Goal: Task Accomplishment & Management: Complete application form

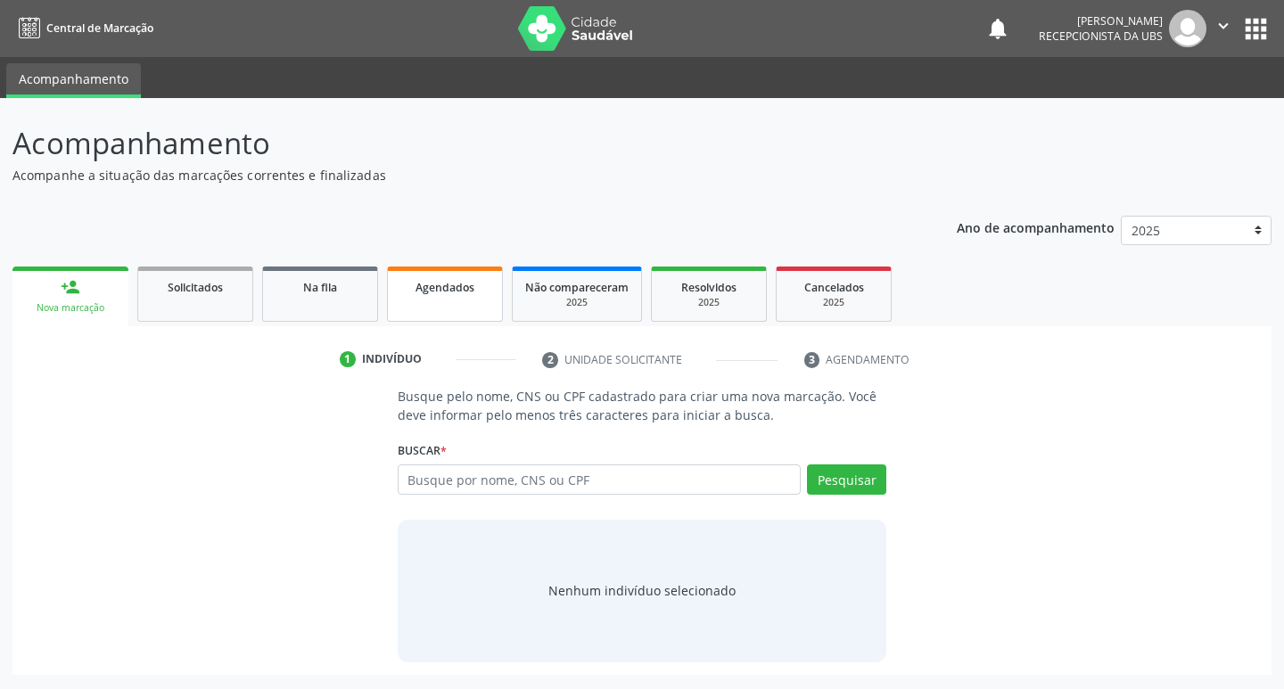
click at [421, 302] on link "Agendados" at bounding box center [445, 294] width 116 height 55
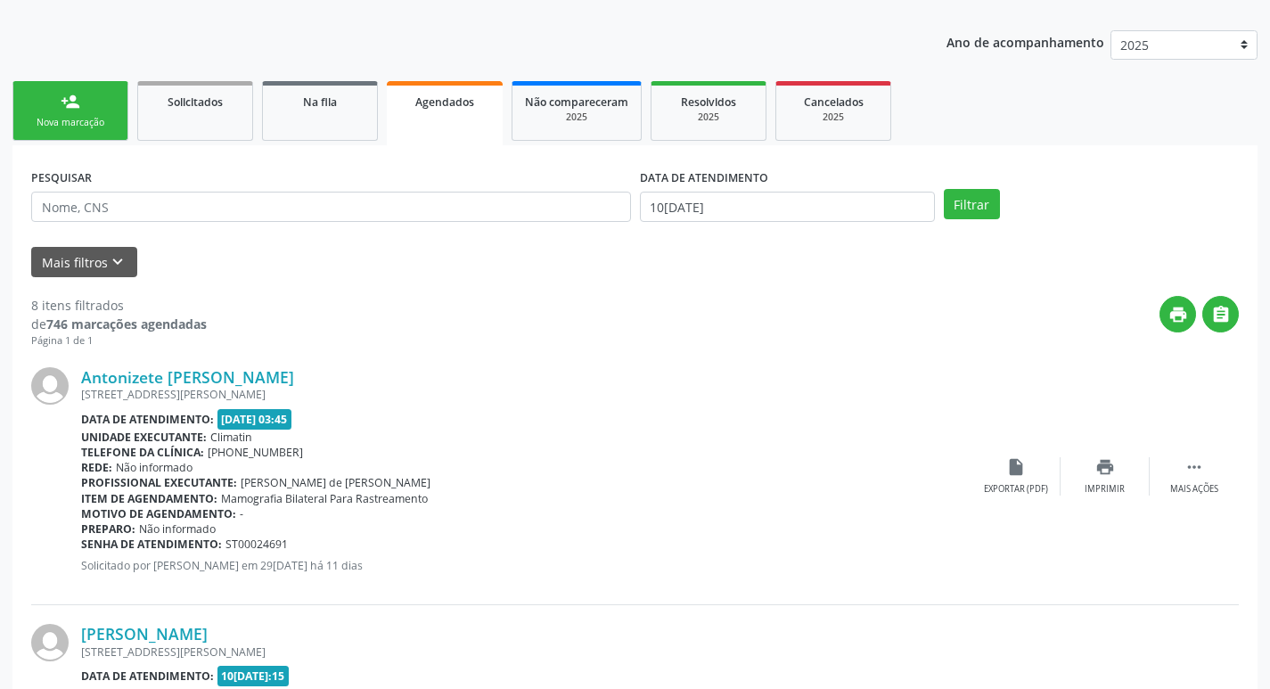
scroll to position [178, 0]
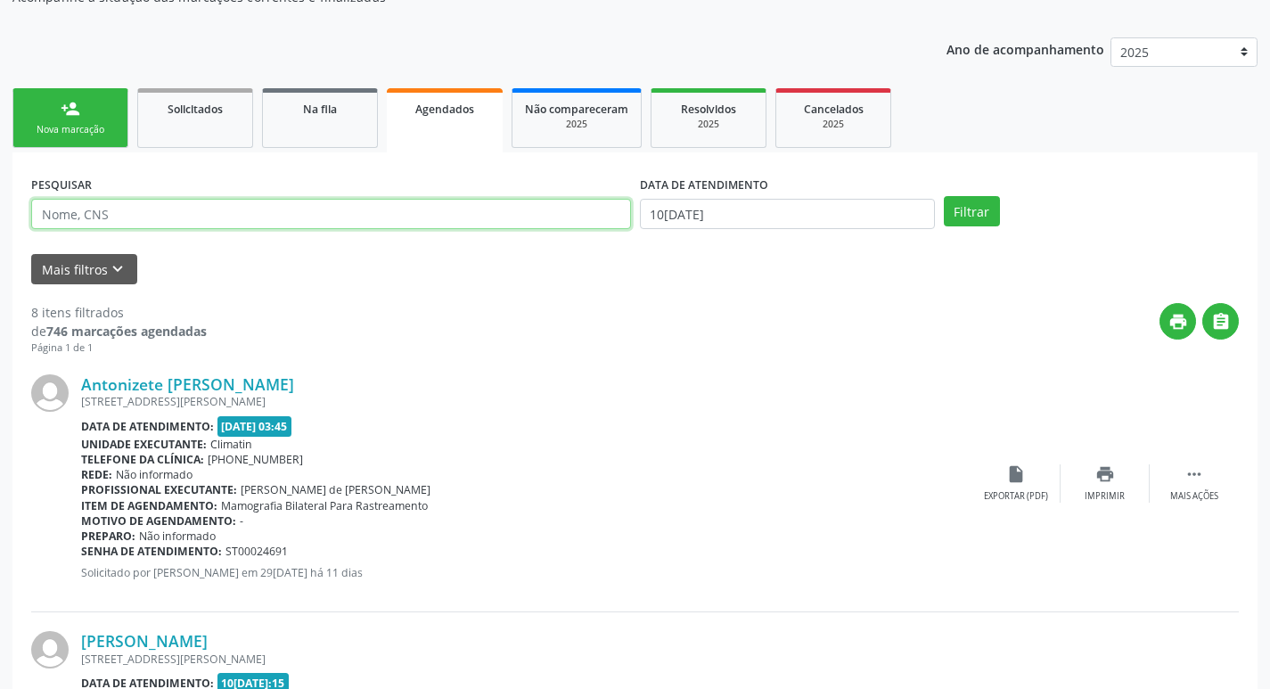
click at [267, 199] on input "text" at bounding box center [331, 214] width 600 height 30
type input "704109650742650"
click at [944, 196] on button "Filtrar" at bounding box center [972, 211] width 56 height 30
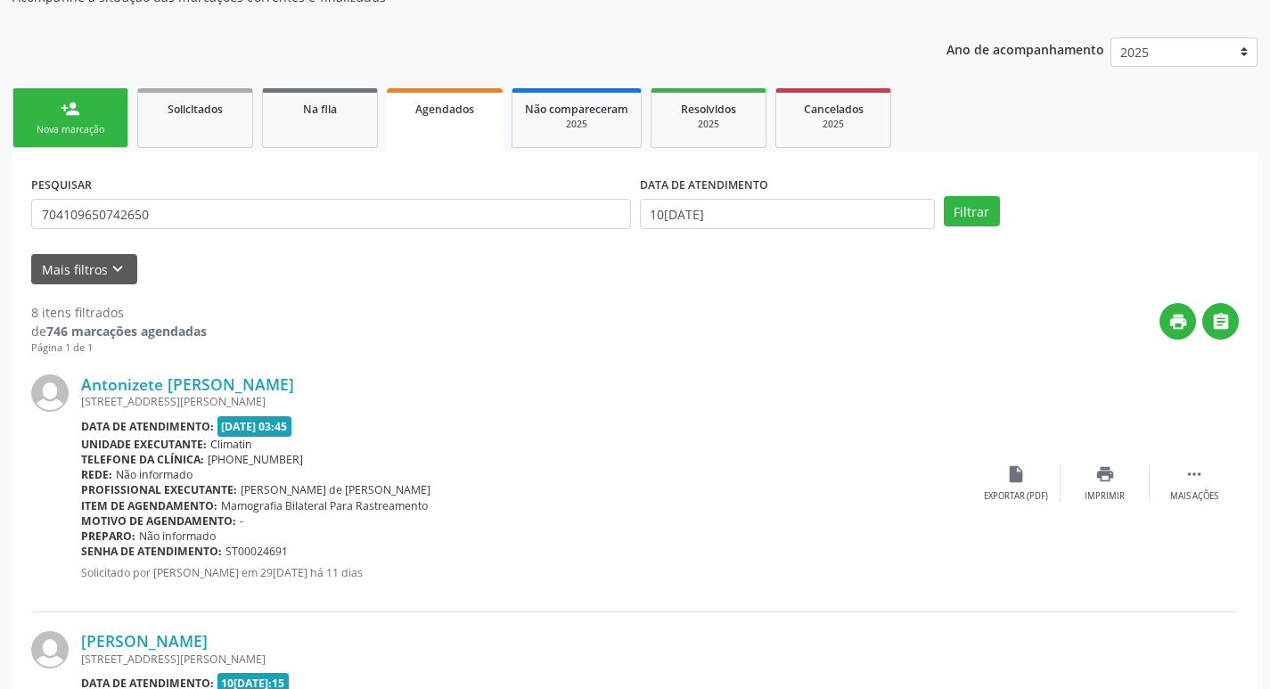
scroll to position [0, 0]
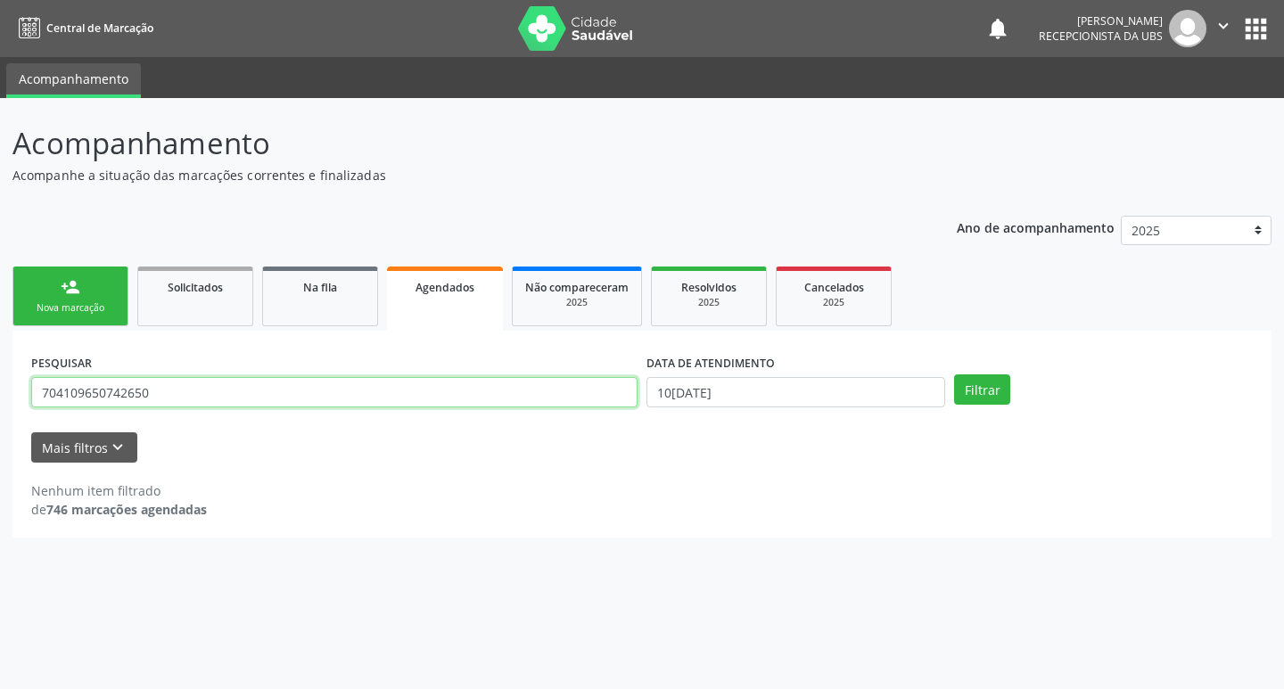
click at [225, 398] on input "704109650742650" at bounding box center [334, 392] width 606 height 30
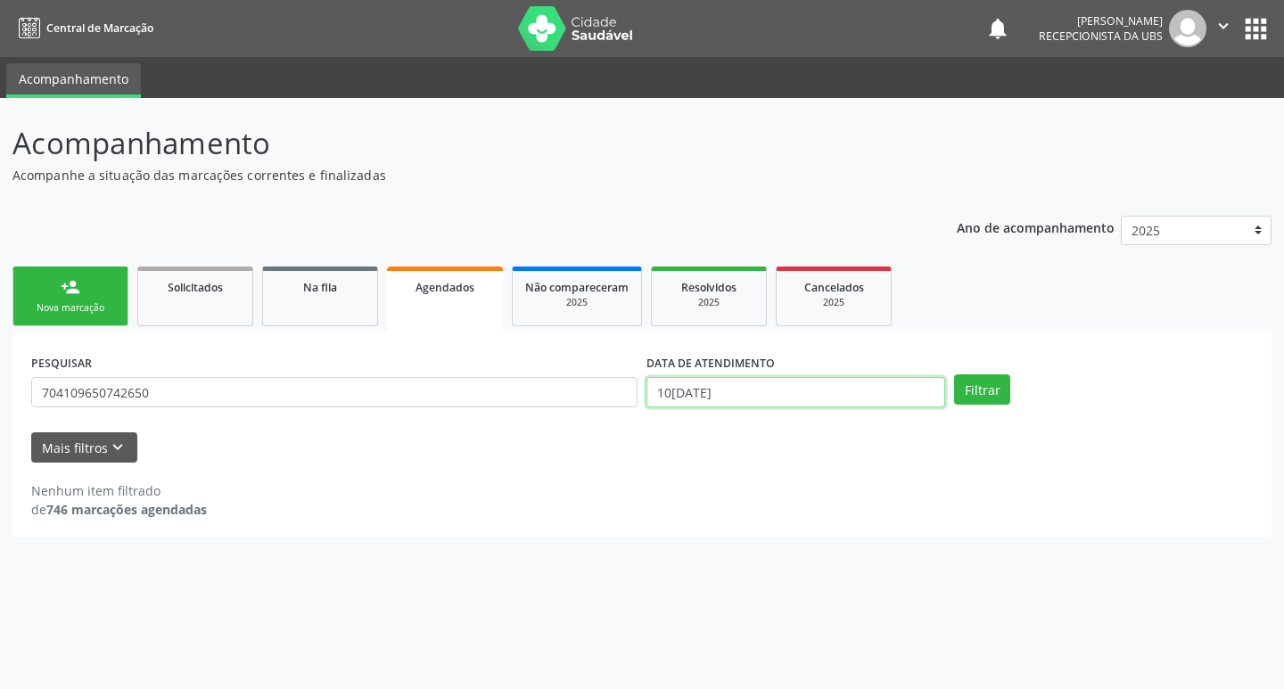
click at [726, 398] on input "10[DATE]" at bounding box center [795, 392] width 299 height 30
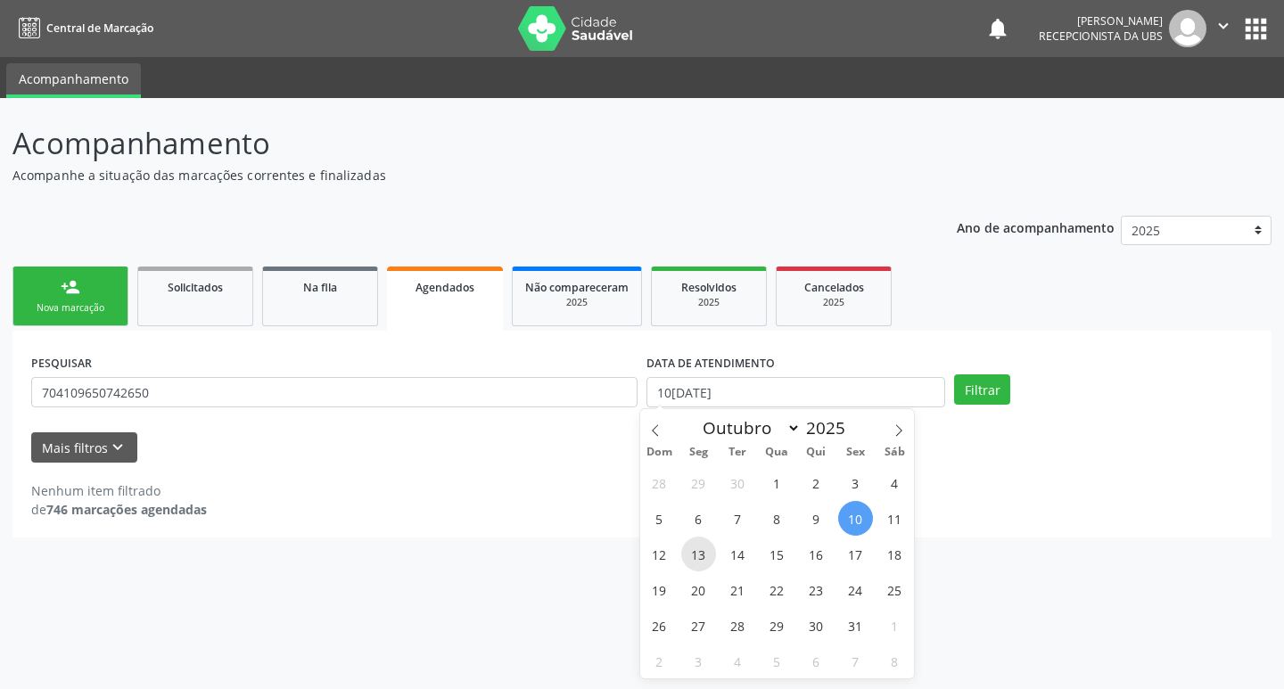
click at [702, 549] on span "13" at bounding box center [698, 554] width 35 height 35
type input "[DATE]"
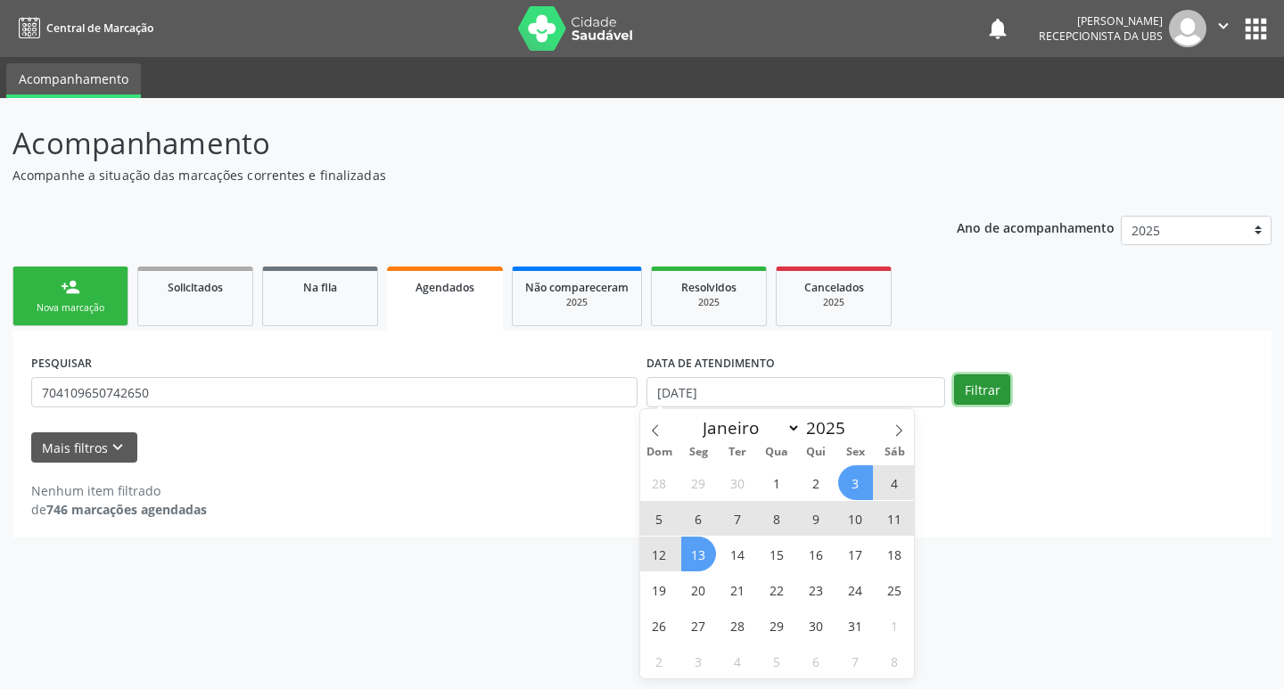
click at [986, 384] on button "Filtrar" at bounding box center [982, 389] width 56 height 30
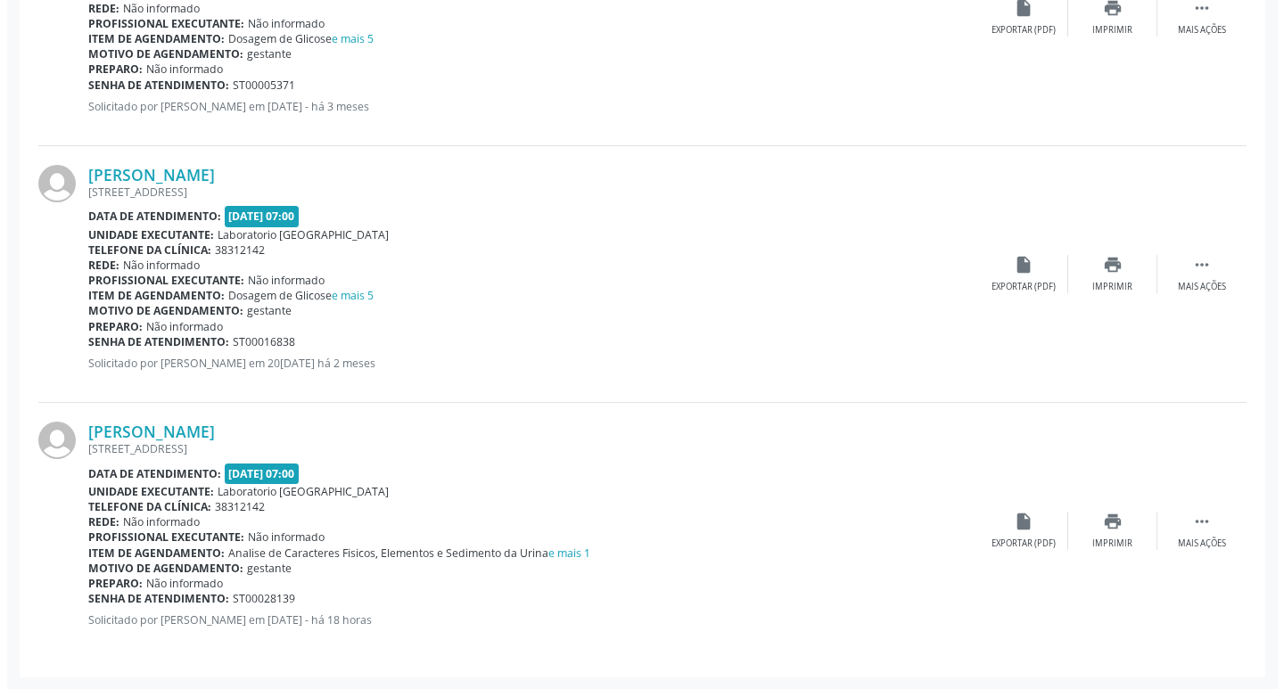
scroll to position [1160, 0]
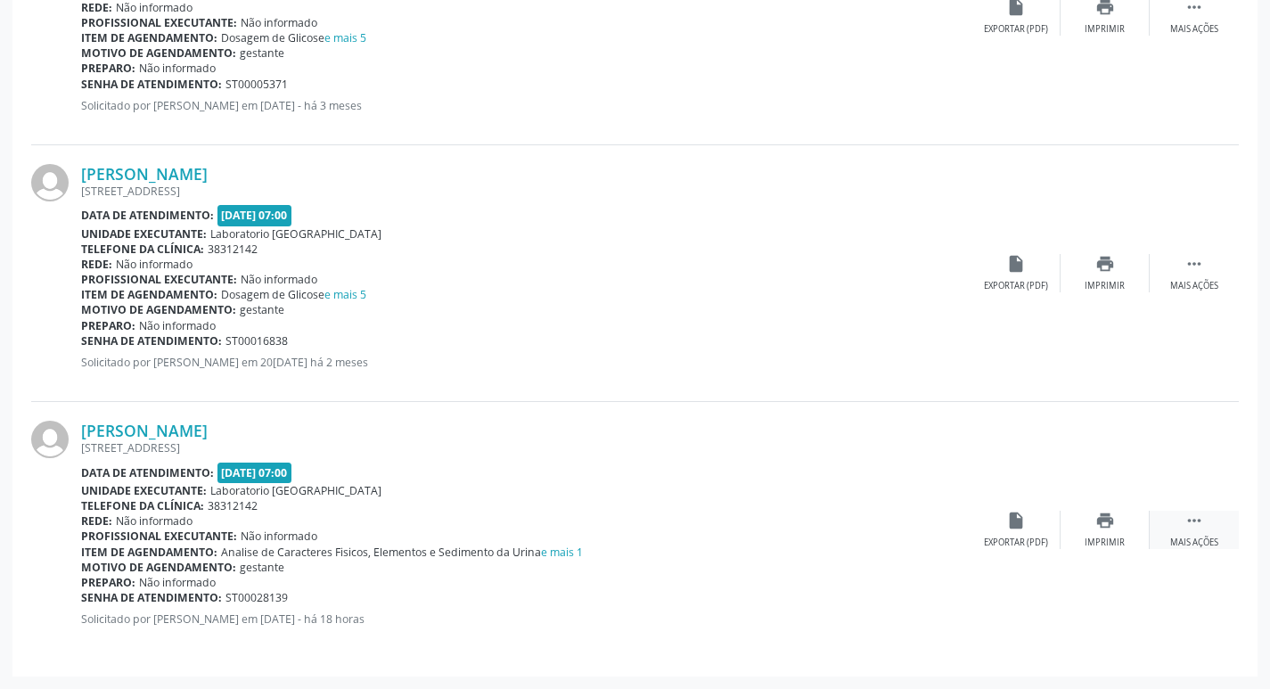
click at [1193, 521] on icon "" at bounding box center [1195, 521] width 20 height 20
click at [1025, 524] on icon "cancel" at bounding box center [1016, 521] width 20 height 20
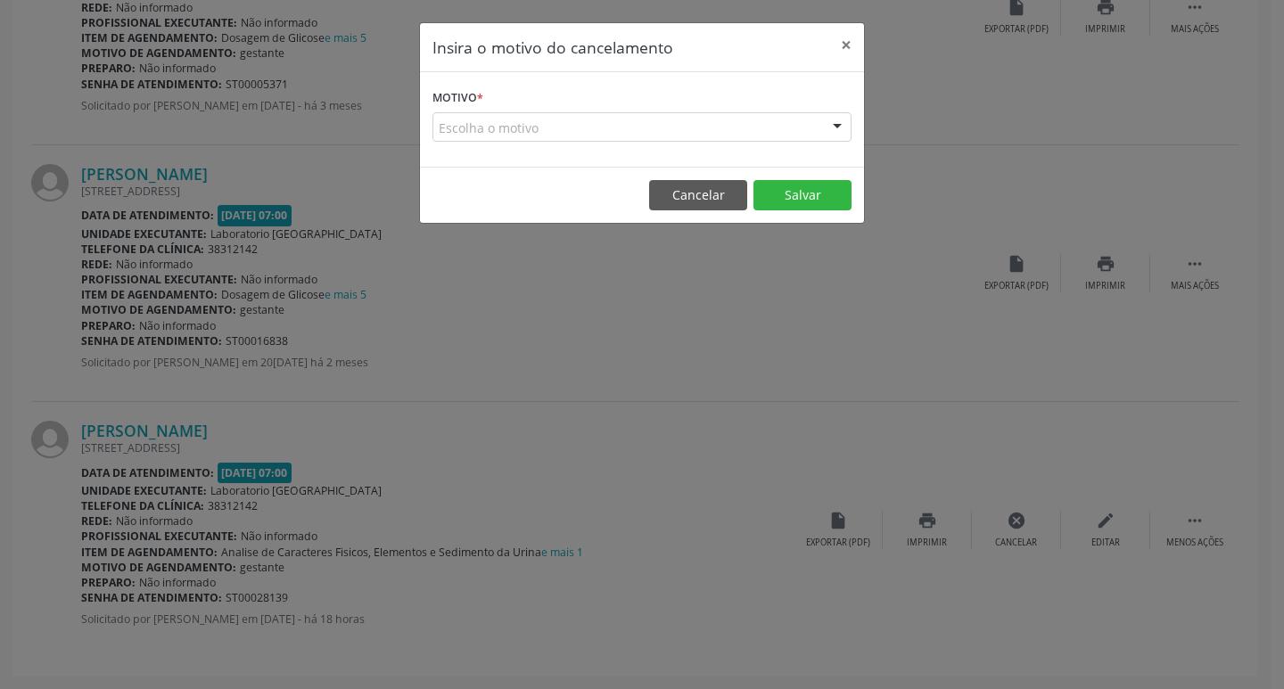
click at [628, 125] on div "Escolha o motivo" at bounding box center [641, 127] width 419 height 30
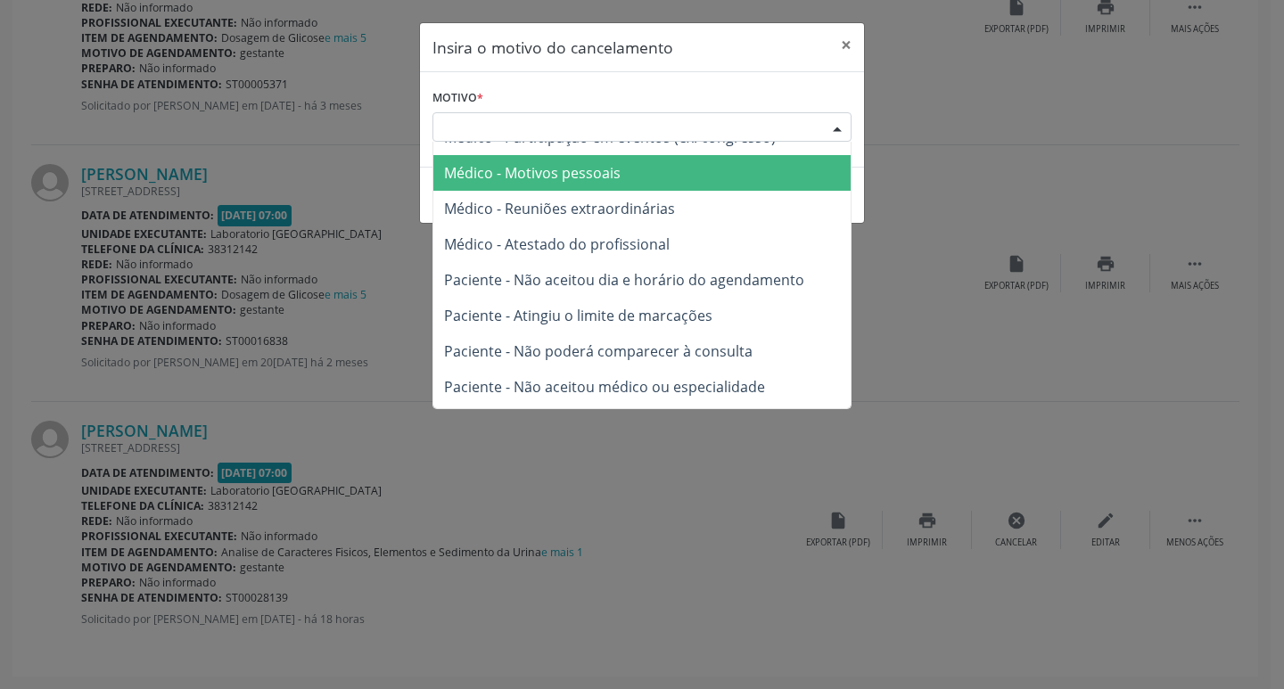
scroll to position [89, 0]
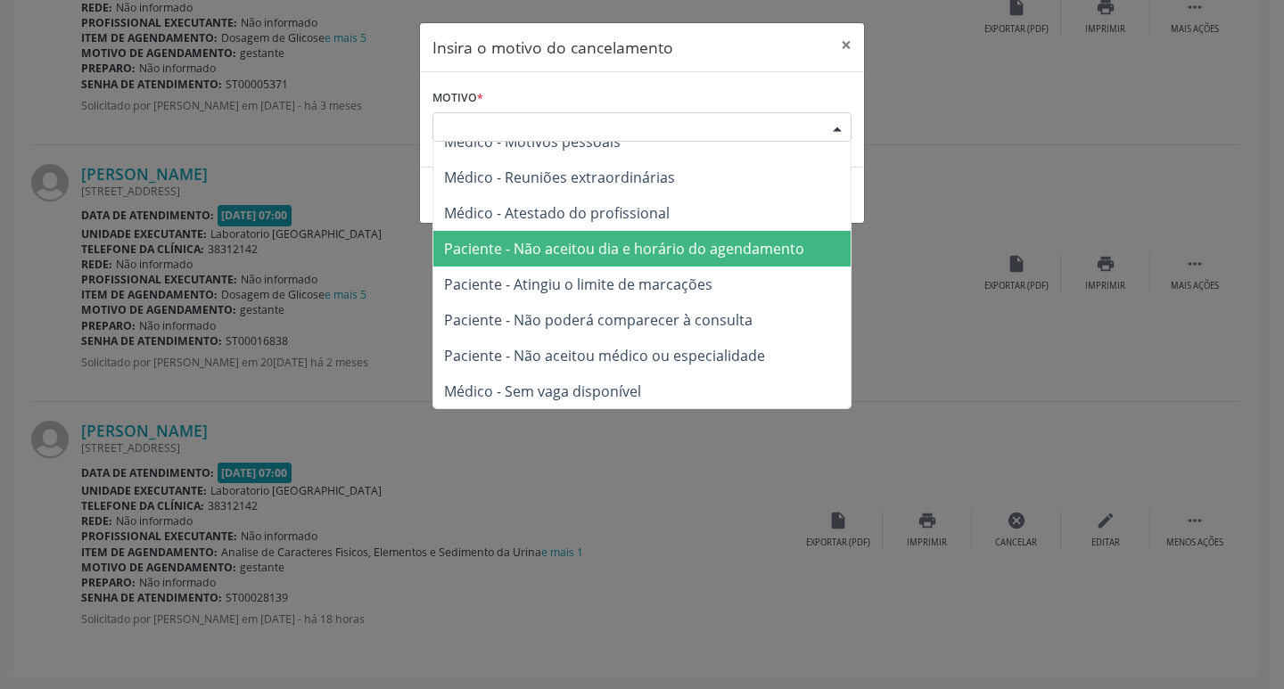
click at [594, 258] on span "Paciente - Não aceitou dia e horário do agendamento" at bounding box center [624, 249] width 360 height 20
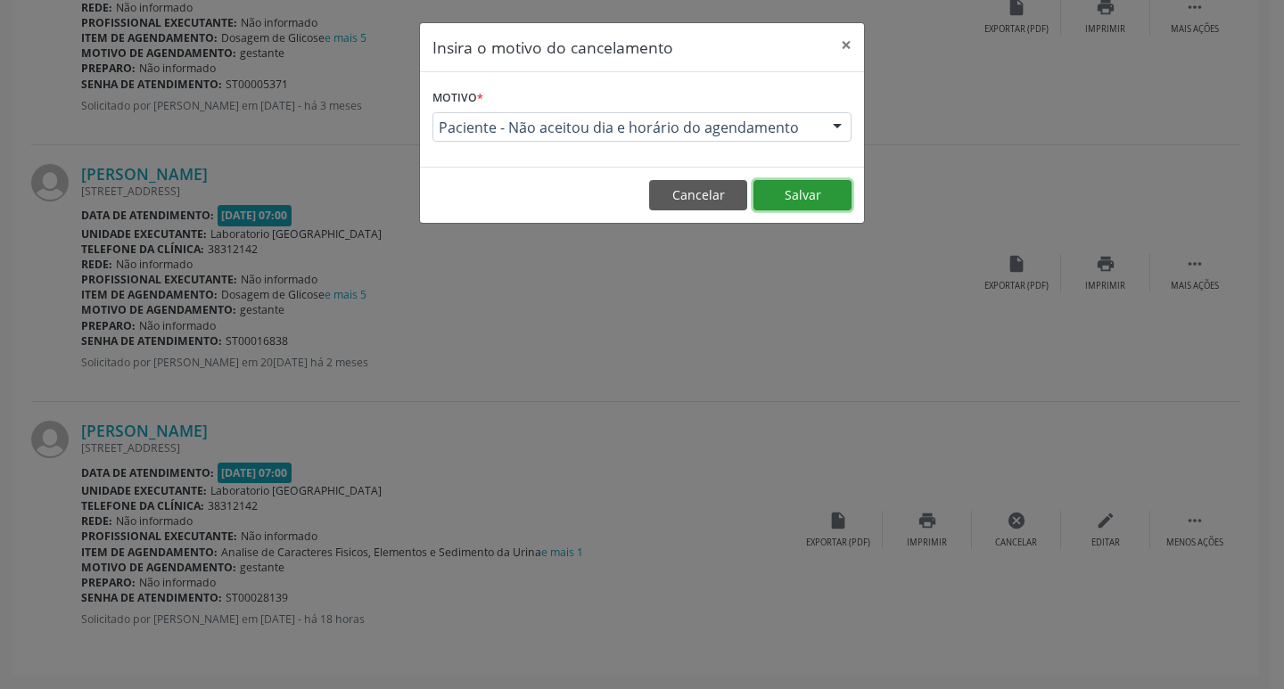
click at [780, 185] on button "Salvar" at bounding box center [802, 195] width 98 height 30
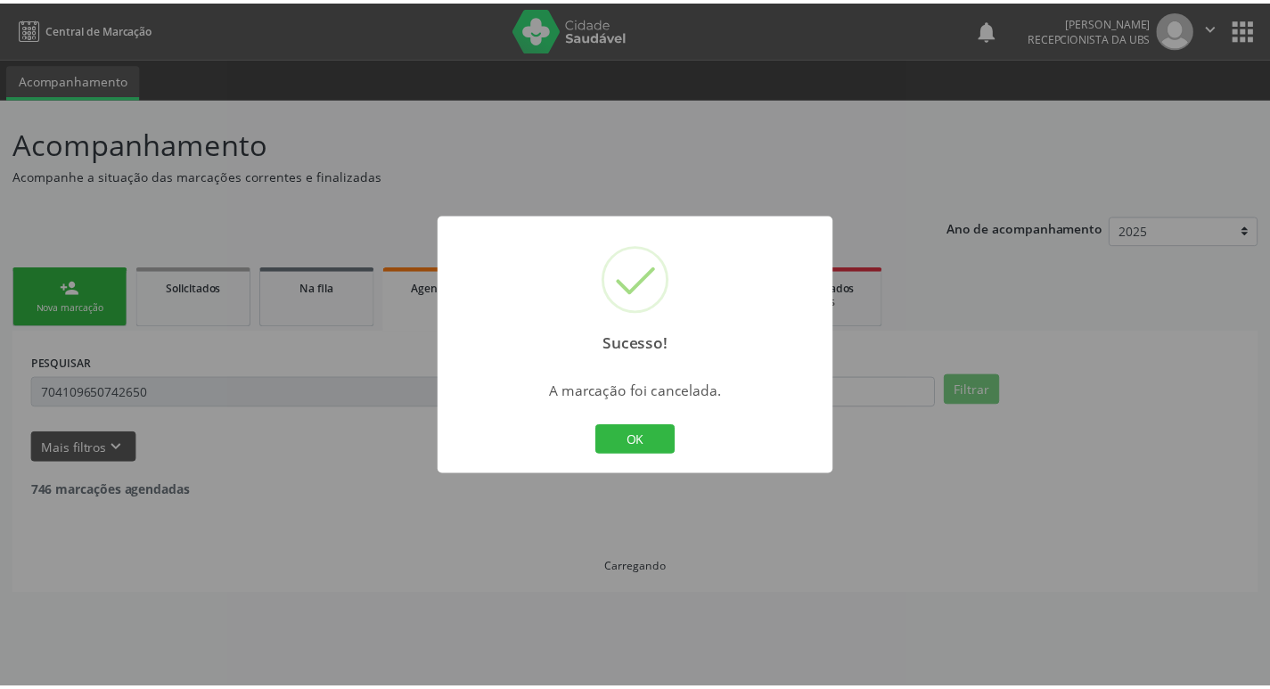
scroll to position [0, 0]
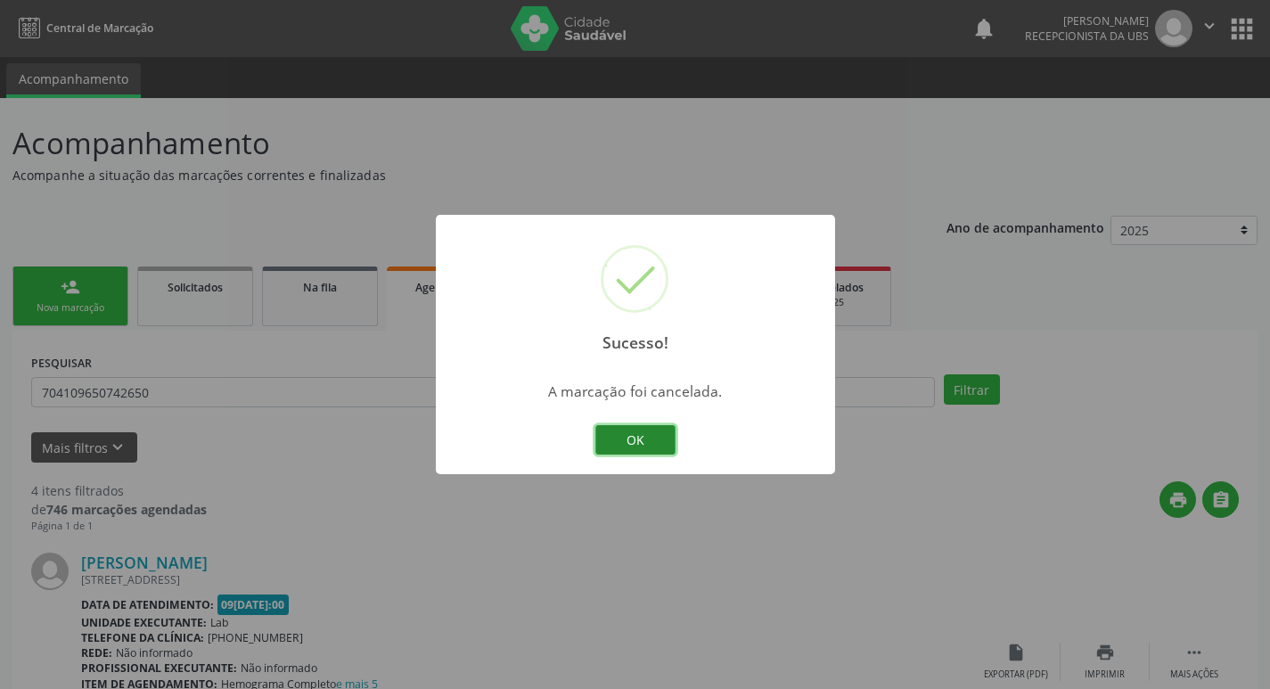
click at [658, 427] on button "OK" at bounding box center [635, 440] width 80 height 30
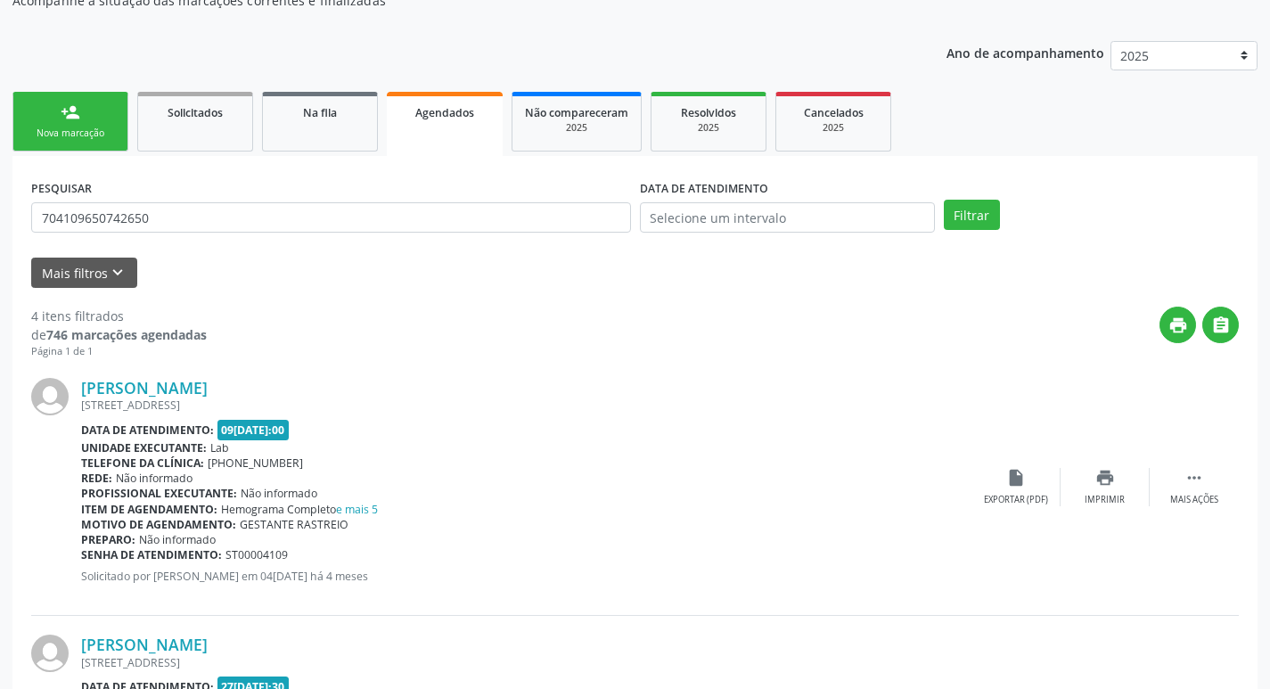
scroll to position [178, 0]
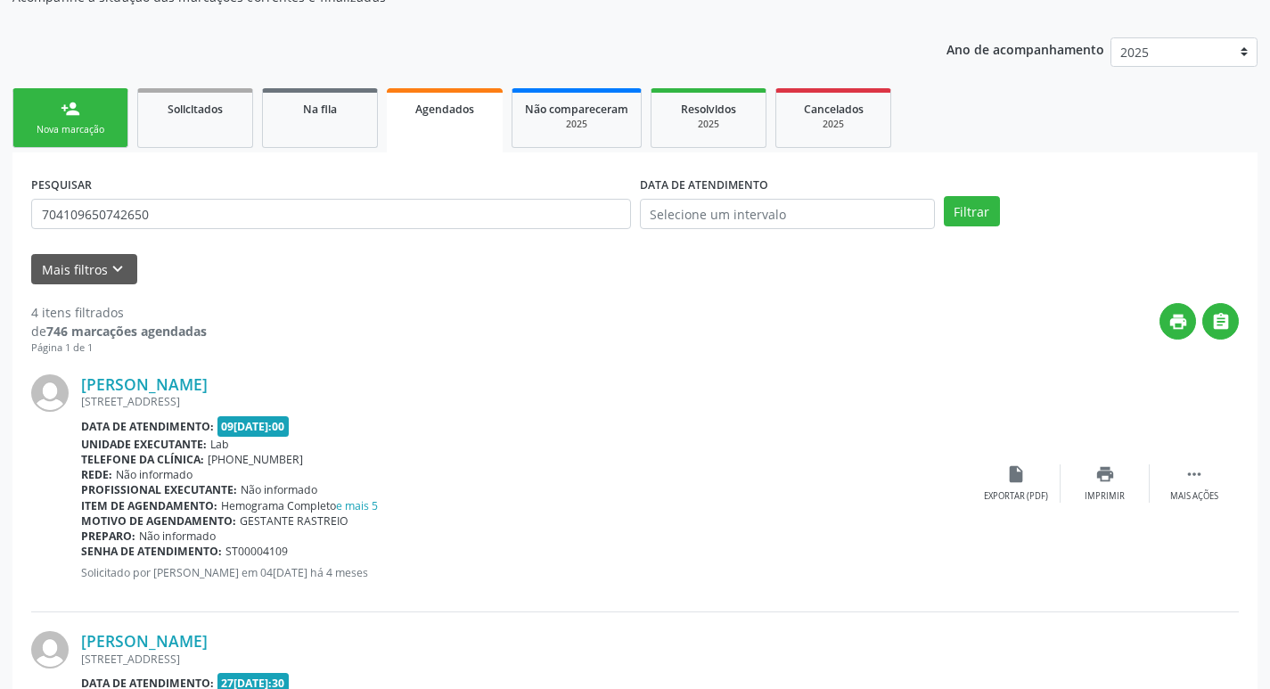
click at [89, 115] on link "person_add Nova marcação" at bounding box center [70, 118] width 116 height 60
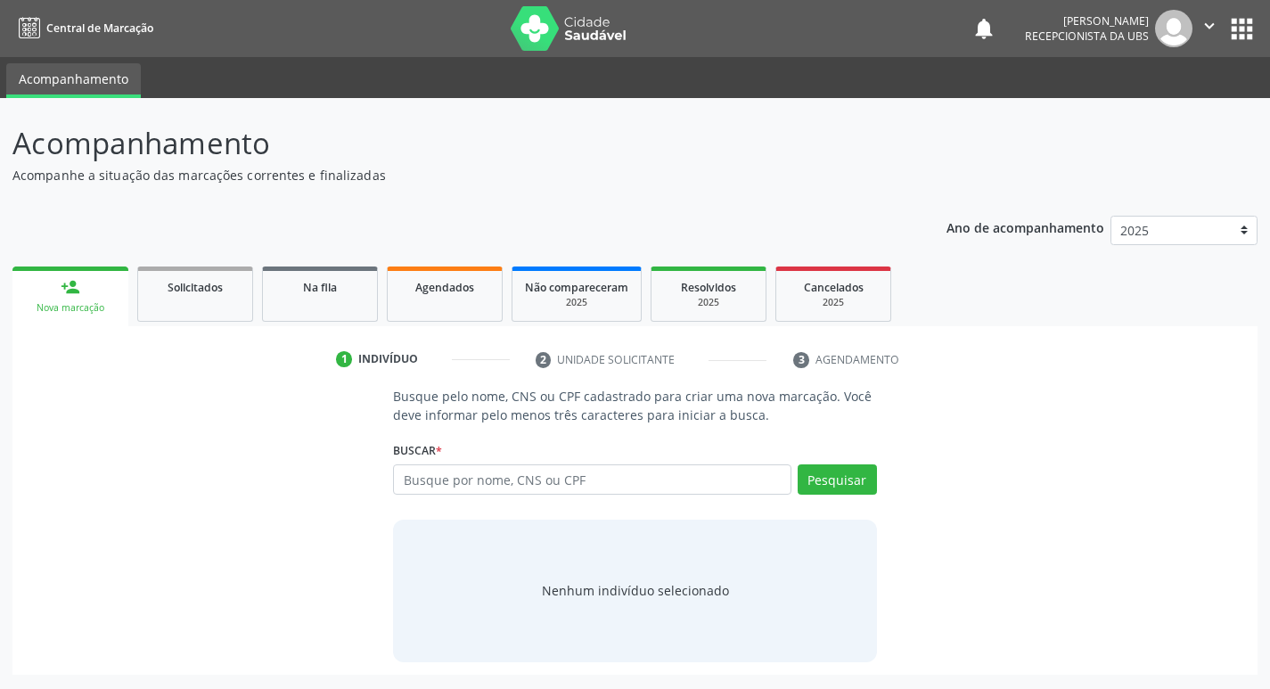
scroll to position [0, 0]
click at [185, 300] on link "Solicitados" at bounding box center [195, 294] width 116 height 55
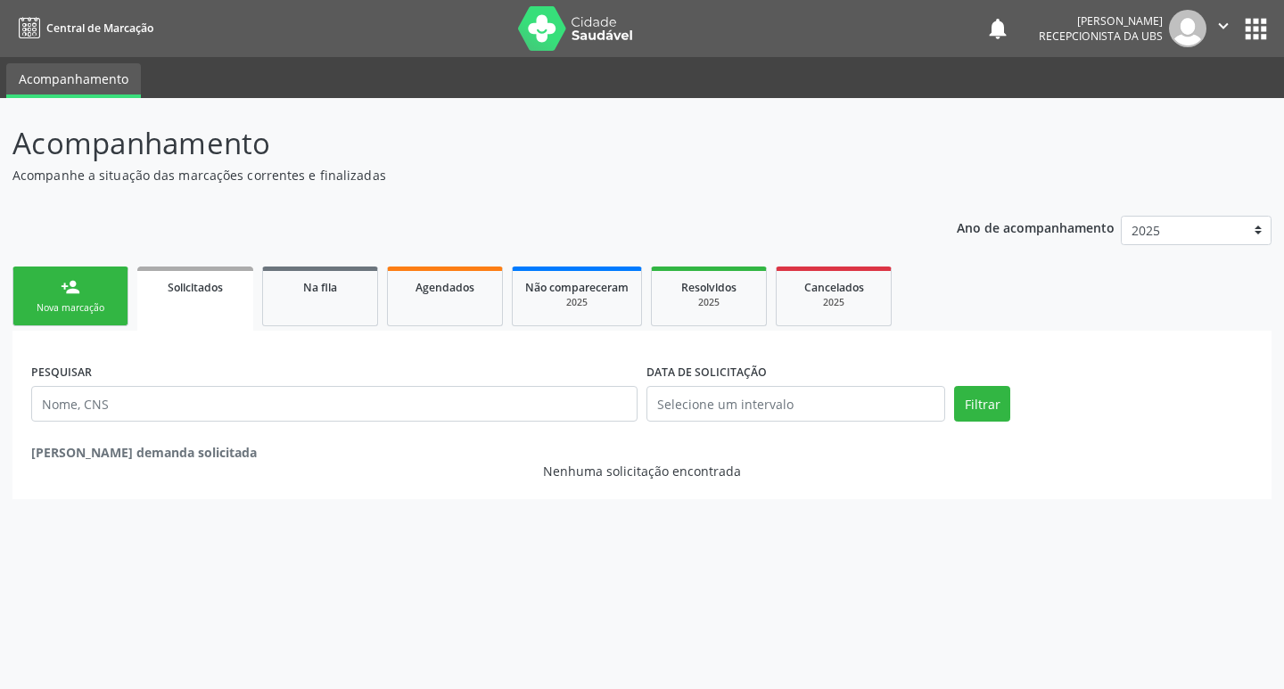
click at [103, 300] on link "person_add Nova marcação" at bounding box center [70, 297] width 116 height 60
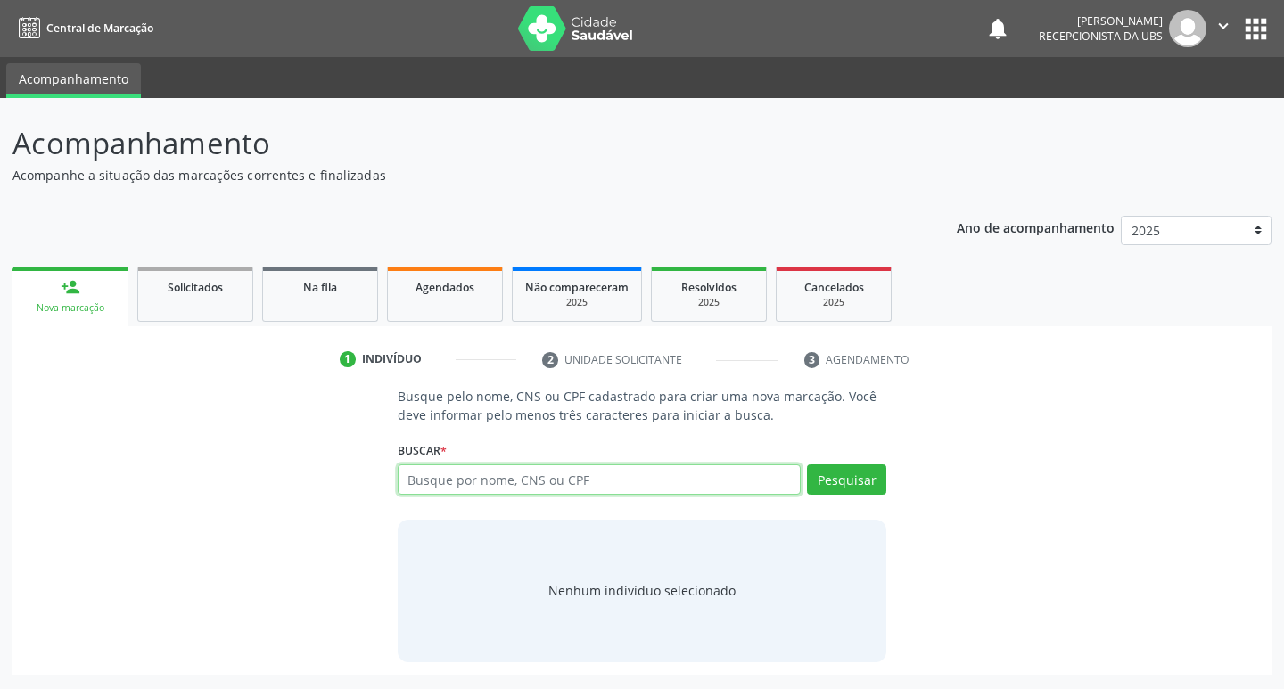
click at [489, 484] on input "text" at bounding box center [600, 479] width 404 height 30
click at [475, 483] on input "text" at bounding box center [600, 479] width 404 height 30
type input "898003421175723"
click at [847, 486] on button "Pesquisar" at bounding box center [846, 479] width 79 height 30
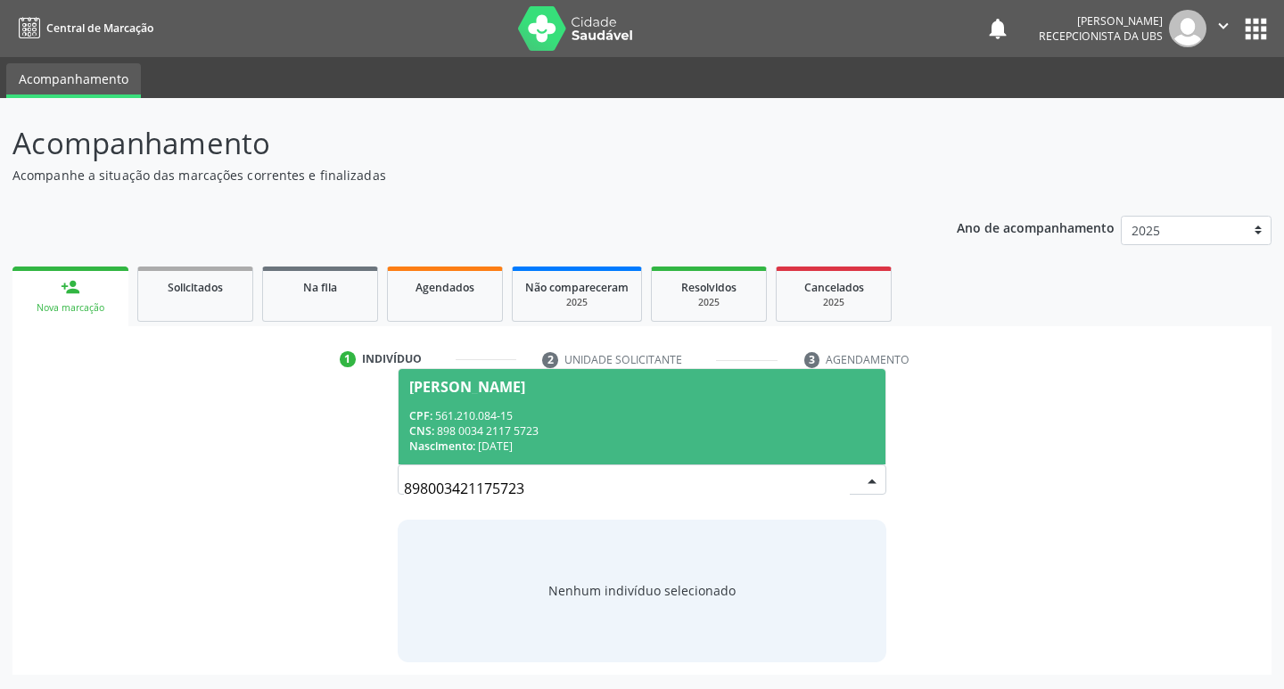
click at [522, 414] on div "CPF: 561.210.084-15" at bounding box center [642, 415] width 466 height 15
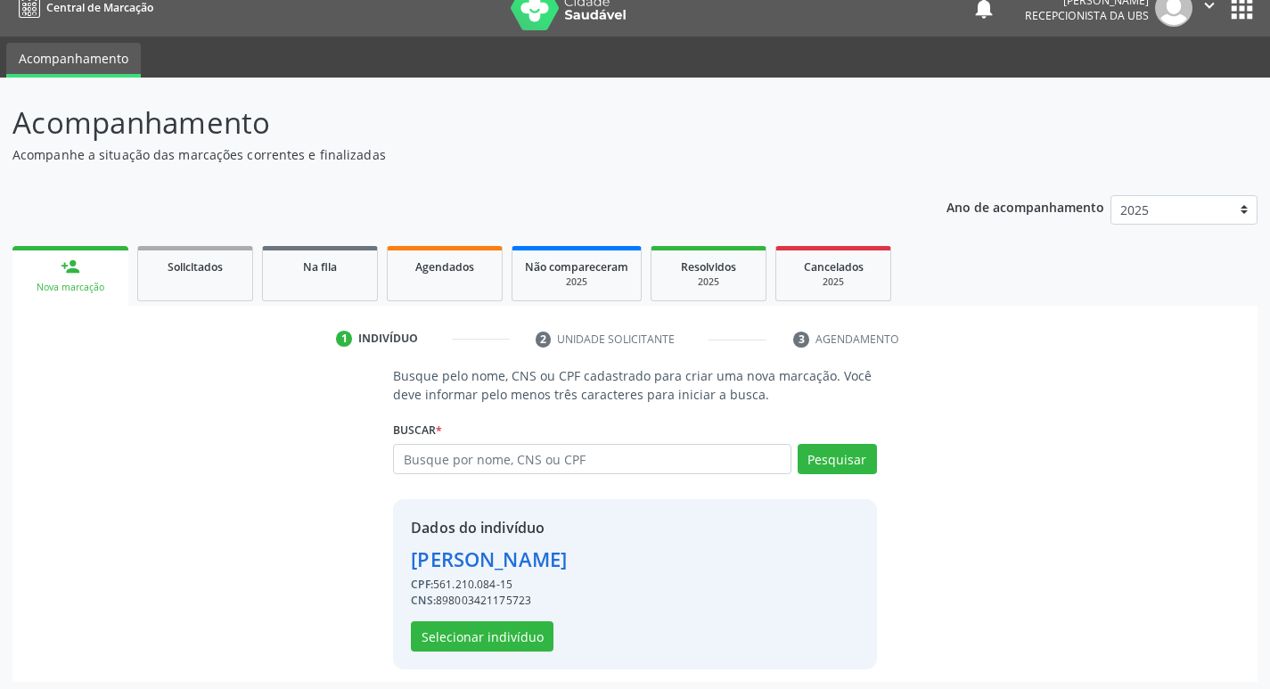
scroll to position [26, 0]
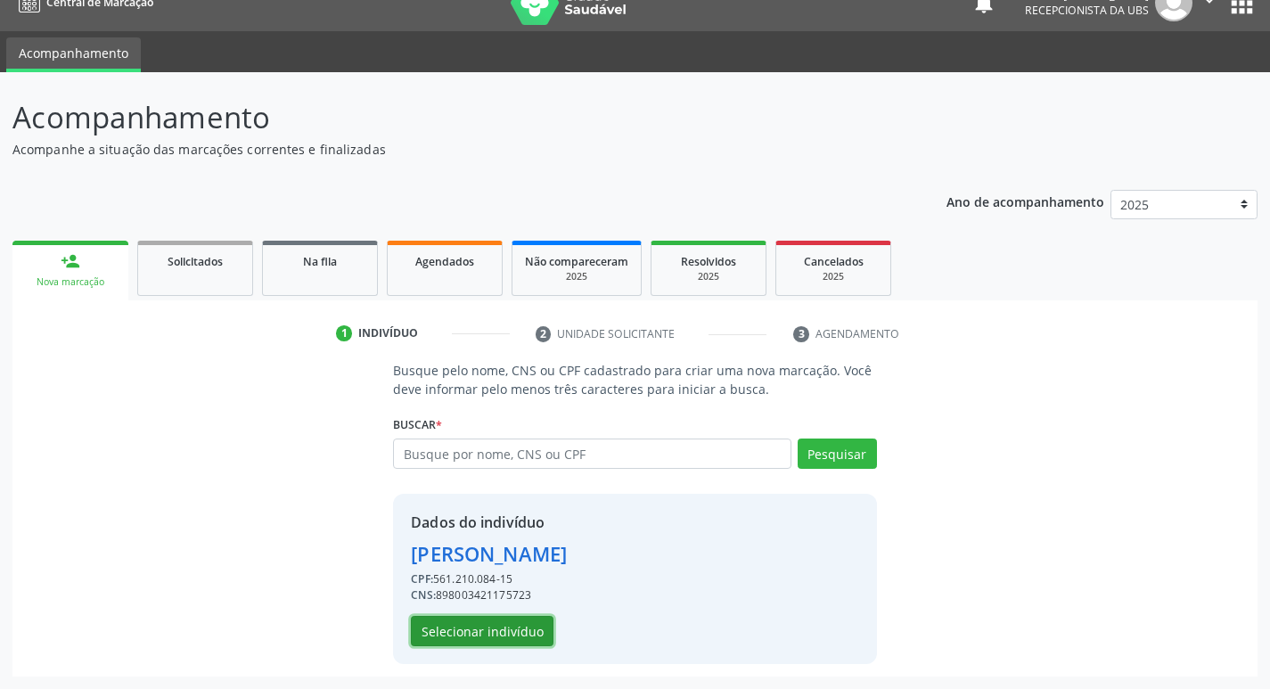
click at [507, 630] on button "Selecionar indivíduo" at bounding box center [482, 631] width 143 height 30
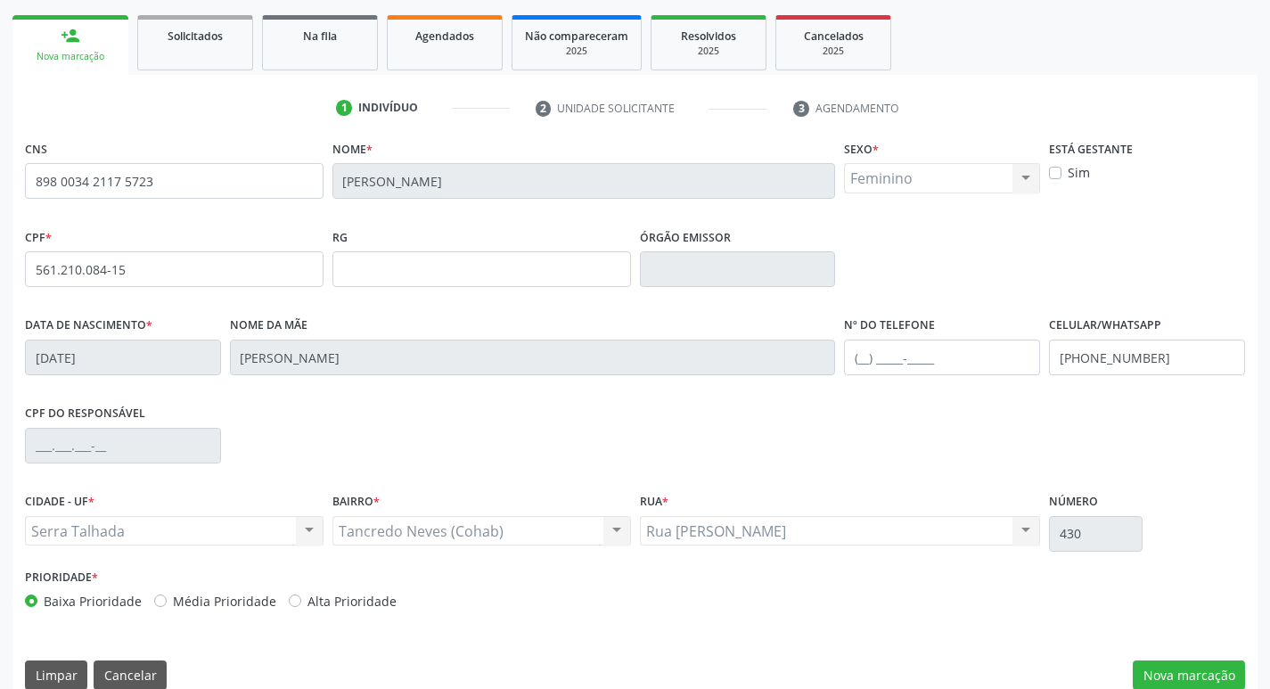
scroll to position [277, 0]
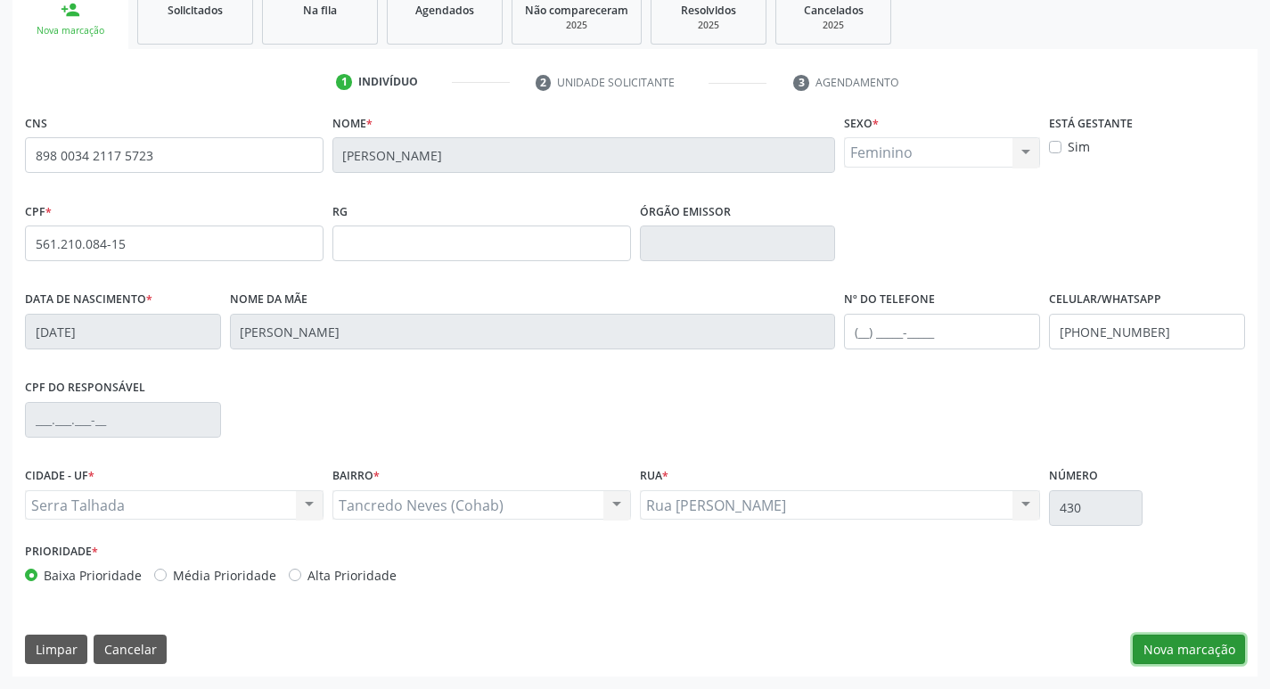
click at [1169, 651] on button "Nova marcação" at bounding box center [1189, 650] width 112 height 30
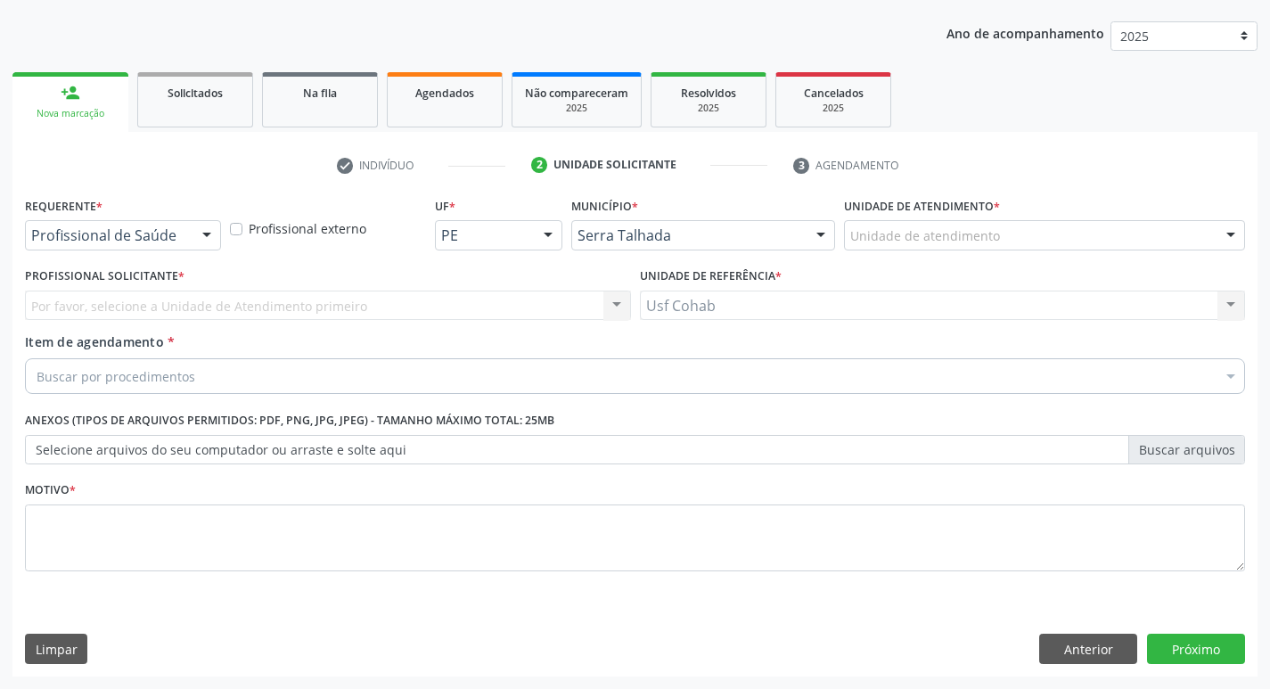
scroll to position [194, 0]
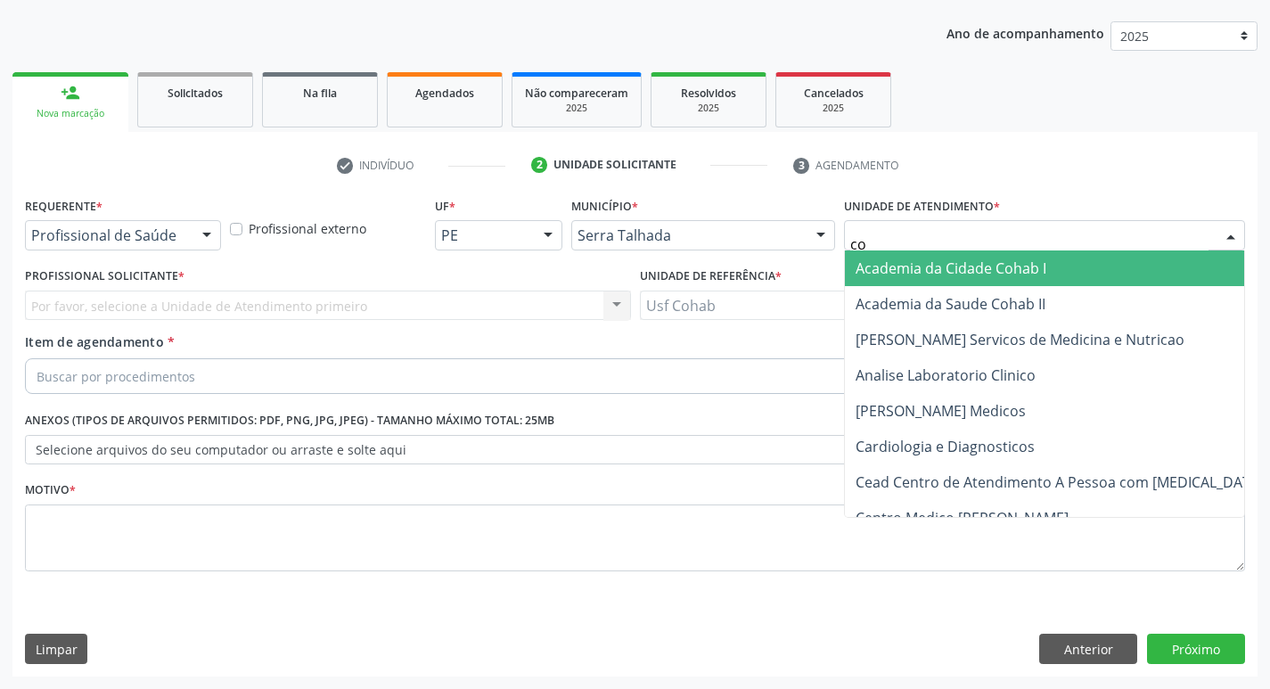
type input "coh"
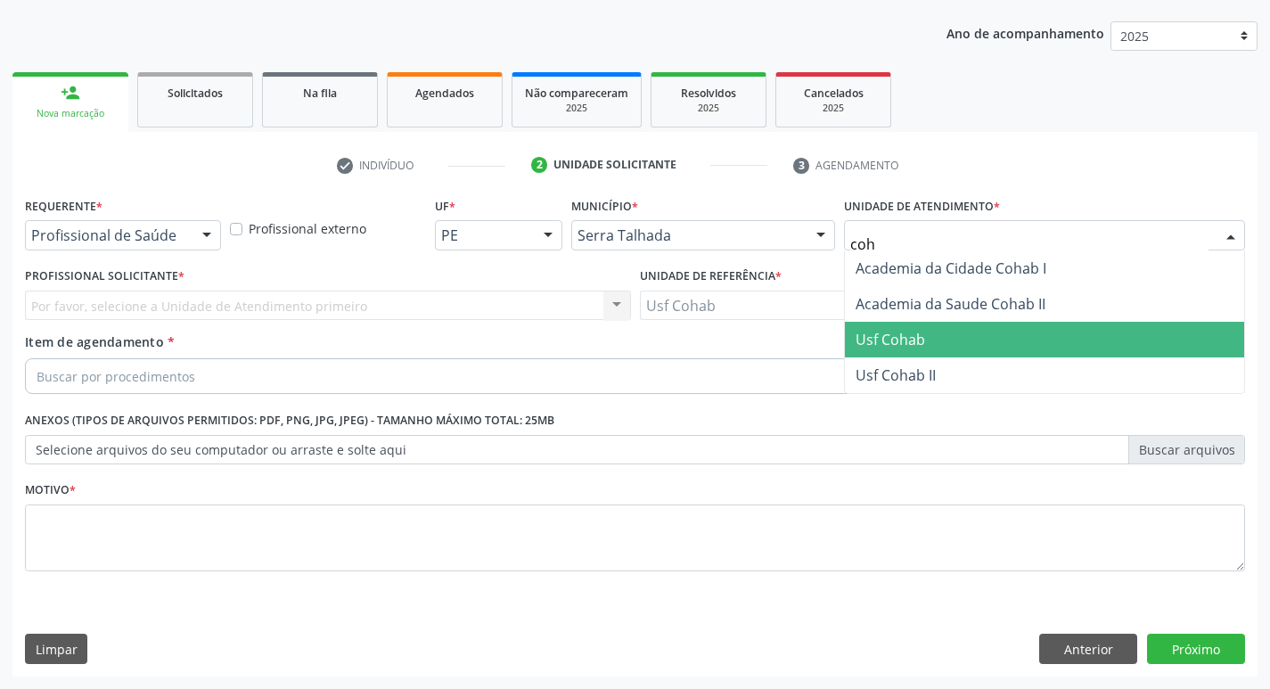
click at [928, 332] on span "Usf Cohab" at bounding box center [1044, 340] width 399 height 36
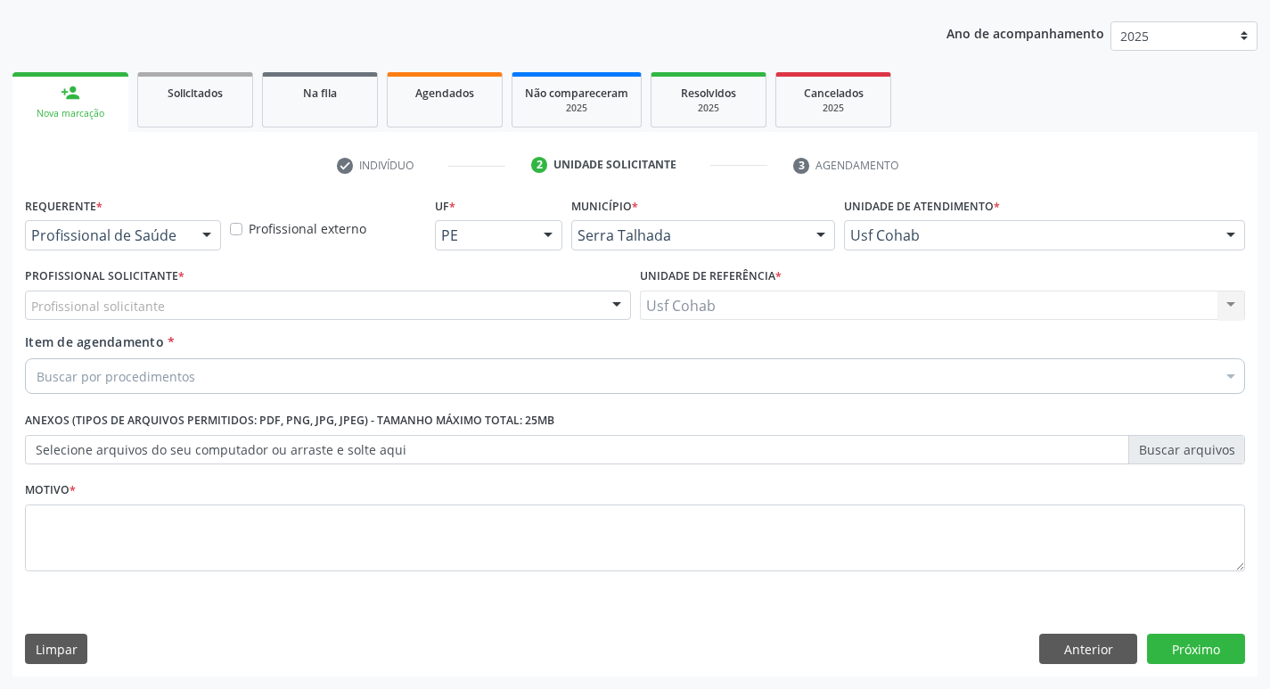
click at [245, 308] on div "Profissional solicitante" at bounding box center [328, 306] width 606 height 30
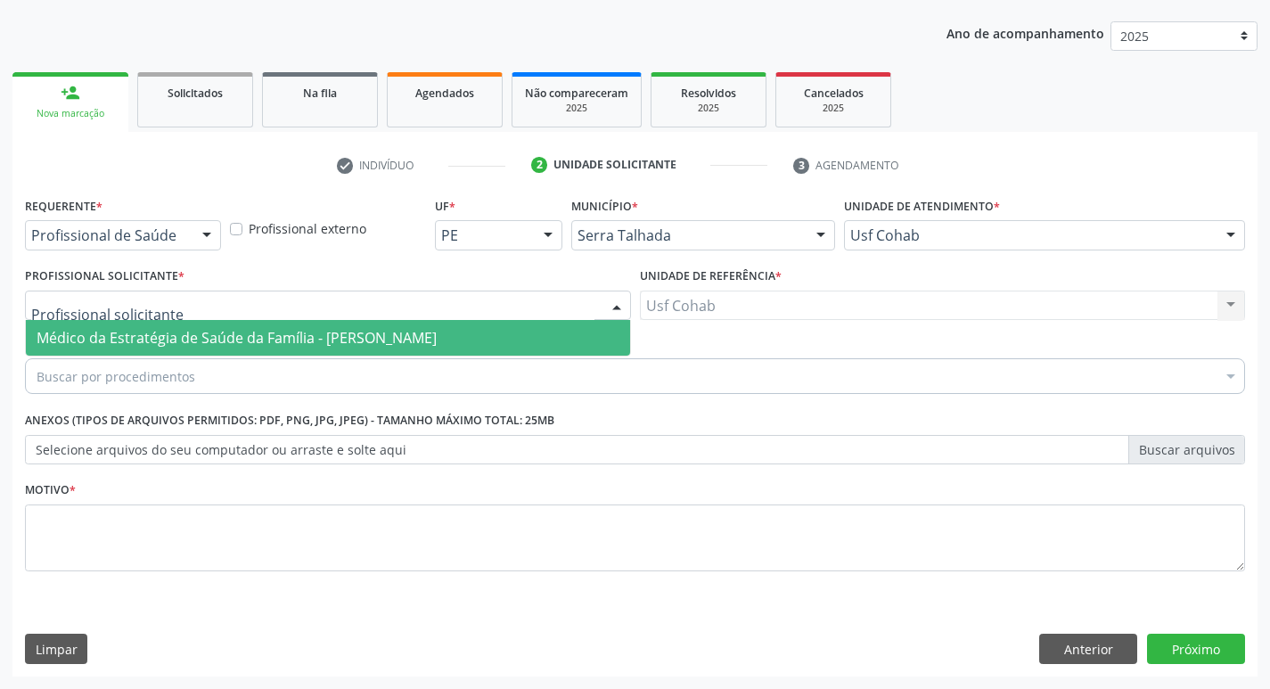
click at [239, 341] on span "Médico da Estratégia de Saúde da Família - [PERSON_NAME]" at bounding box center [237, 338] width 400 height 20
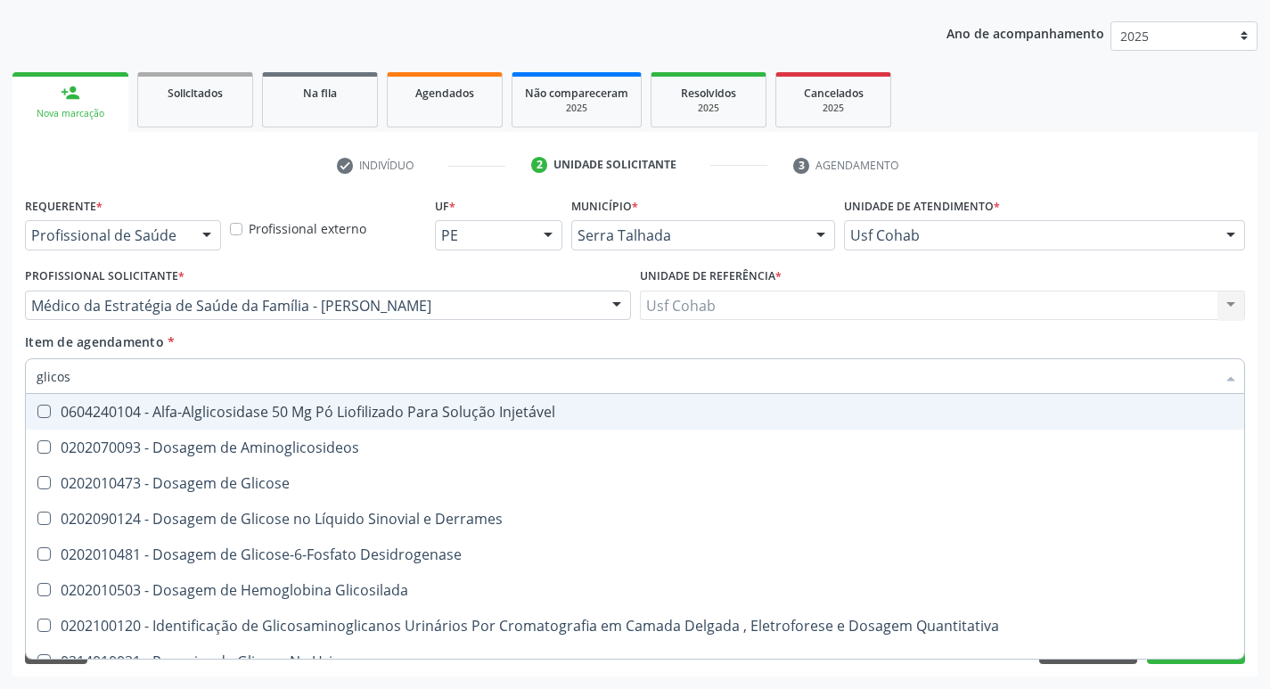
type input "glicose"
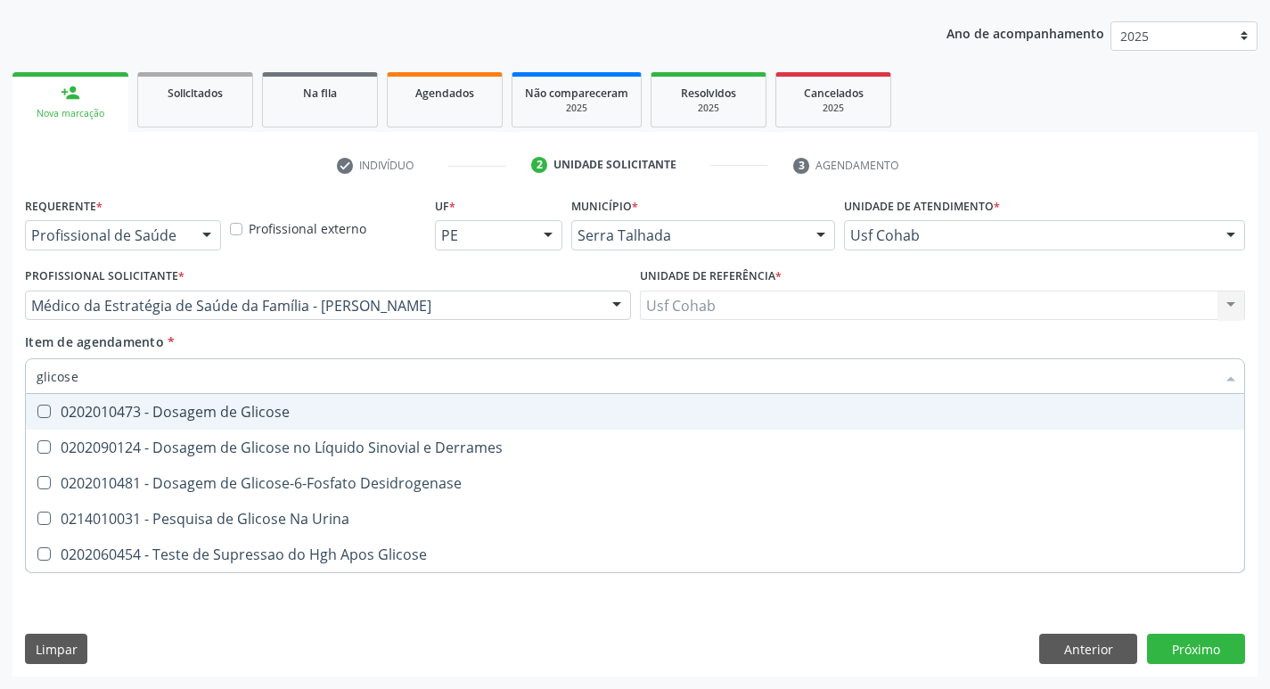
click at [50, 415] on Glicose at bounding box center [43, 411] width 13 height 13
click at [37, 415] on Glicose "checkbox" at bounding box center [32, 412] width 12 height 12
checkbox Glicose "true"
drag, startPoint x: 94, startPoint y: 379, endPoint x: 0, endPoint y: 366, distance: 95.3
click at [0, 366] on div "Acompanhamento Acompanhe a situação das marcações correntes e finalizadas Relat…" at bounding box center [635, 296] width 1270 height 785
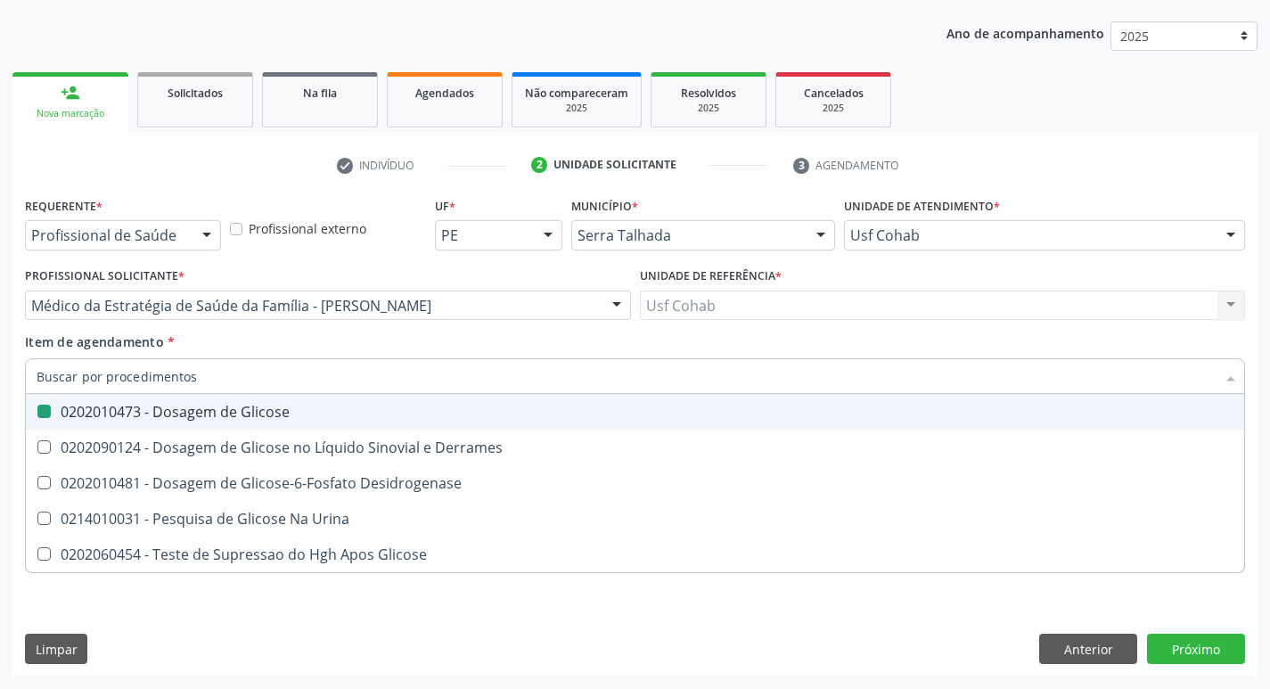
checkbox Glicose "false"
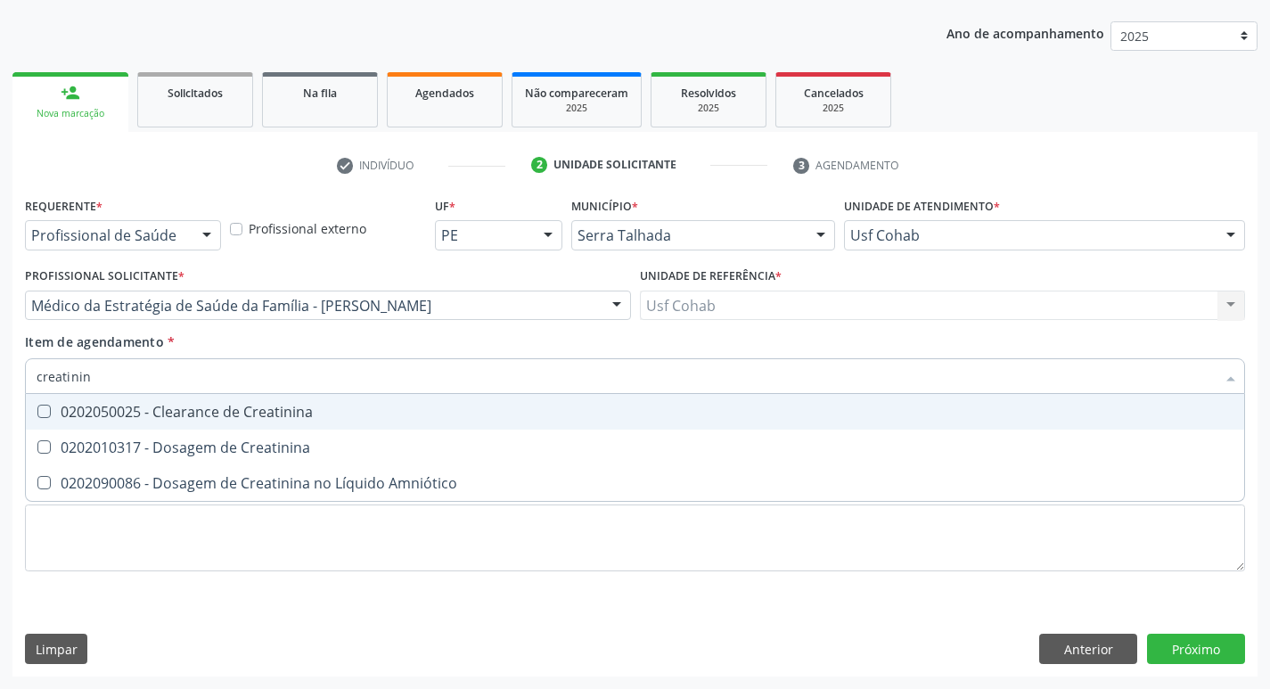
type input "creatinina"
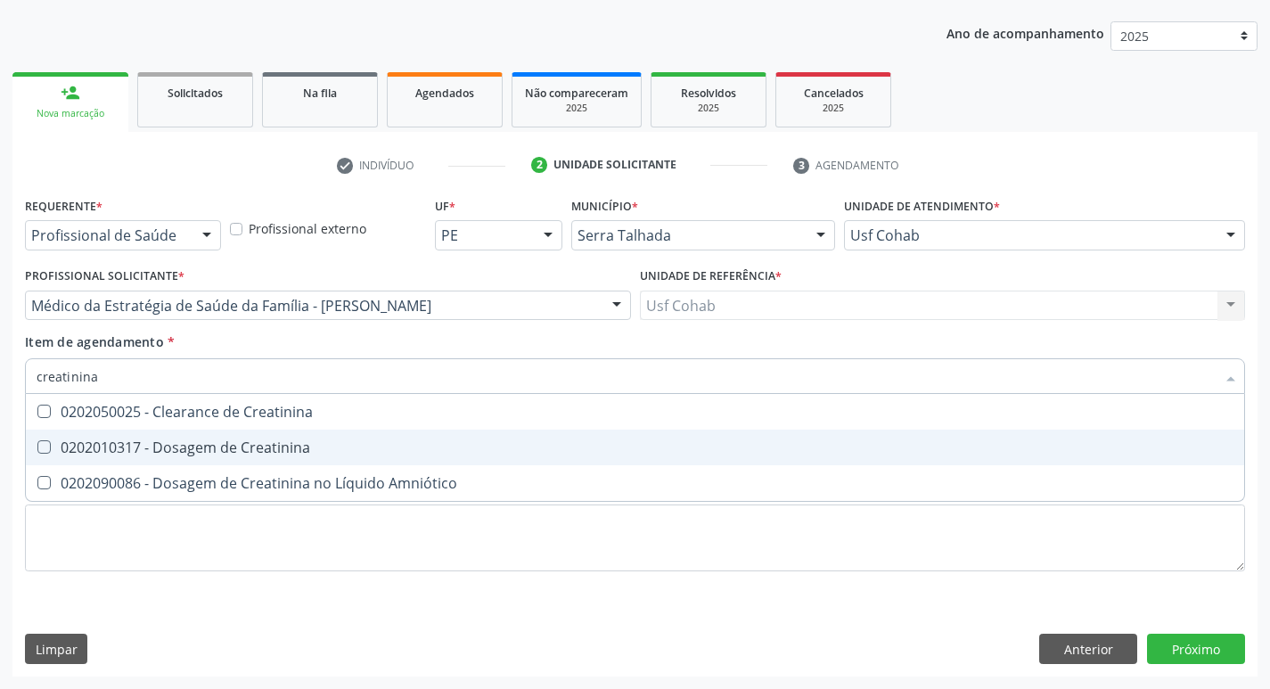
click at [37, 446] on div at bounding box center [32, 447] width 13 height 14
checkbox Creatinina "true"
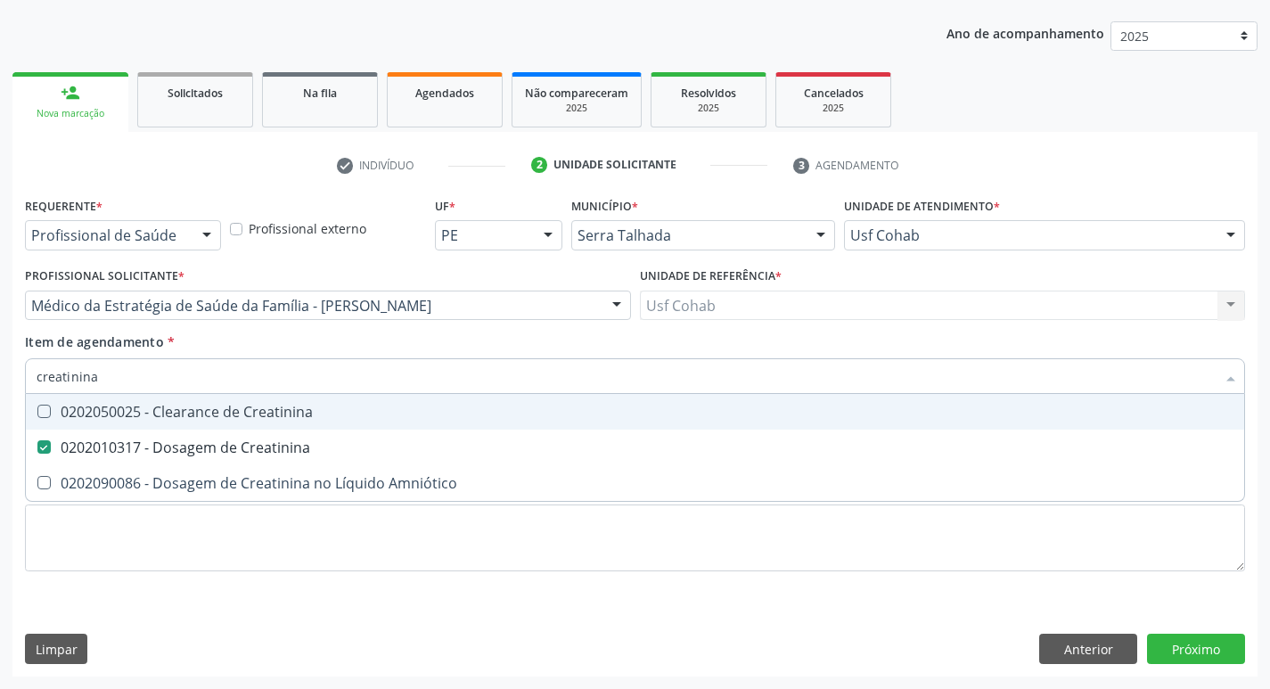
drag, startPoint x: 109, startPoint y: 372, endPoint x: 0, endPoint y: 368, distance: 108.8
click at [0, 368] on div "Acompanhamento Acompanhe a situação das marcações correntes e finalizadas Relat…" at bounding box center [635, 296] width 1270 height 785
checkbox Creatinina "false"
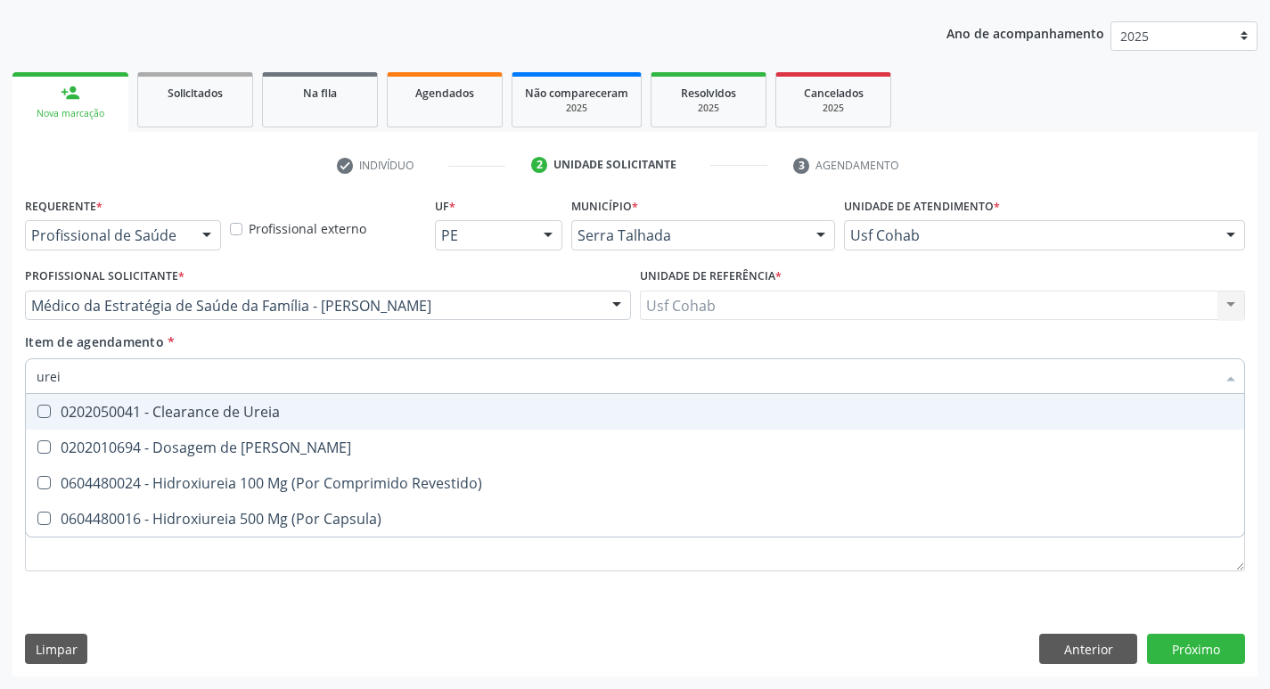
type input "ureia"
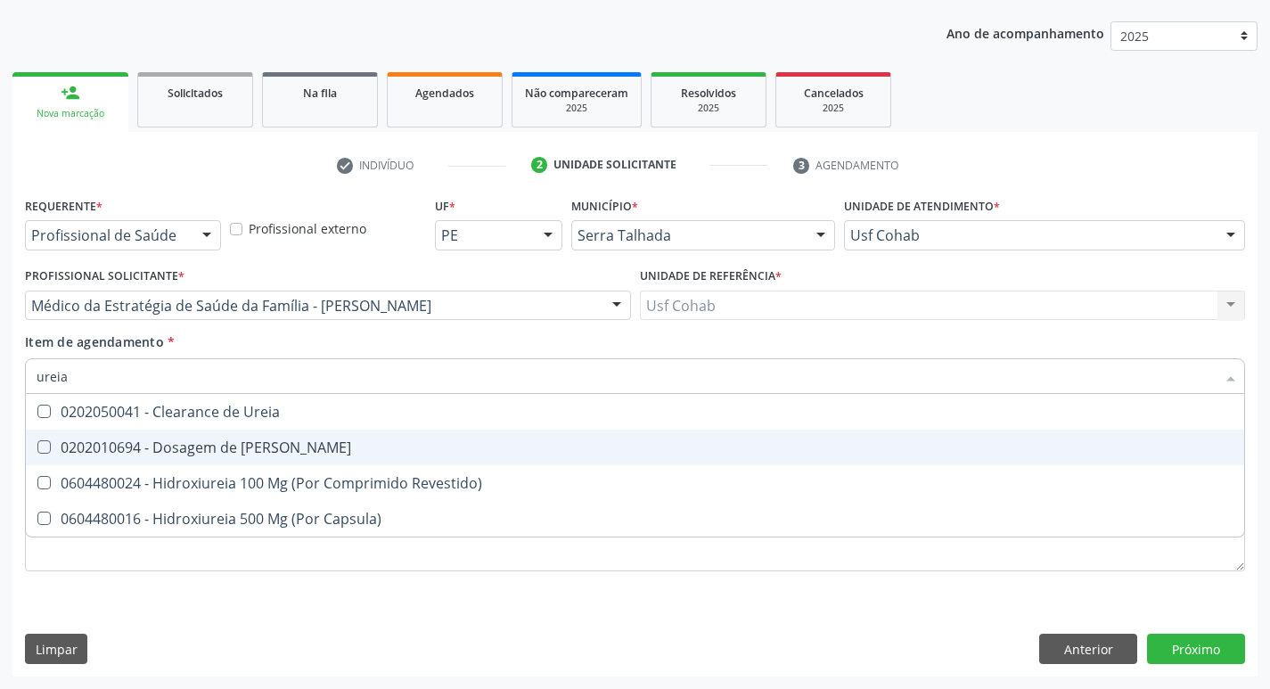
drag, startPoint x: 32, startPoint y: 450, endPoint x: 86, endPoint y: 422, distance: 60.6
click at [32, 449] on div at bounding box center [32, 447] width 13 height 14
checkbox Ureia "true"
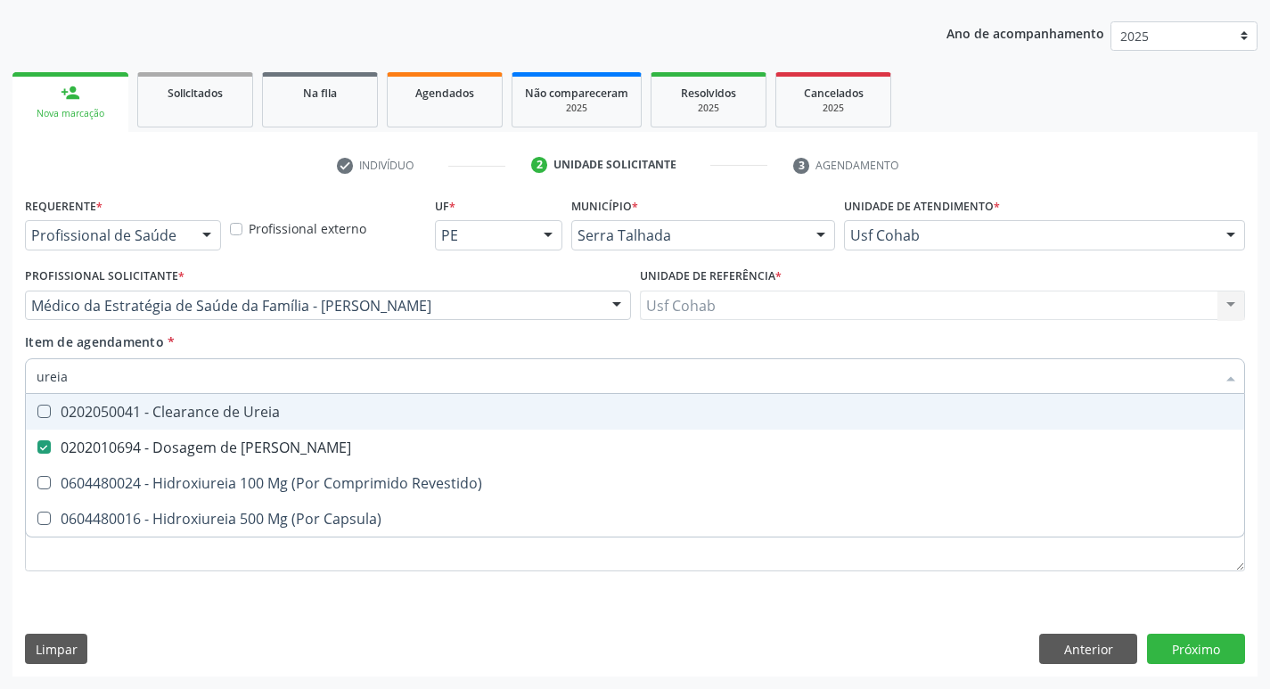
drag, startPoint x: 91, startPoint y: 376, endPoint x: 0, endPoint y: 382, distance: 91.1
click at [0, 384] on div "Acompanhamento Acompanhe a situação das marcações correntes e finalizadas Relat…" at bounding box center [635, 296] width 1270 height 785
checkbox Ureia "false"
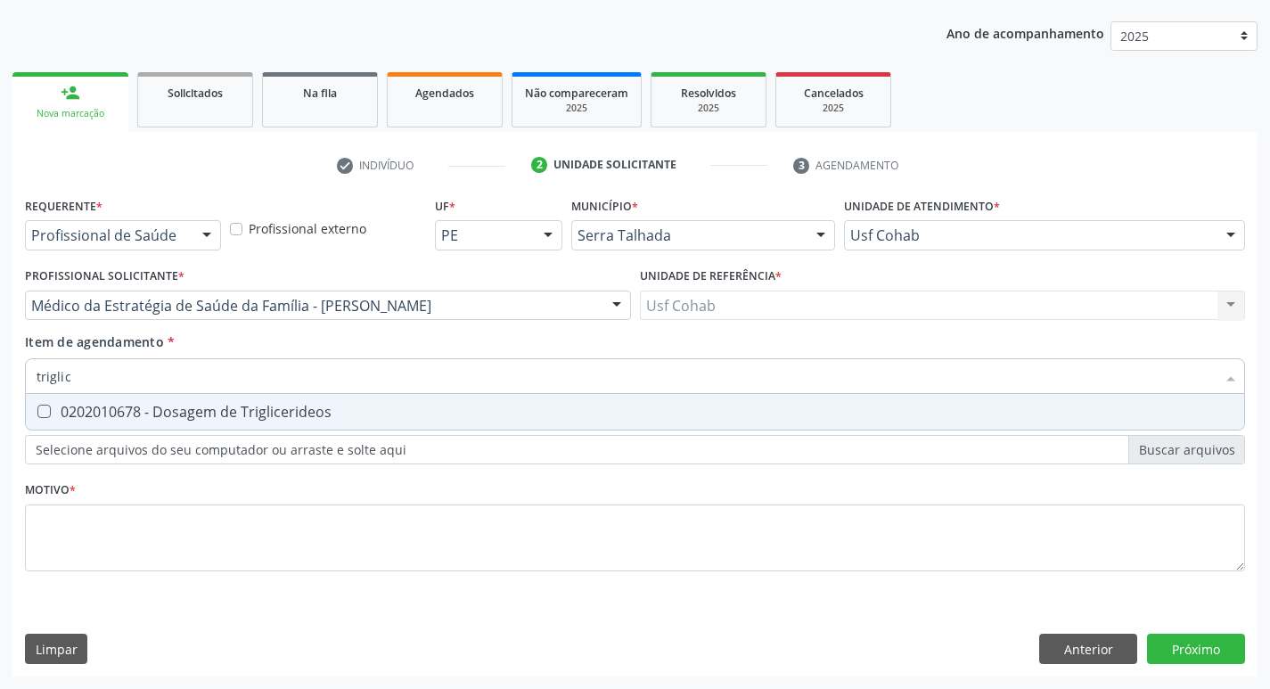
type input "triglice"
click at [39, 406] on Triglicerideos at bounding box center [43, 411] width 13 height 13
click at [37, 406] on Triglicerideos "checkbox" at bounding box center [32, 412] width 12 height 12
checkbox Triglicerideos "true"
drag, startPoint x: 94, startPoint y: 377, endPoint x: 0, endPoint y: 377, distance: 94.5
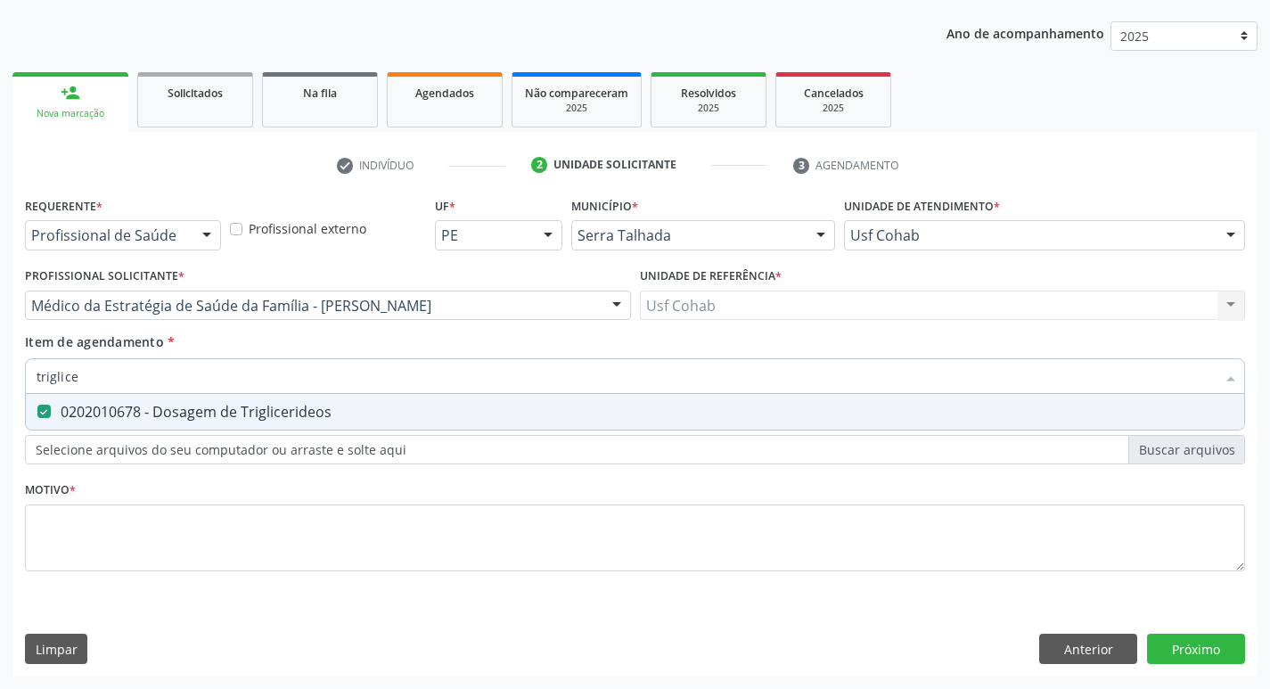
click at [0, 377] on div "Acompanhamento Acompanhe a situação das marcações correntes e finalizadas Relat…" at bounding box center [635, 296] width 1270 height 785
checkbox Triglicerideos "false"
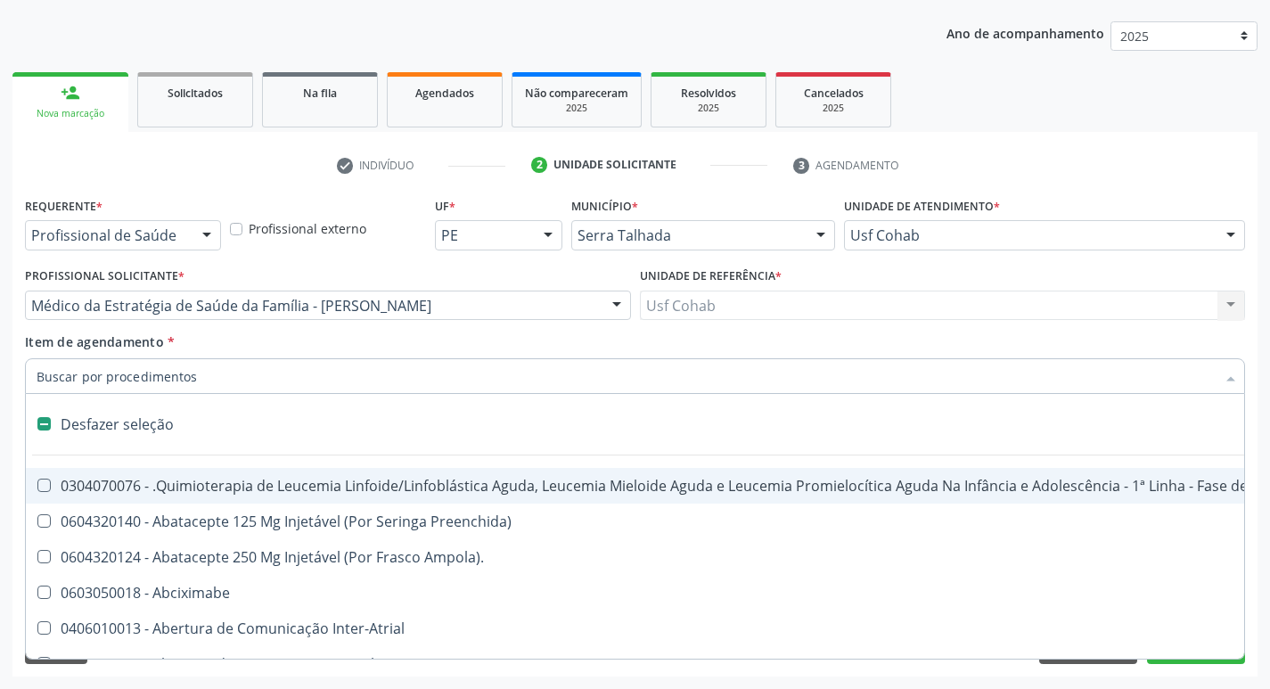
click at [185, 380] on input "Item de agendamento *" at bounding box center [626, 376] width 1179 height 36
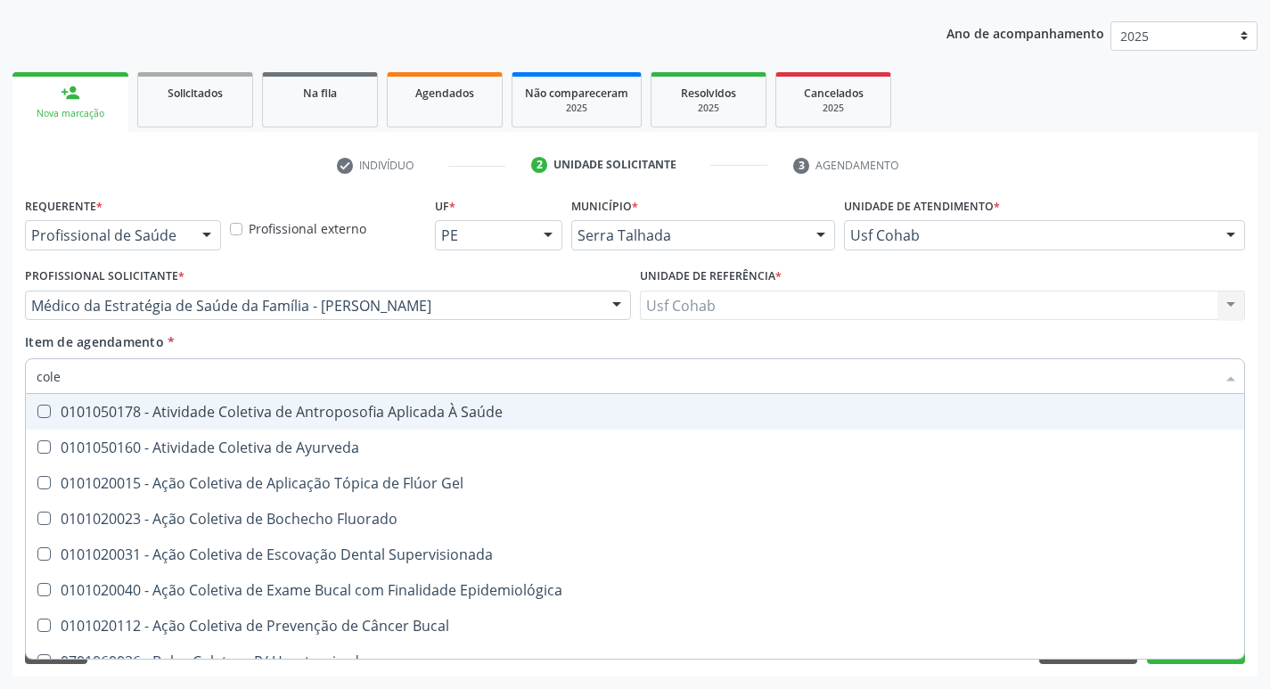
type input "coles"
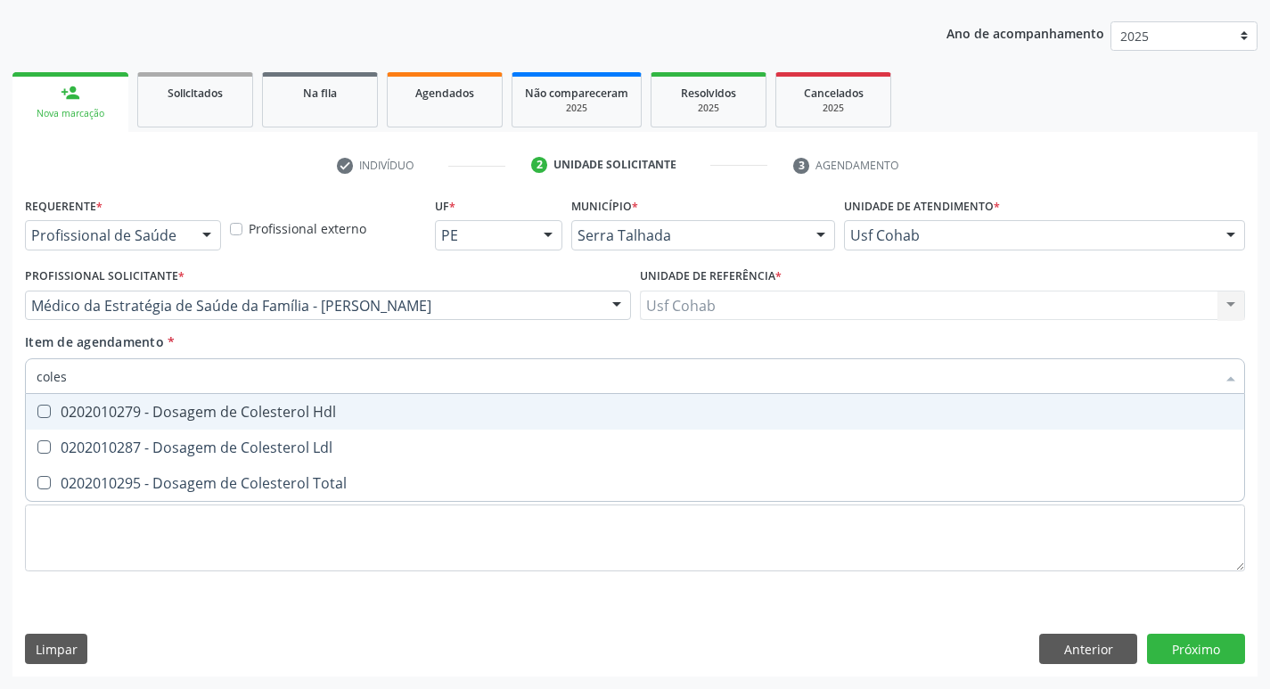
click at [41, 411] on Hdl at bounding box center [43, 411] width 13 height 13
click at [37, 411] on Hdl "checkbox" at bounding box center [32, 412] width 12 height 12
checkbox Hdl "true"
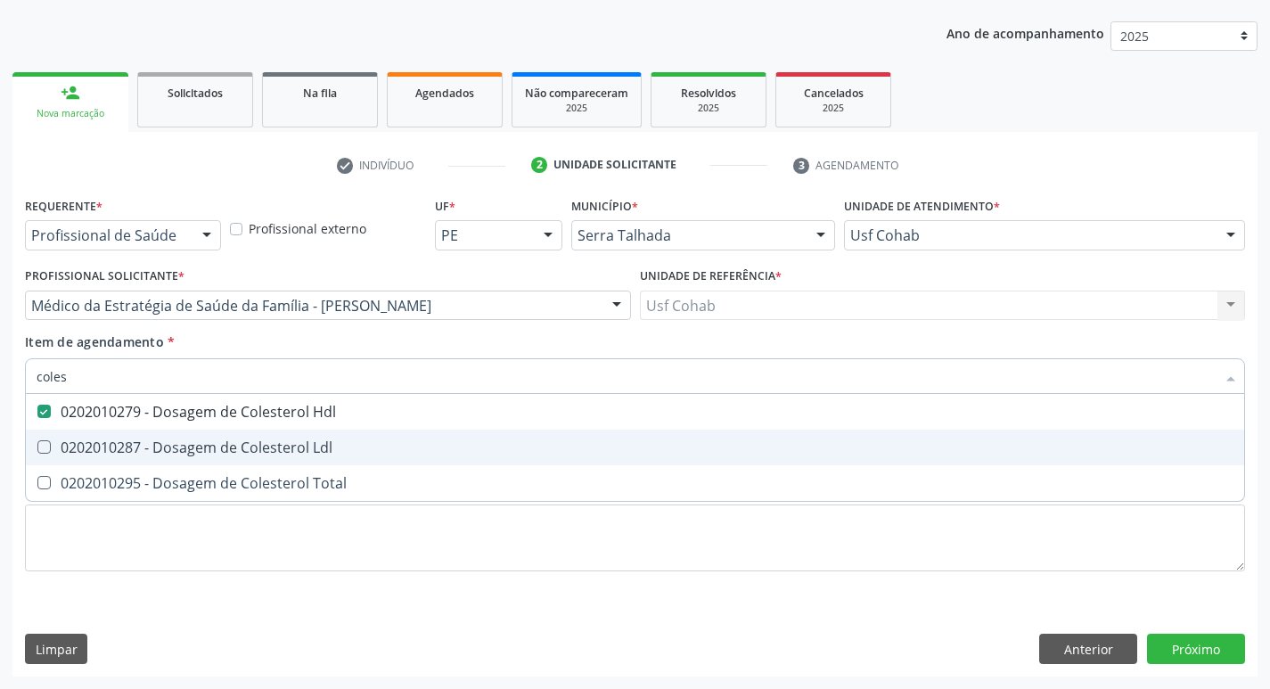
click at [45, 459] on span "0202010287 - Dosagem de Colesterol Ldl" at bounding box center [635, 448] width 1219 height 36
checkbox Ldl "true"
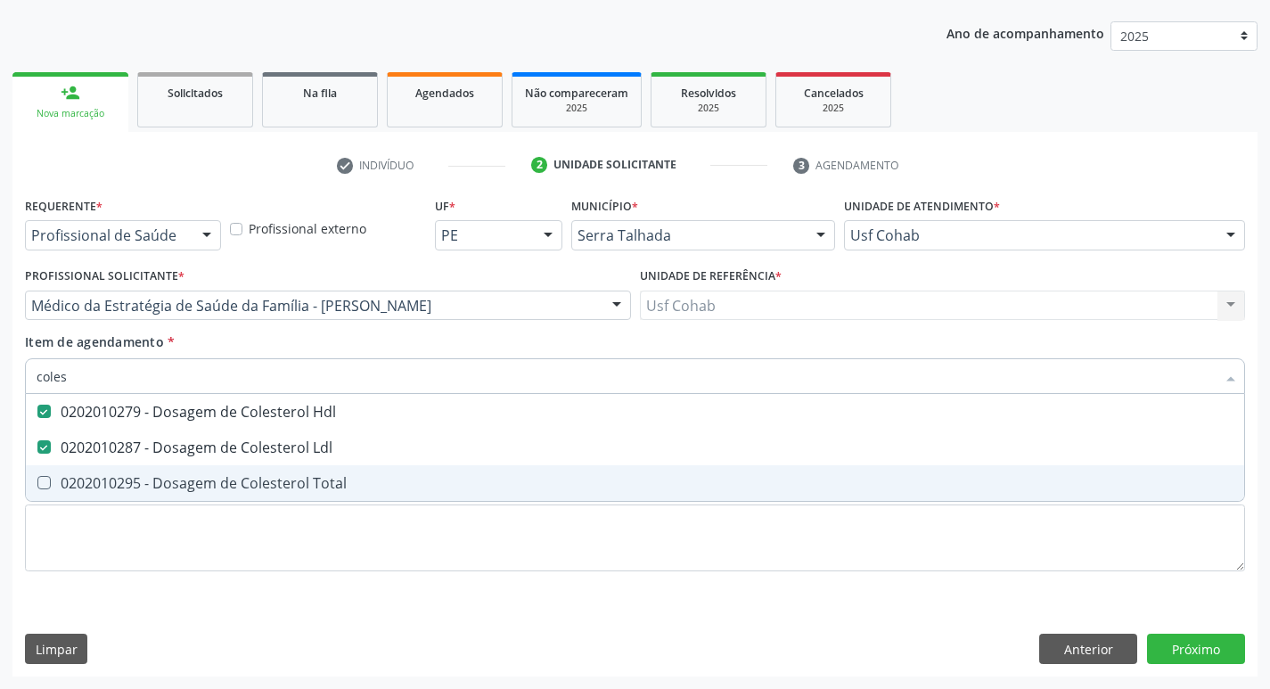
click at [43, 483] on Total at bounding box center [43, 482] width 13 height 13
click at [37, 483] on Total "checkbox" at bounding box center [32, 483] width 12 height 12
checkbox Total "true"
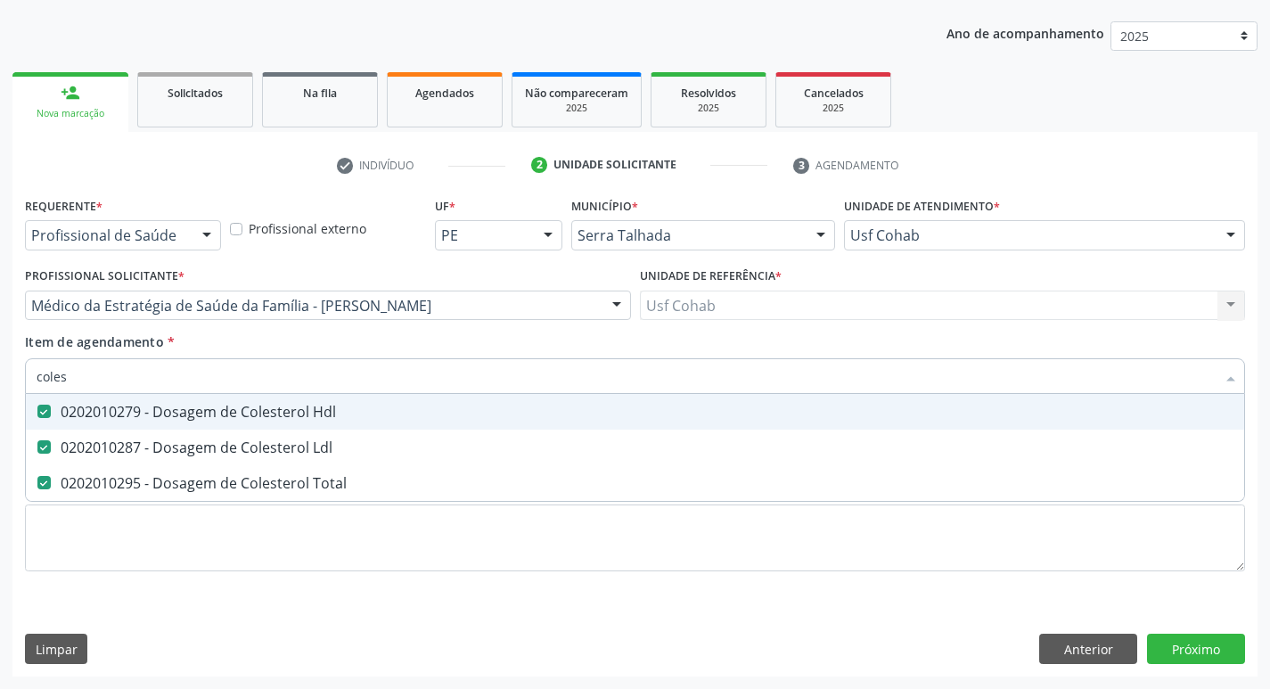
drag, startPoint x: 82, startPoint y: 381, endPoint x: 0, endPoint y: 374, distance: 82.2
click at [0, 374] on div "Acompanhamento Acompanhe a situação das marcações correntes e finalizadas Relat…" at bounding box center [635, 296] width 1270 height 785
checkbox Hdl "false"
checkbox Ldl "false"
checkbox Total "false"
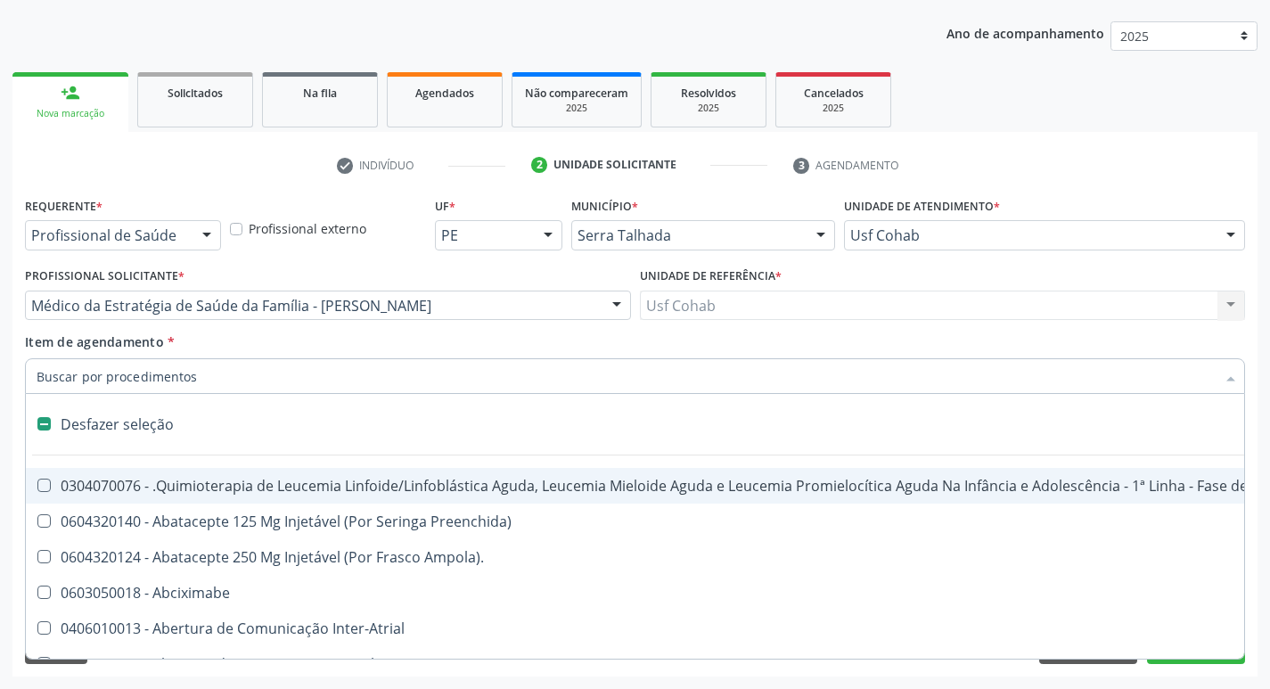
type input "h"
checkbox A "true"
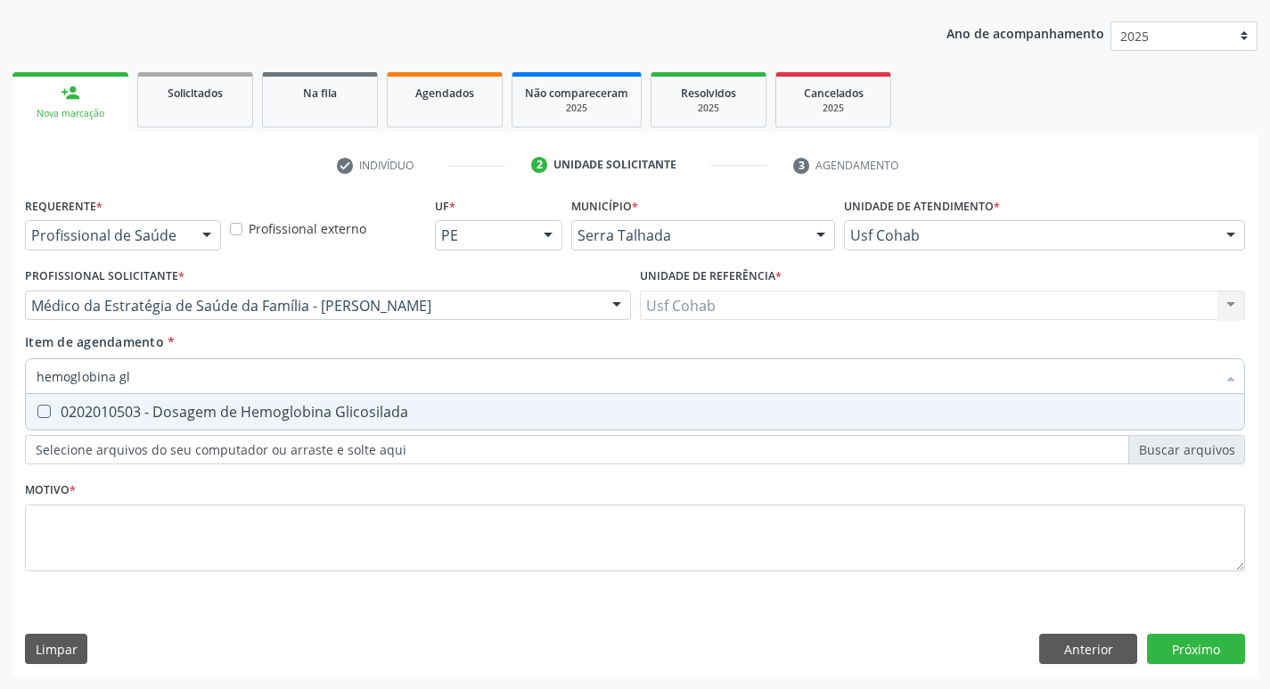
type input "hemoglobina gli"
click at [49, 413] on Glicosilada at bounding box center [43, 411] width 13 height 13
click at [37, 413] on Glicosilada "checkbox" at bounding box center [32, 412] width 12 height 12
checkbox Glicosilada "true"
drag, startPoint x: 149, startPoint y: 375, endPoint x: 0, endPoint y: 375, distance: 148.9
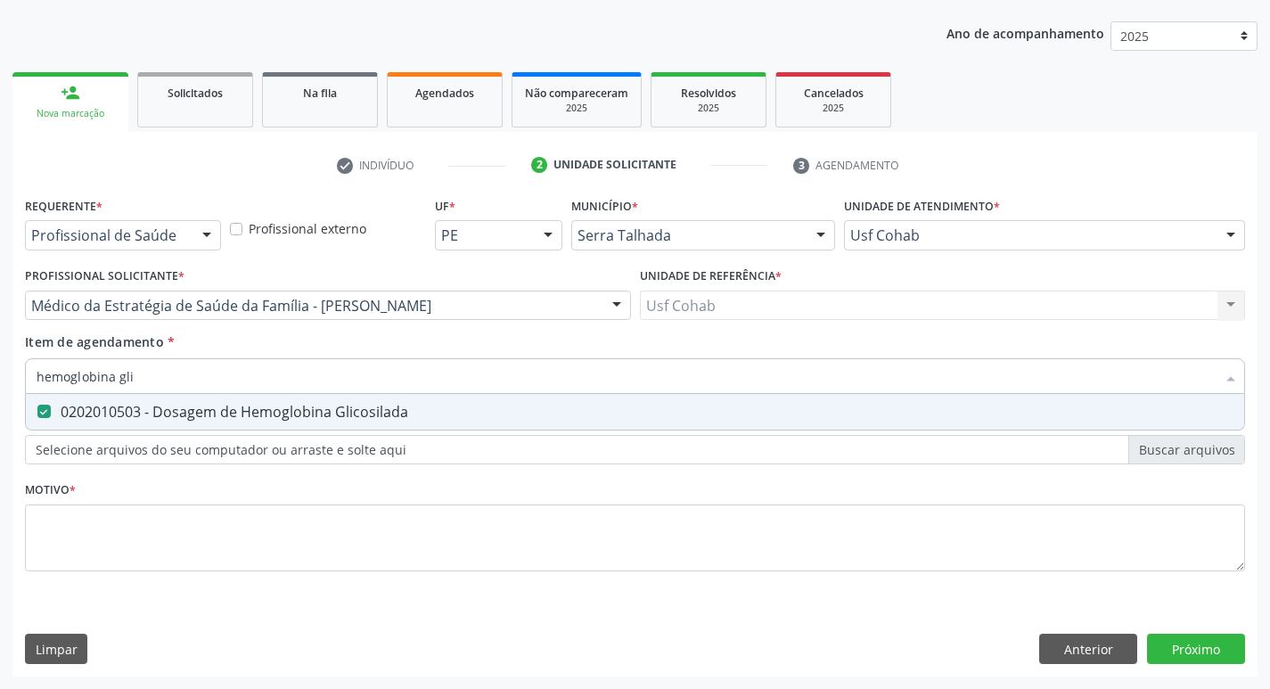
click at [0, 375] on div "Acompanhamento Acompanhe a situação das marcações correntes e finalizadas Relat…" at bounding box center [635, 296] width 1270 height 785
checkbox Glicosilada "false"
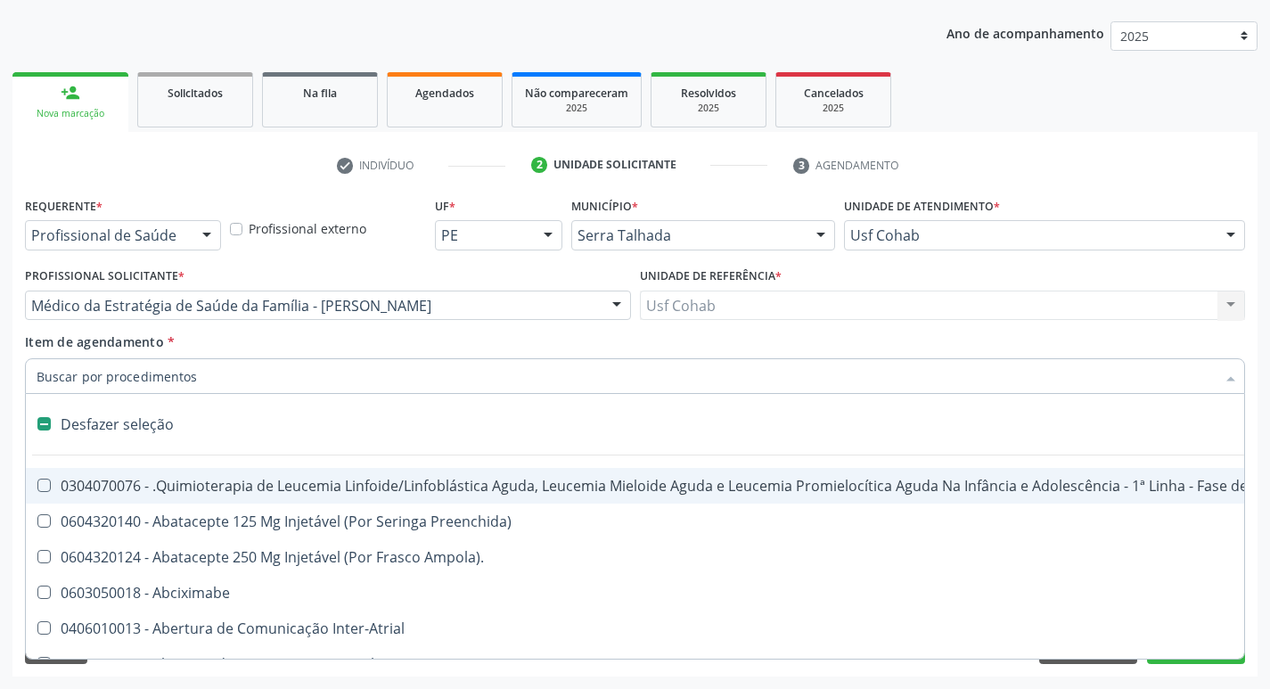
type input "h"
checkbox A "true"
checkbox Coagulação\ "true"
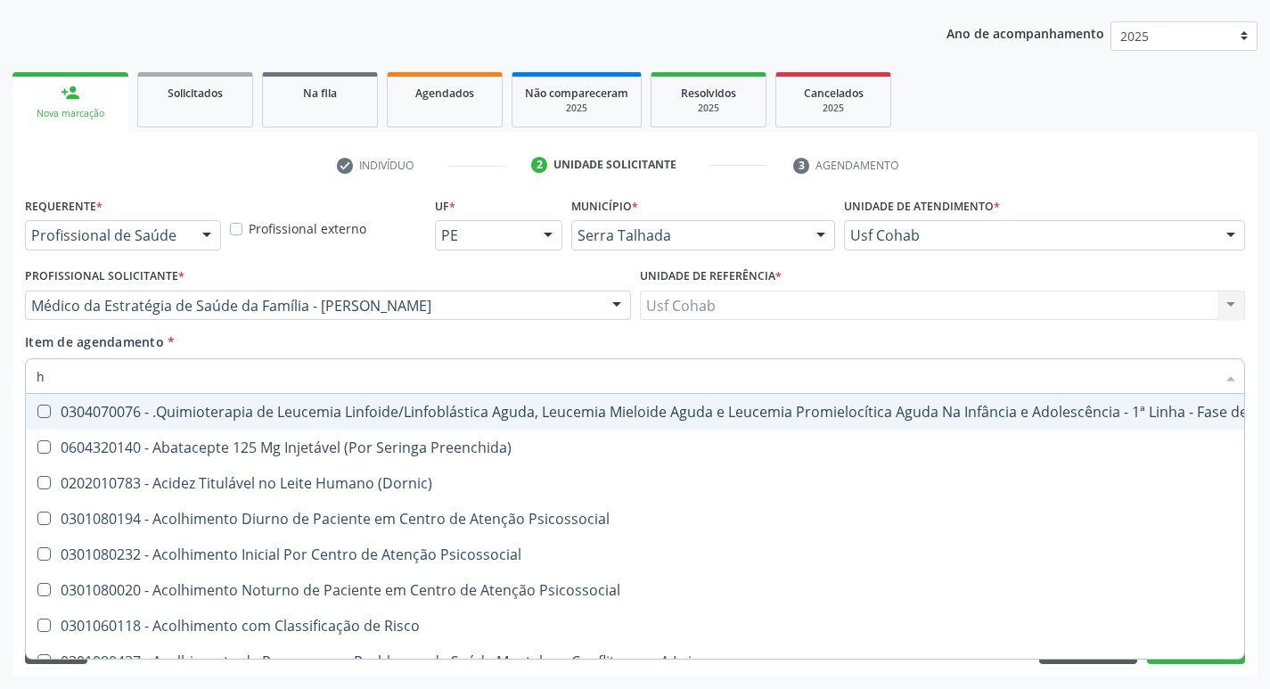
type input "he"
checkbox Pulmão "true"
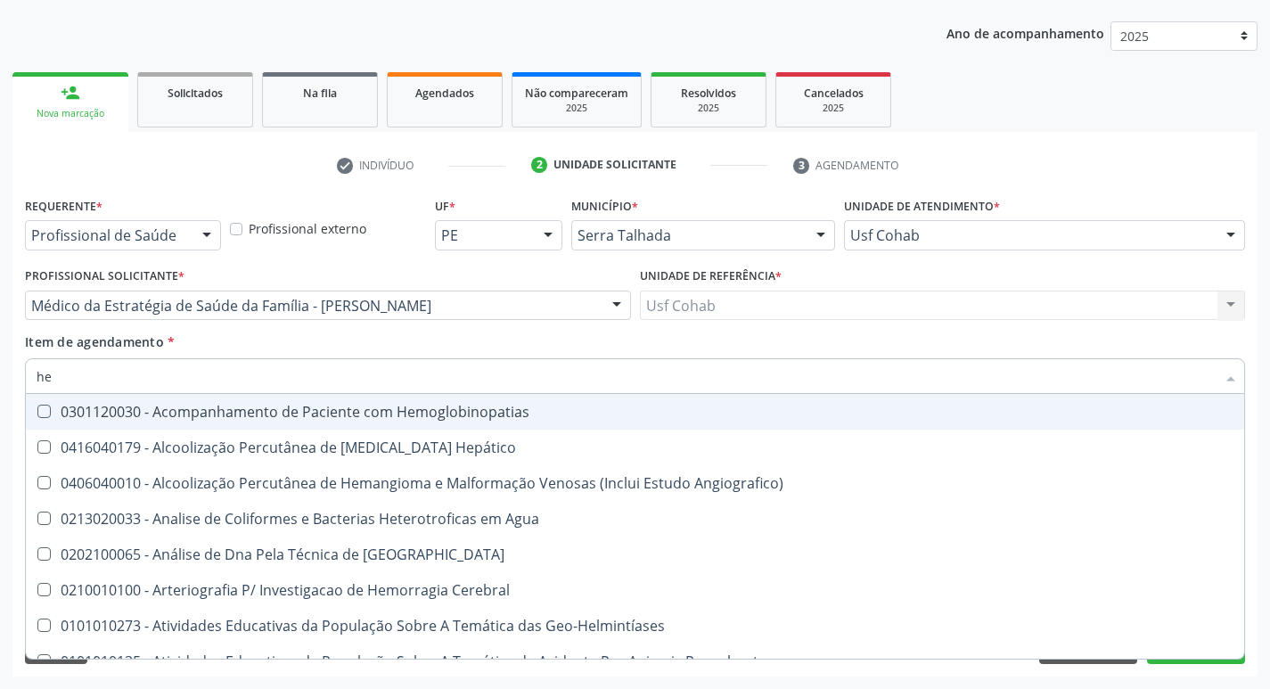
type input "hem"
checkbox \(Qualitativo\) "true"
checkbox Glicosilada "false"
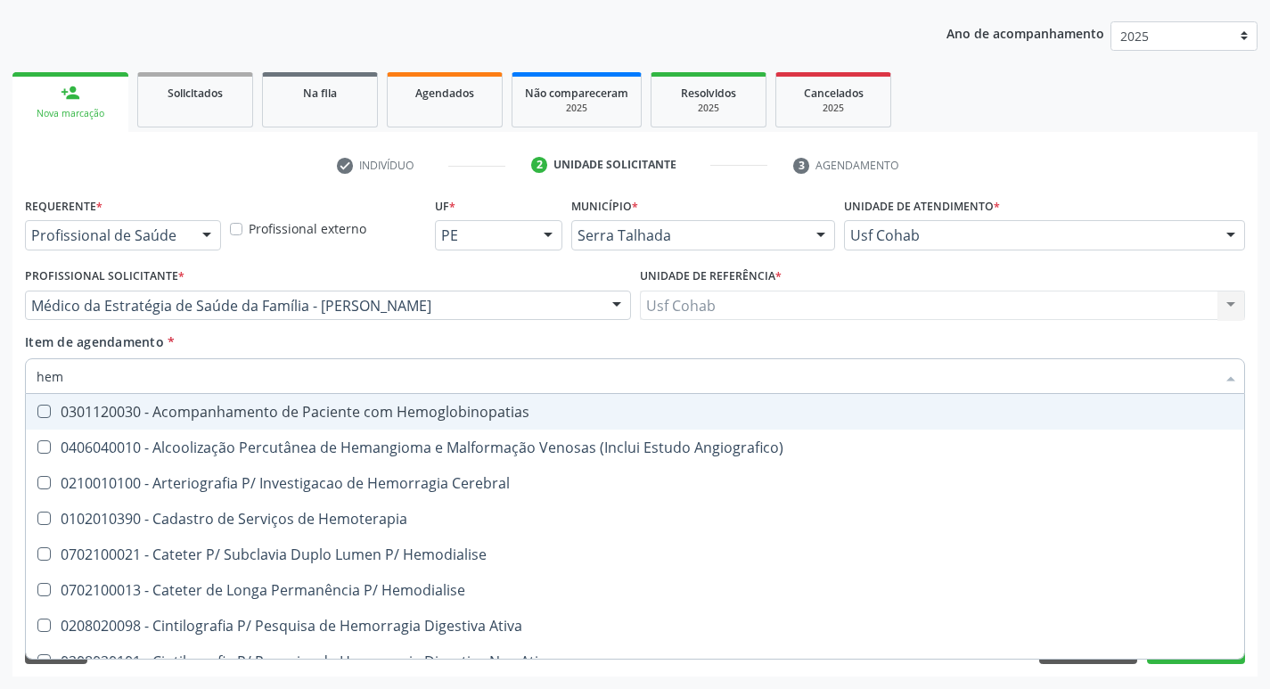
type input "hemo"
checkbox Hemacias "true"
checkbox Glicosilada "false"
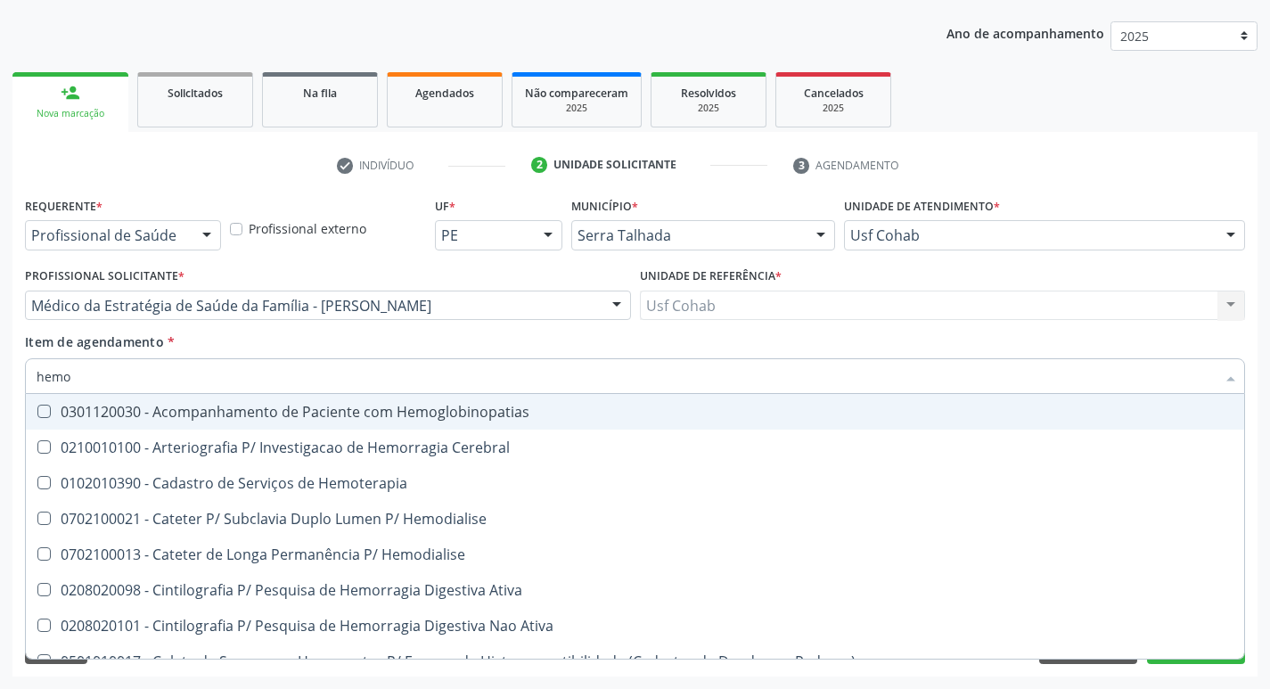
type input "hemog"
checkbox Tardio\) "true"
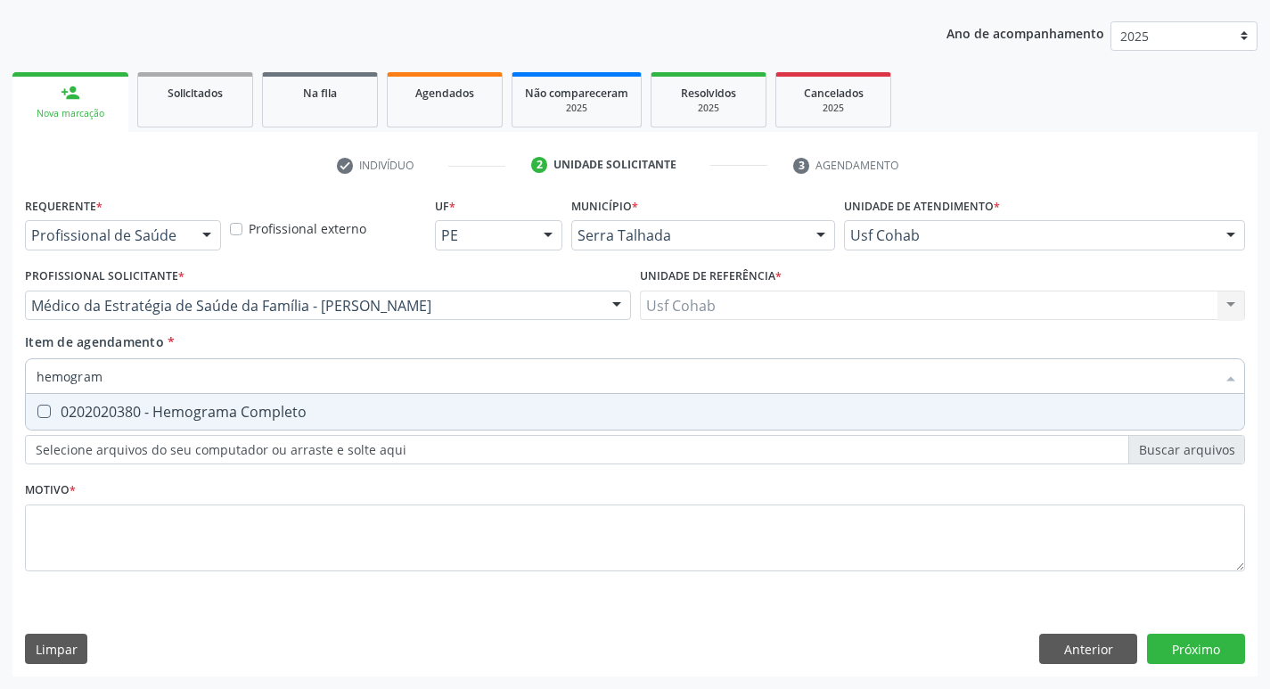
type input "hemograma"
drag, startPoint x: 45, startPoint y: 405, endPoint x: 53, endPoint y: 401, distance: 9.6
click at [45, 405] on Completo at bounding box center [43, 411] width 13 height 13
click at [37, 406] on Completo "checkbox" at bounding box center [32, 412] width 12 height 12
checkbox Completo "true"
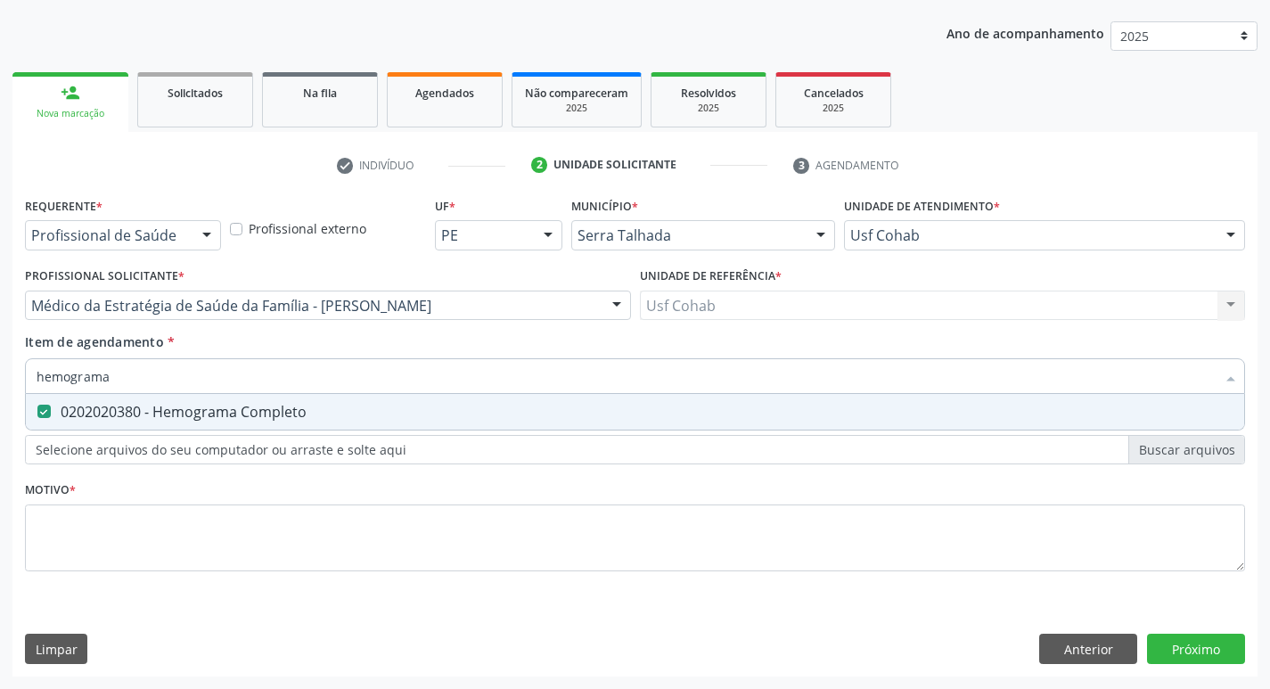
drag, startPoint x: 113, startPoint y: 381, endPoint x: 0, endPoint y: 366, distance: 114.1
click at [0, 366] on div "Acompanhamento Acompanhe a situação das marcações correntes e finalizadas Relat…" at bounding box center [635, 296] width 1270 height 785
checkbox Completo "false"
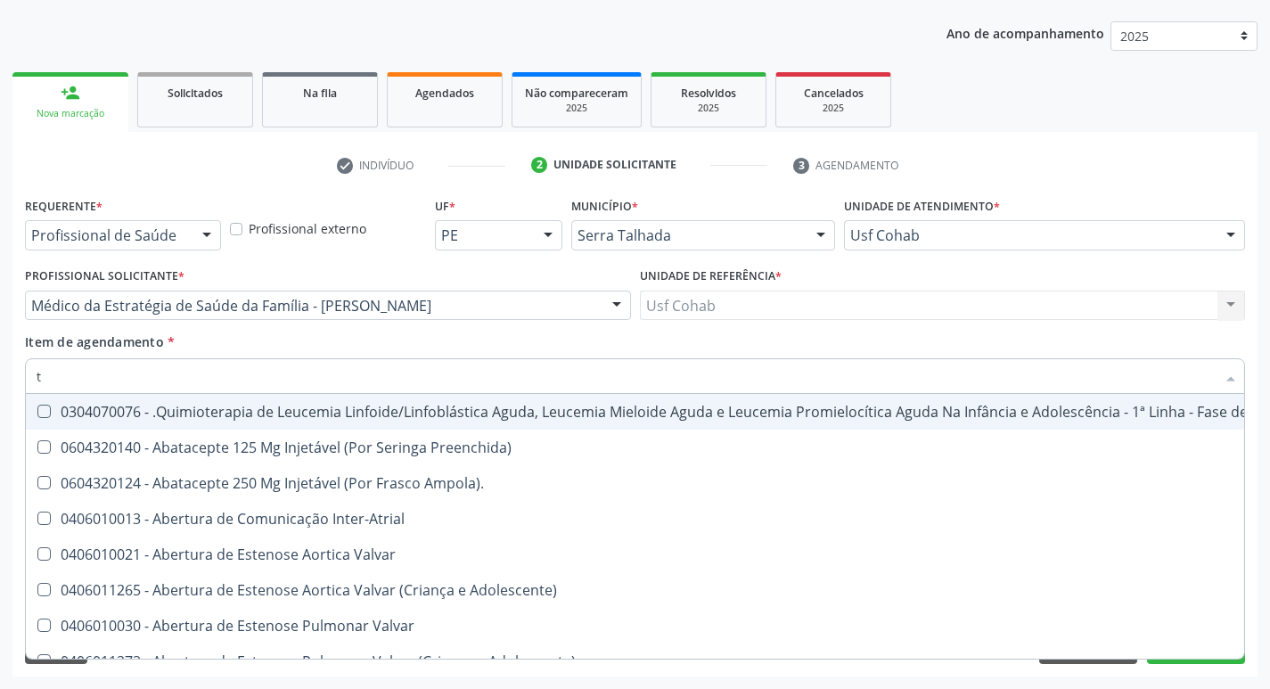
type input "[MEDICAL_DATA]"
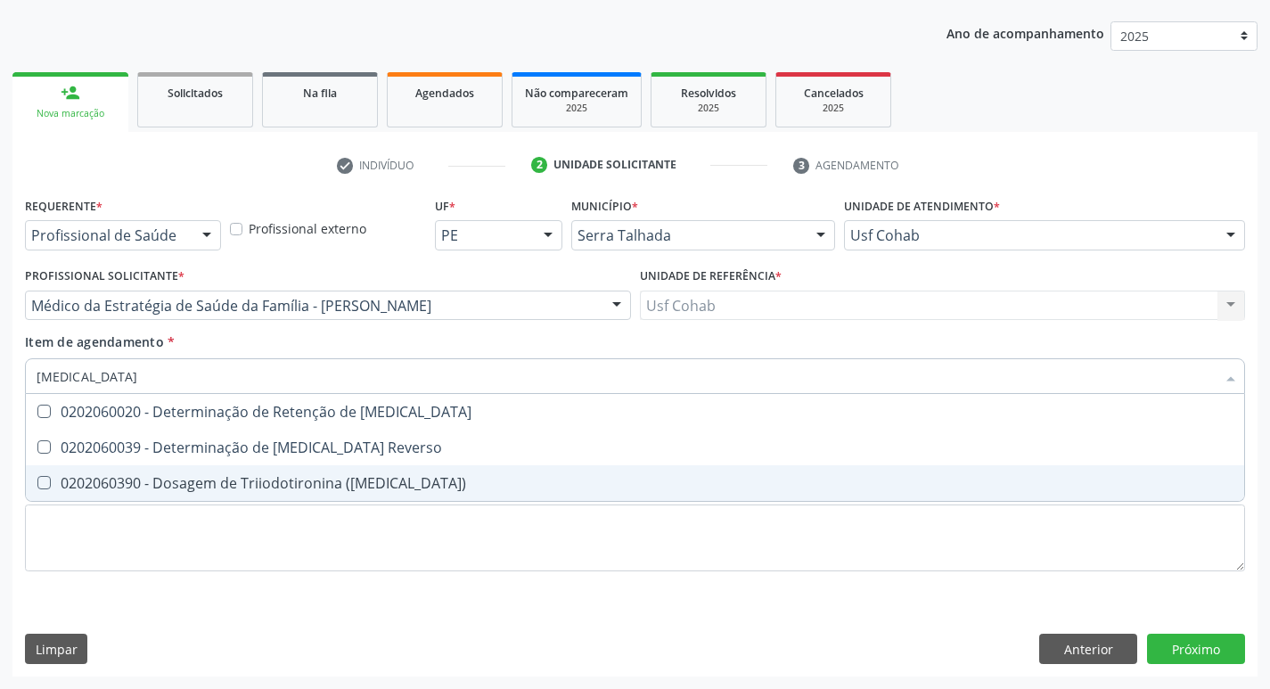
click at [49, 479] on \(T3\) at bounding box center [43, 482] width 13 height 13
click at [37, 479] on \(T3\) "checkbox" at bounding box center [32, 483] width 12 height 12
checkbox \(T3\) "true"
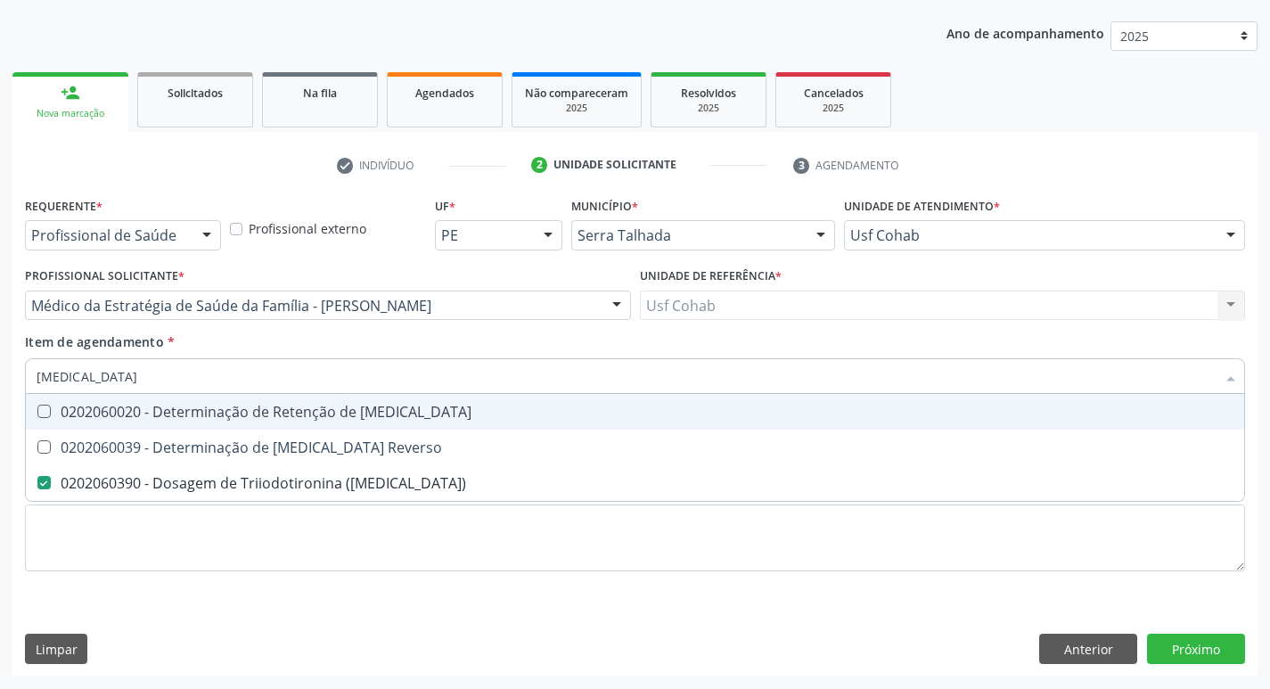
type input "t"
checkbox \(T3\) "false"
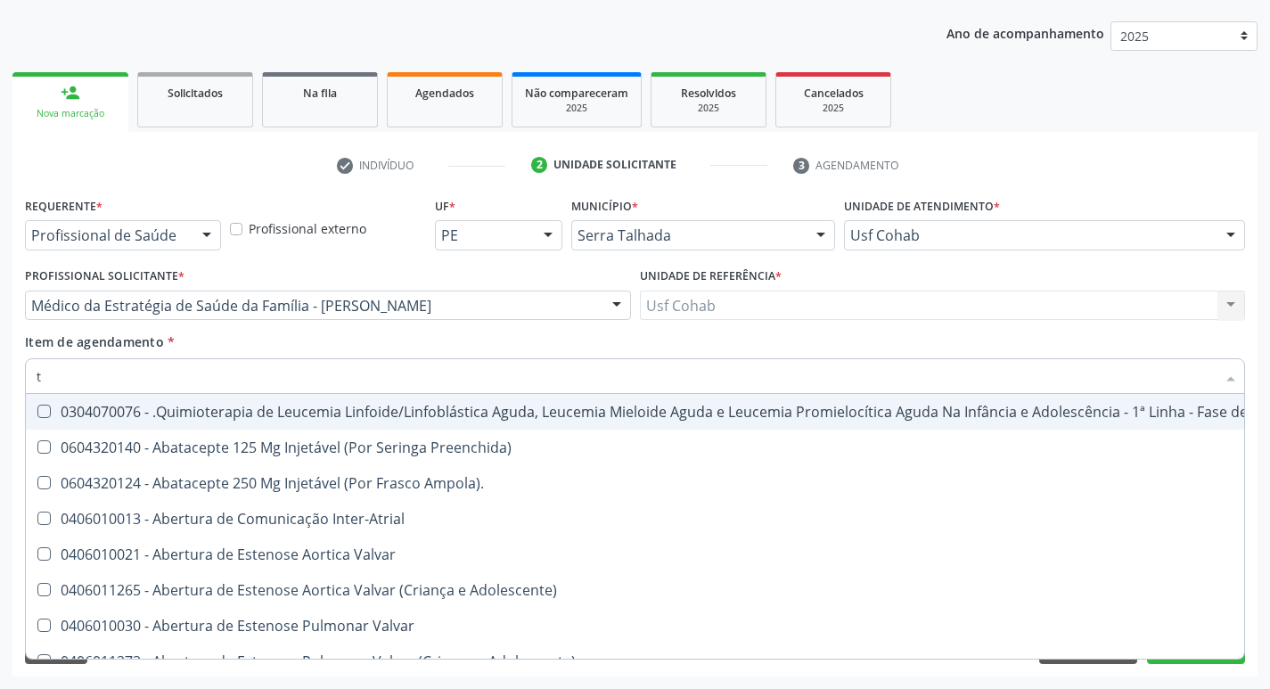
type input "t4"
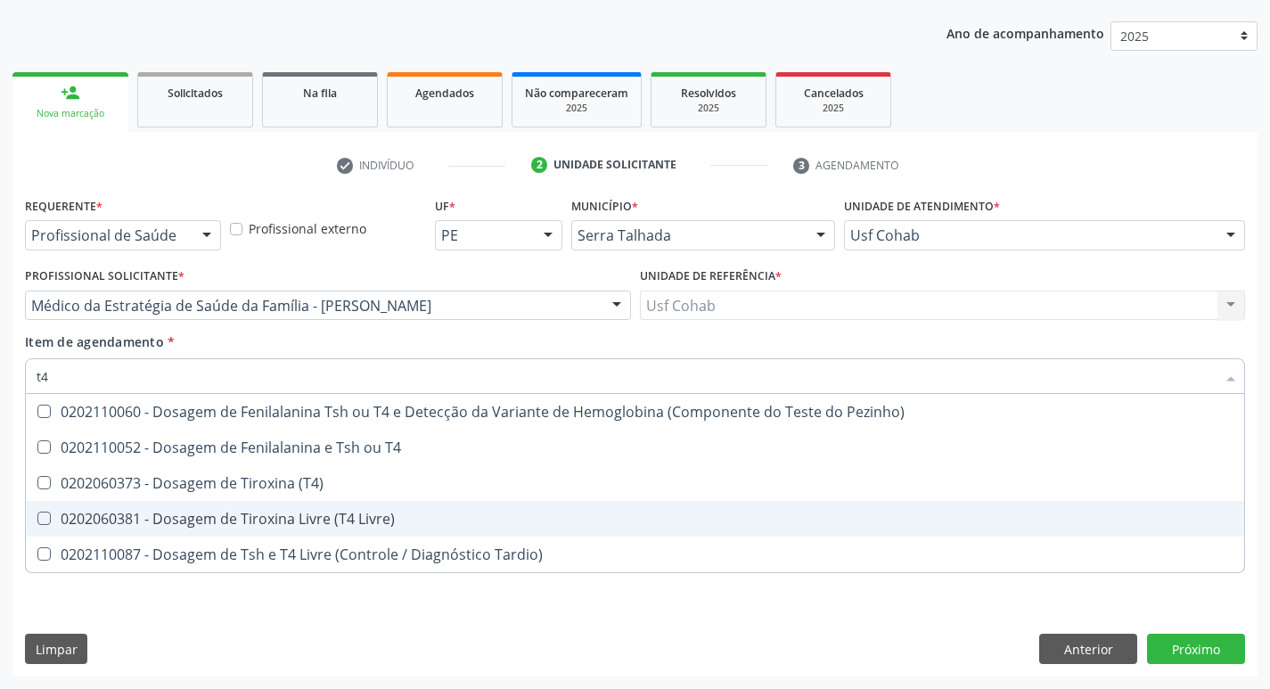
click at [53, 513] on div "0202060381 - Dosagem de Tiroxina Livre (T4 Livre)" at bounding box center [635, 519] width 1197 height 14
checkbox Livre\) "true"
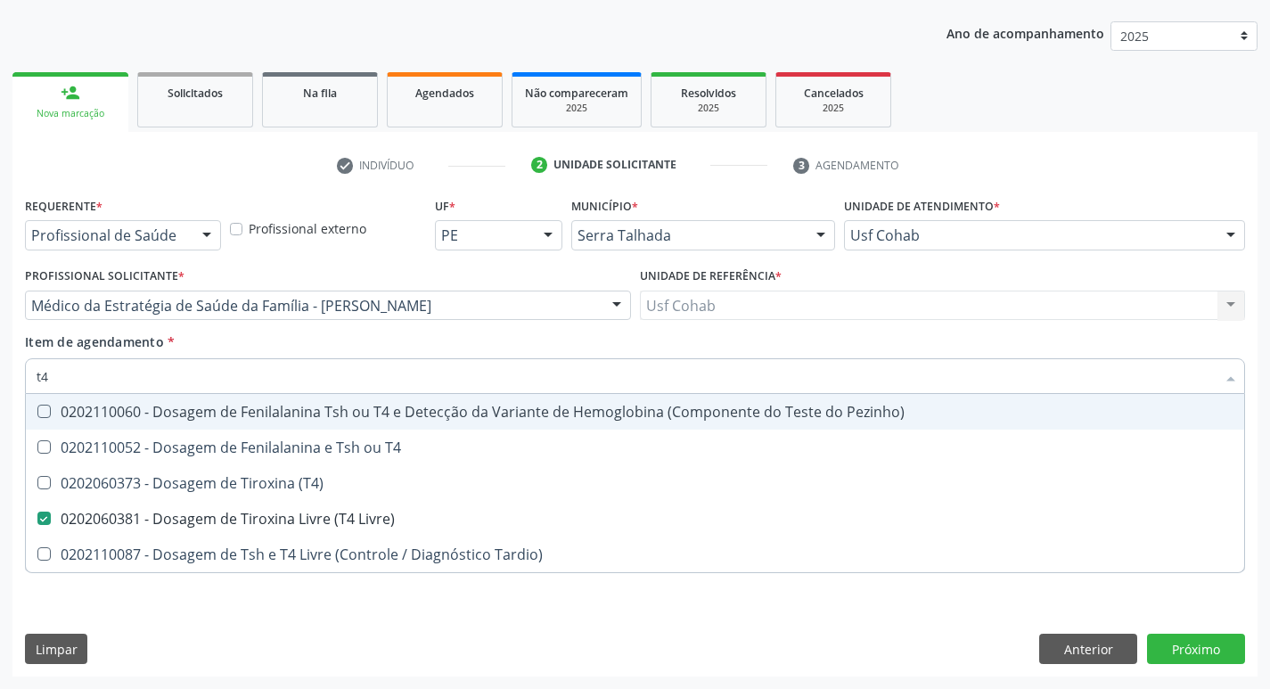
type input "t"
checkbox Livre\) "false"
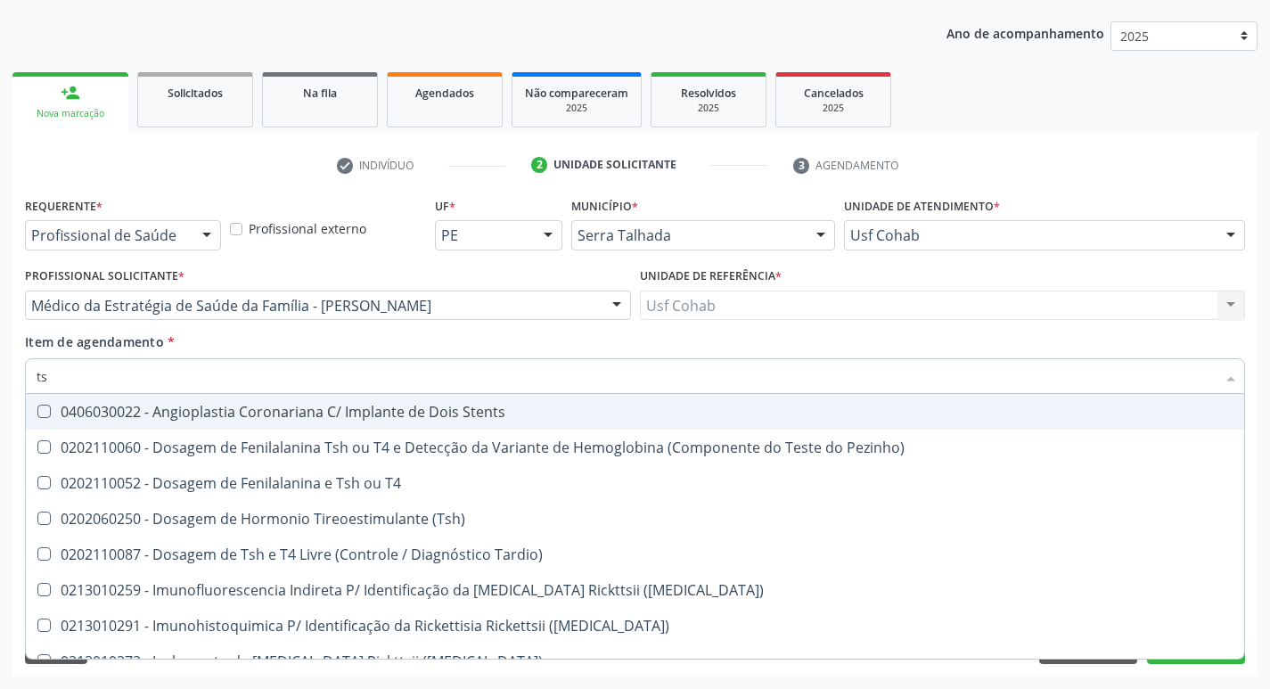
type input "tsh"
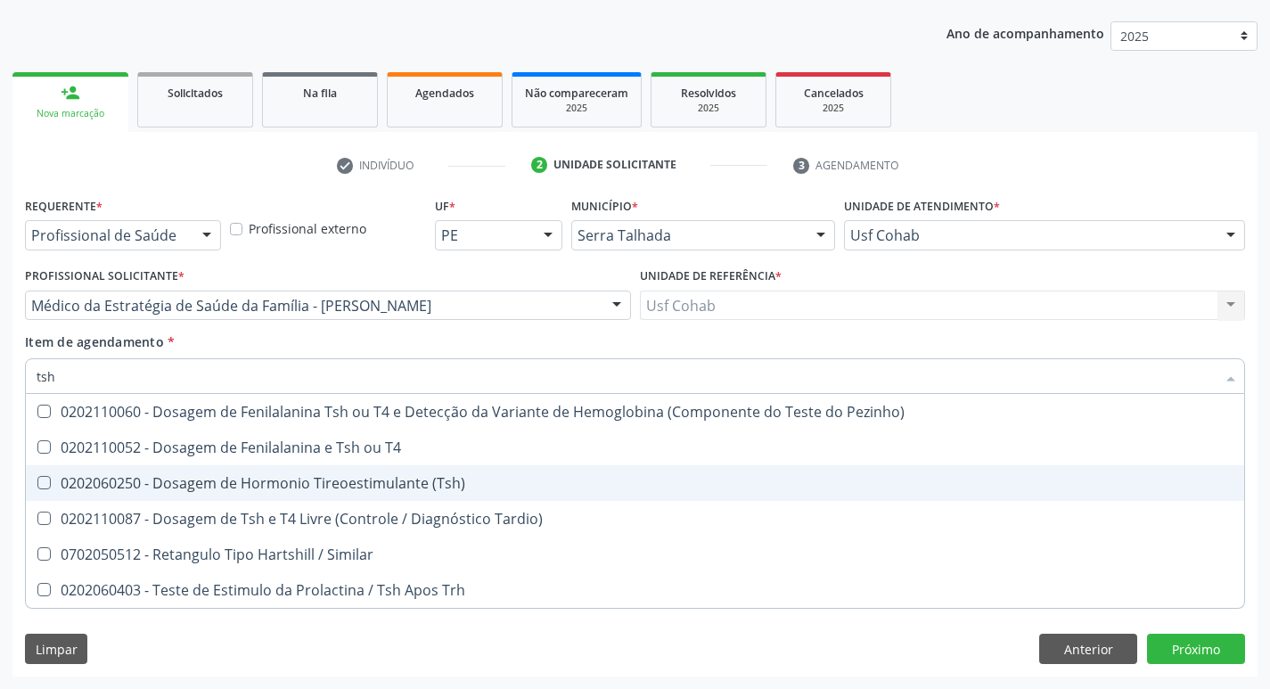
click at [43, 485] on \(Tsh\) at bounding box center [43, 482] width 13 height 13
click at [37, 485] on \(Tsh\) "checkbox" at bounding box center [32, 483] width 12 height 12
checkbox \(Tsh\) "true"
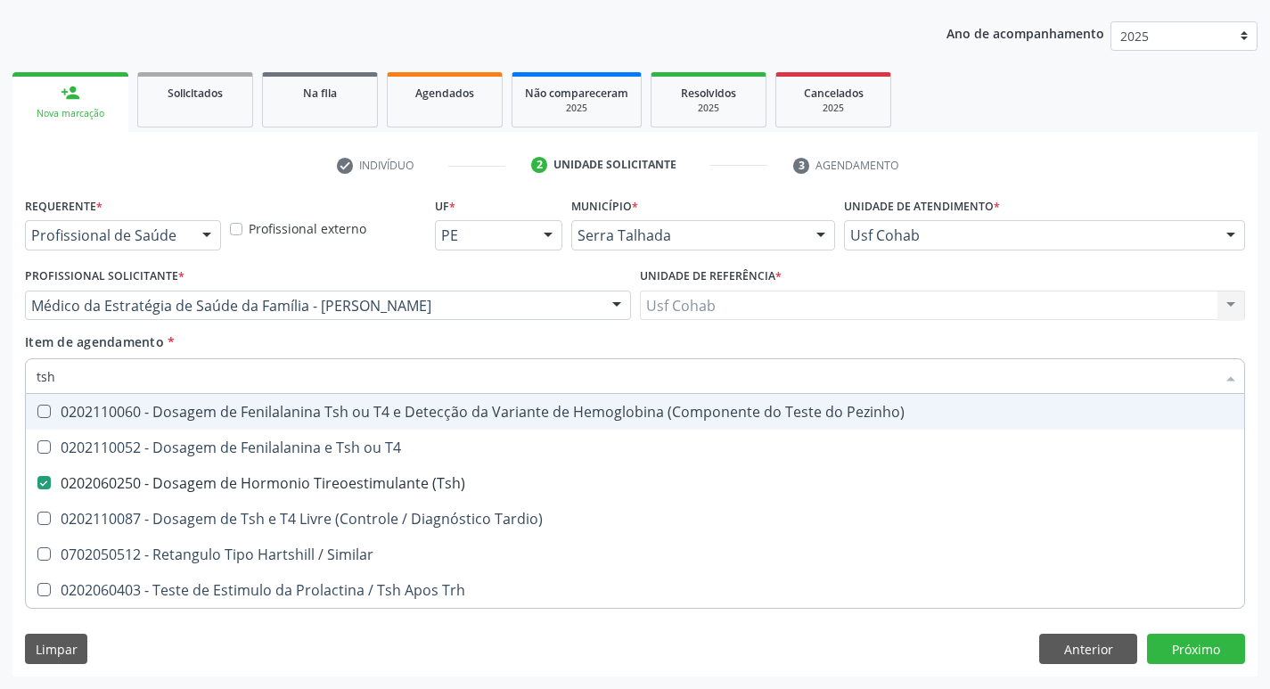
drag, startPoint x: 36, startPoint y: 378, endPoint x: 0, endPoint y: 376, distance: 35.7
click at [0, 376] on div "Acompanhamento Acompanhe a situação das marcações correntes e finalizadas Relat…" at bounding box center [635, 296] width 1270 height 785
checkbox \(Tsh\) "false"
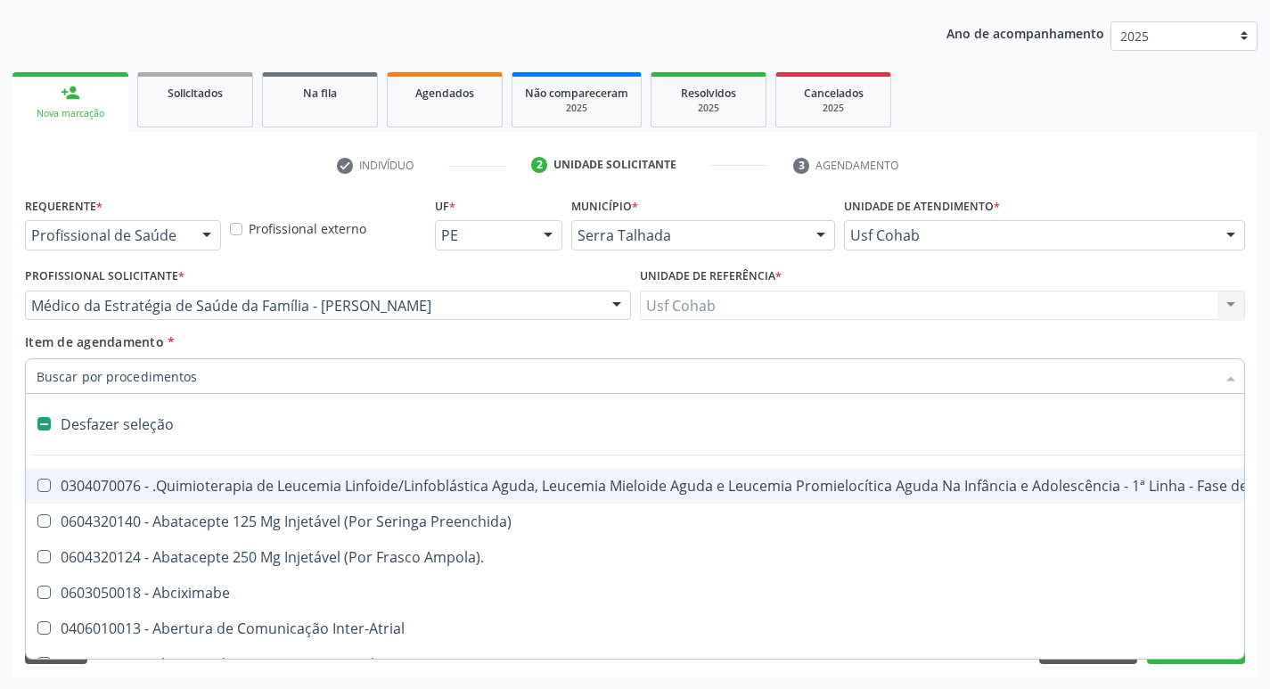
click at [6, 373] on div "Acompanhamento Acompanhe a situação das marcações correntes e finalizadas Relat…" at bounding box center [635, 296] width 1270 height 785
checkbox Preenchida\) "true"
checkbox Ampola\)\ "true"
checkbox Abciximabe "true"
checkbox Inter-Atrial "true"
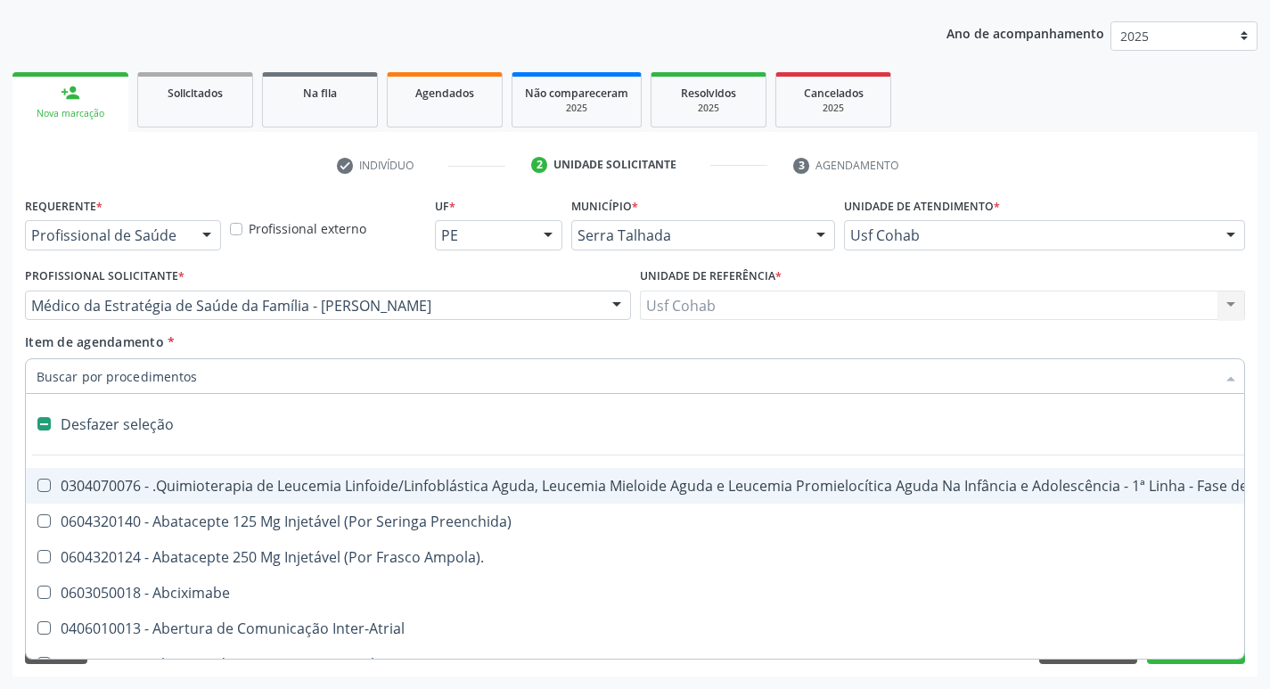
checkbox Valvar "true"
checkbox Adolescente\) "true"
checkbox Valvar "true"
checkbox Adolescente\) "true"
checkbox Paciente\) "true"
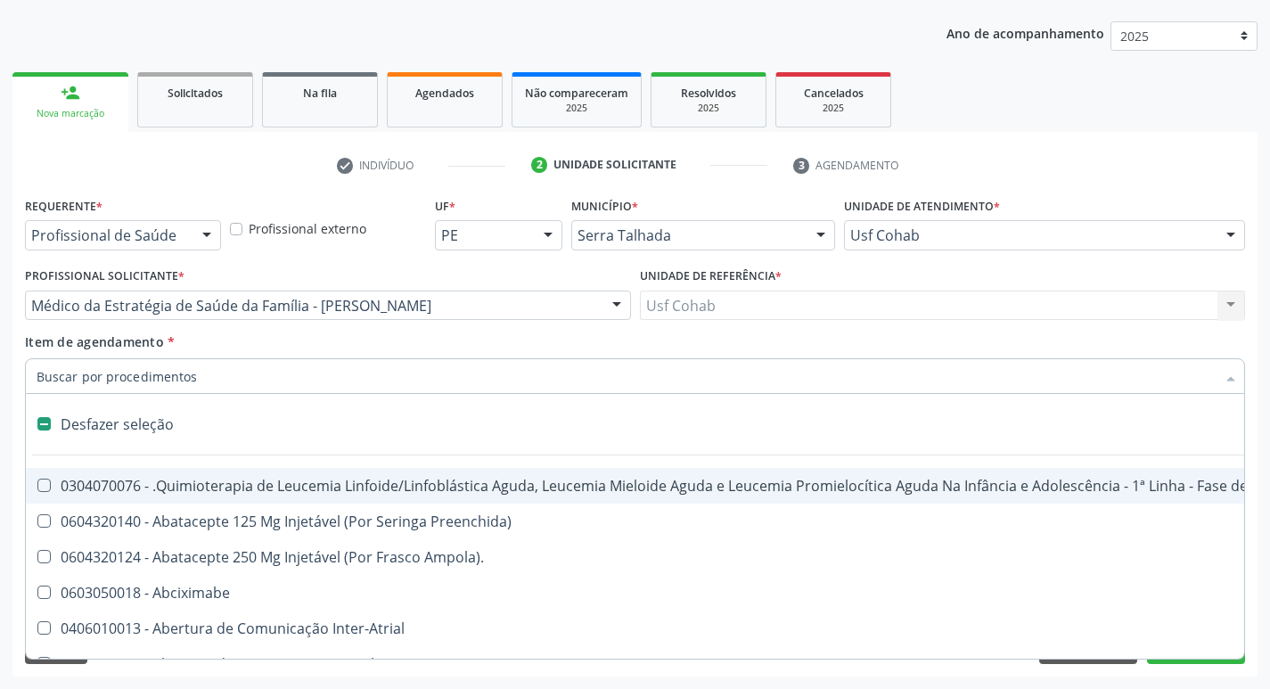
checkbox Dente\) "true"
checkbox Comprimido\) "true"
checkbox \(Dornic\) "true"
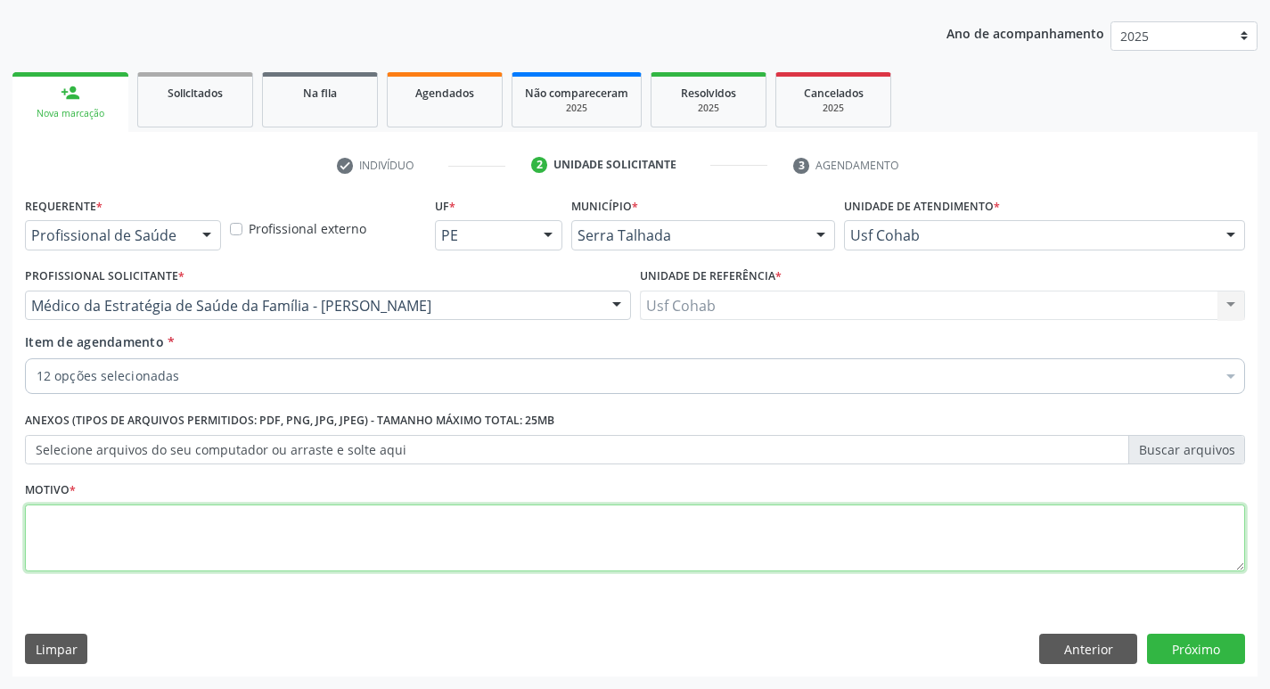
click at [160, 523] on textarea at bounding box center [635, 539] width 1220 height 68
type textarea "rastreio"
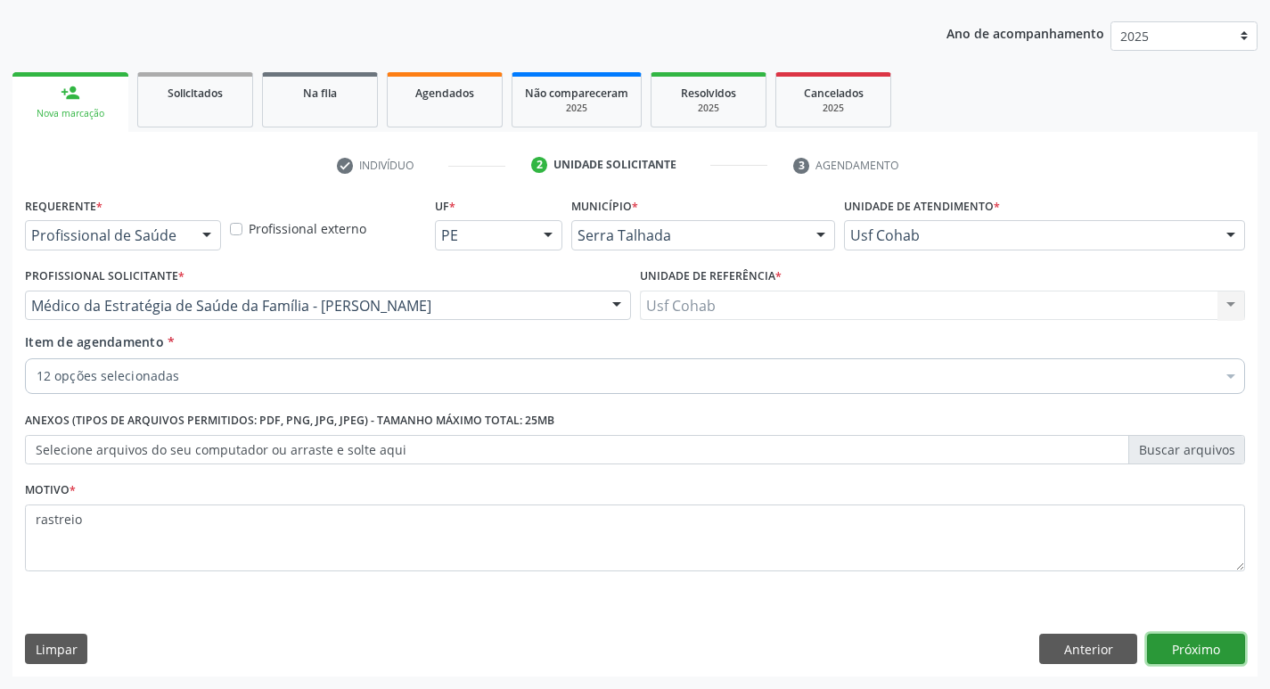
click at [1169, 638] on button "Próximo" at bounding box center [1196, 649] width 98 height 30
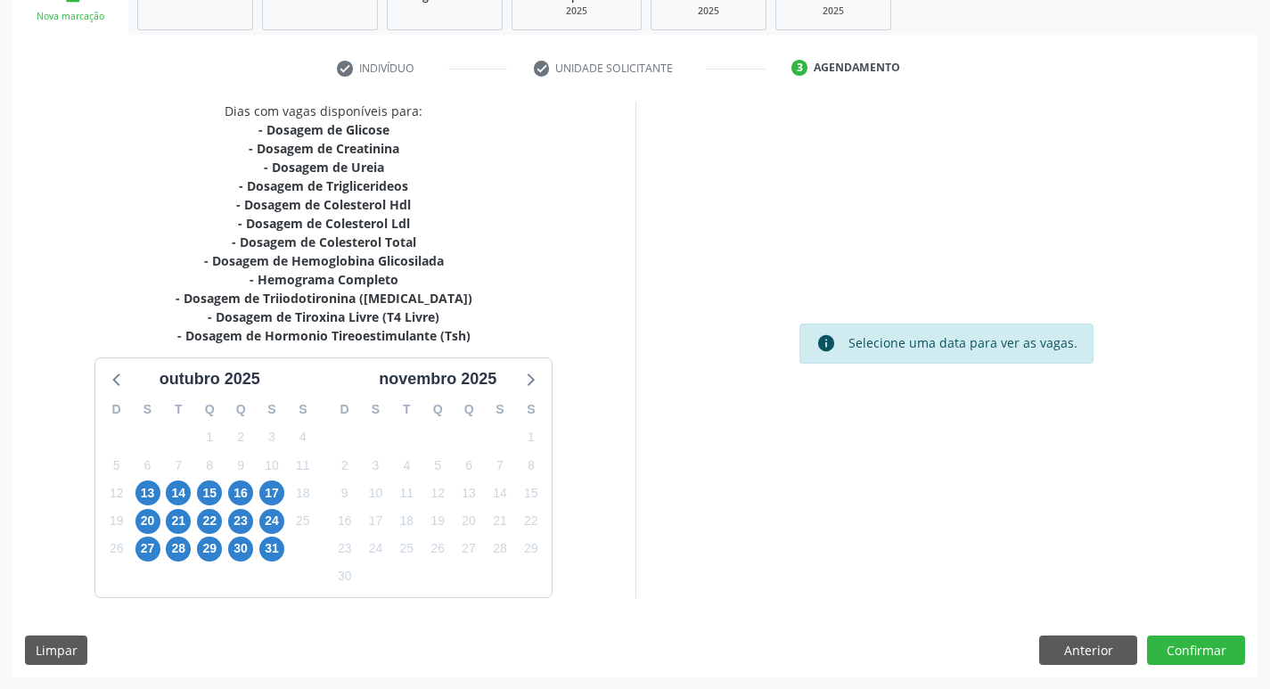
scroll to position [292, 0]
click at [153, 490] on span "13" at bounding box center [147, 492] width 25 height 25
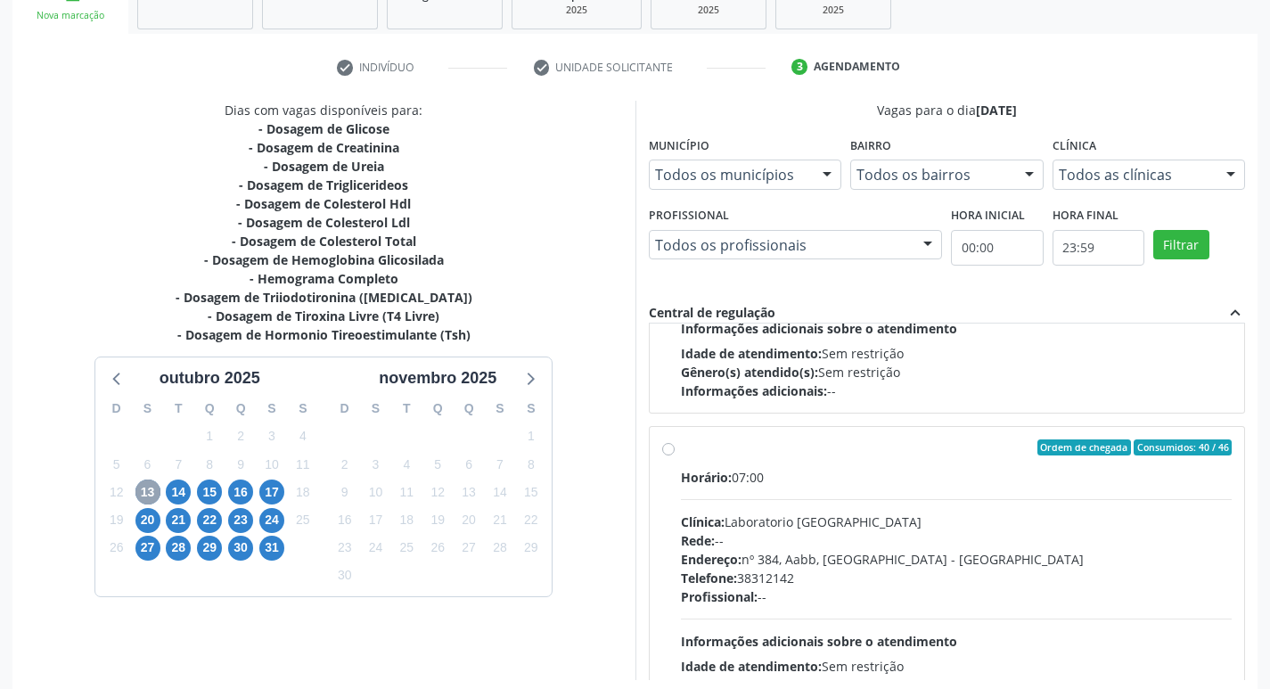
scroll to position [624, 0]
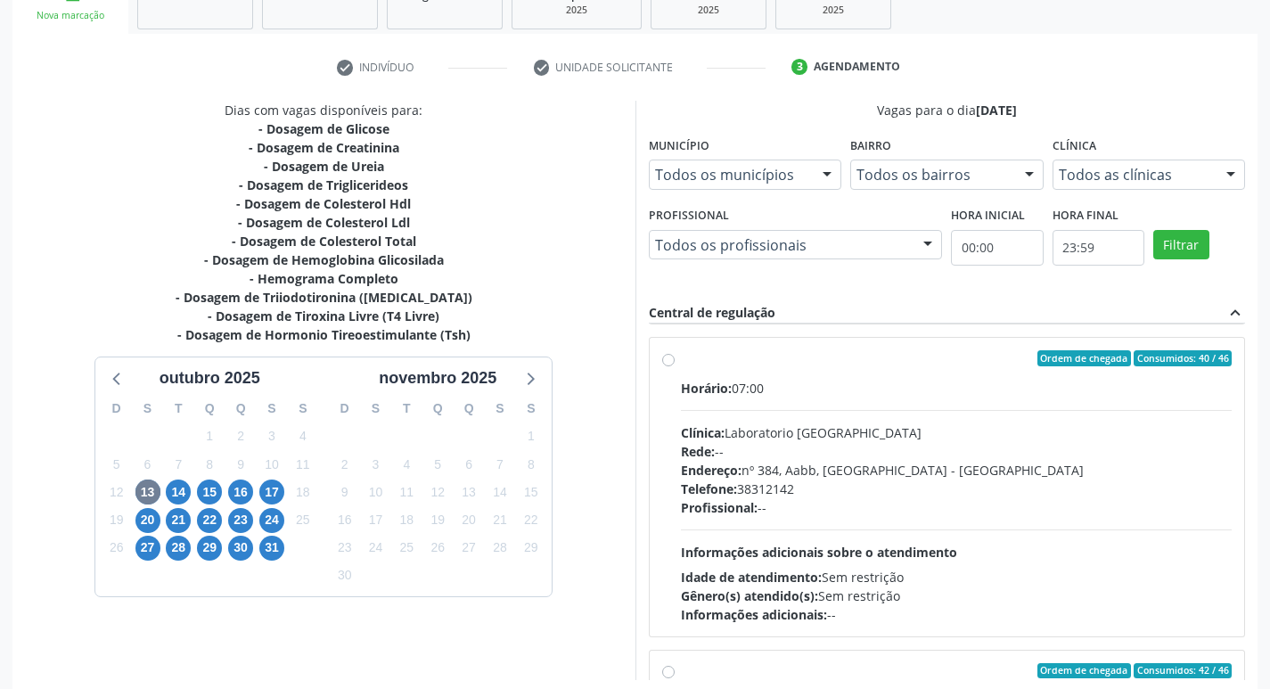
click at [672, 369] on div "Ordem de chegada Consumidos: 40 / 46 Horário: 07:00 Clínica: Laboratorio [GEOGR…" at bounding box center [947, 487] width 570 height 274
radio input "true"
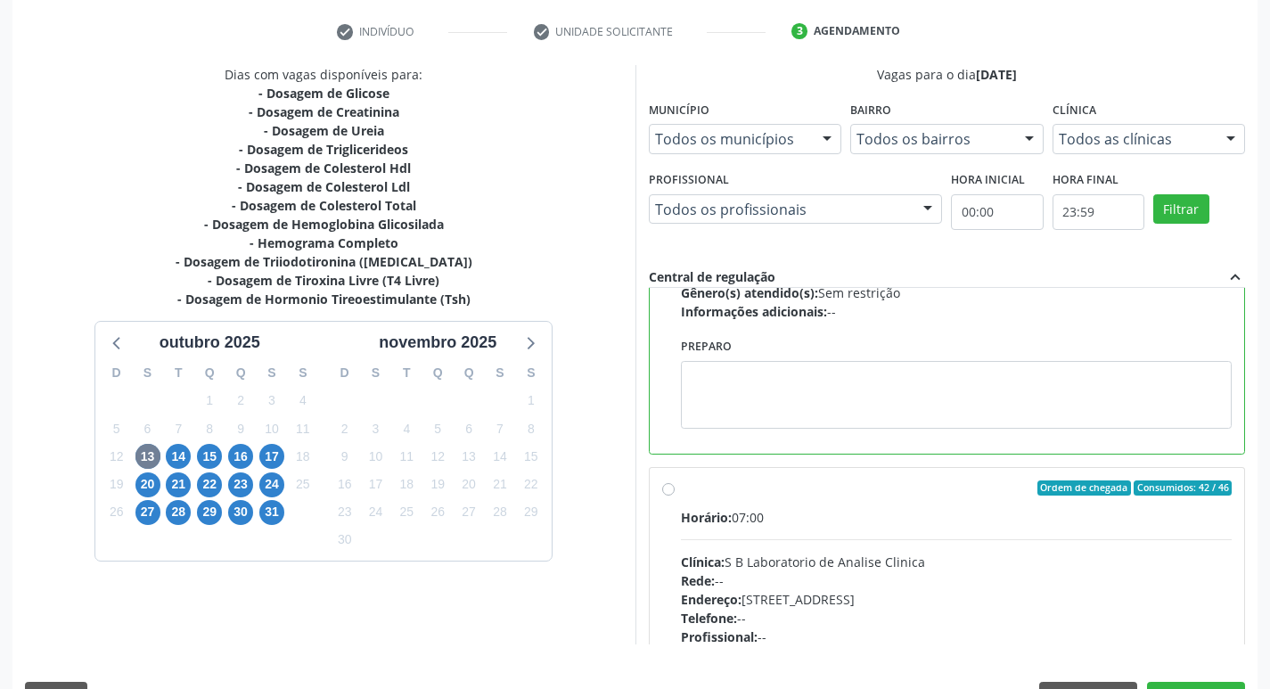
scroll to position [376, 0]
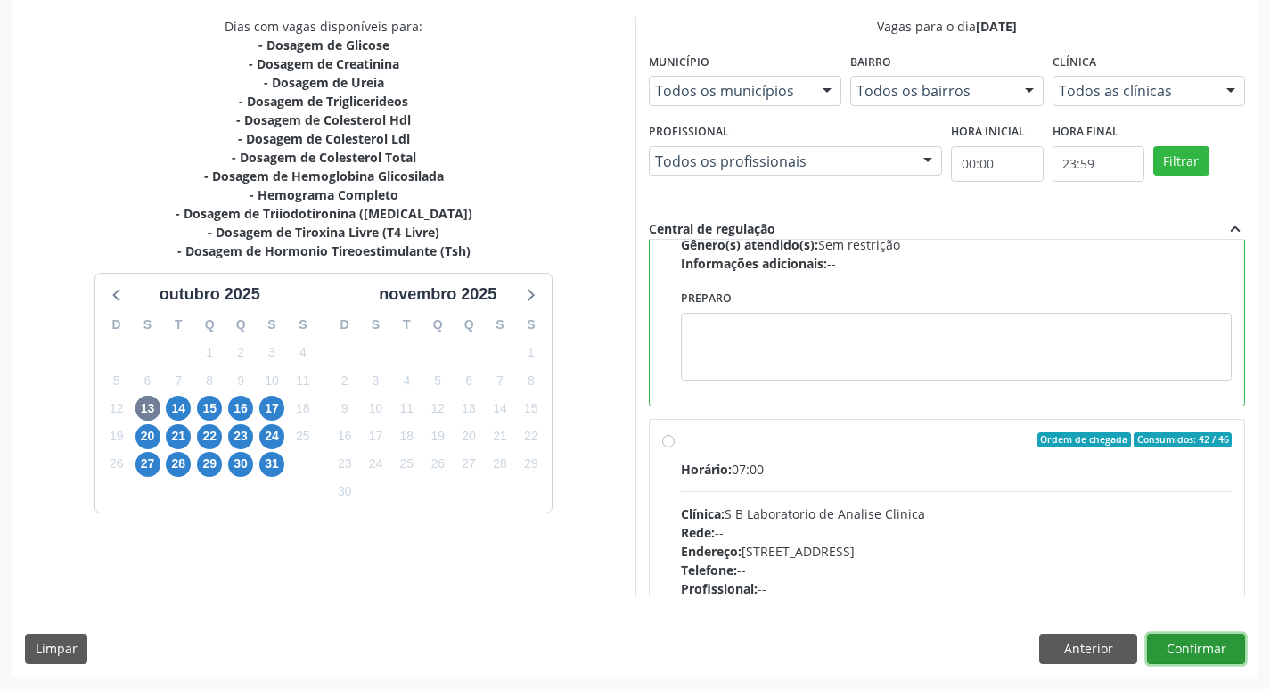
click at [1194, 647] on button "Confirmar" at bounding box center [1196, 649] width 98 height 30
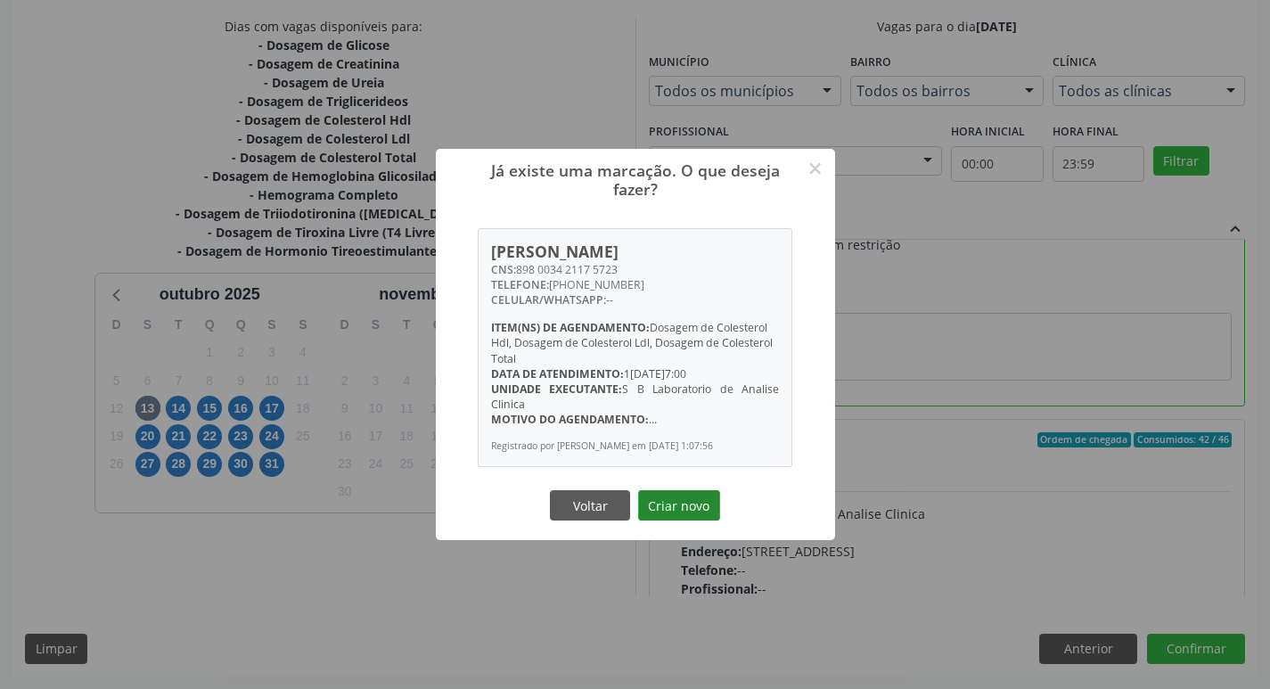
click at [680, 506] on button "Criar novo" at bounding box center [679, 505] width 82 height 30
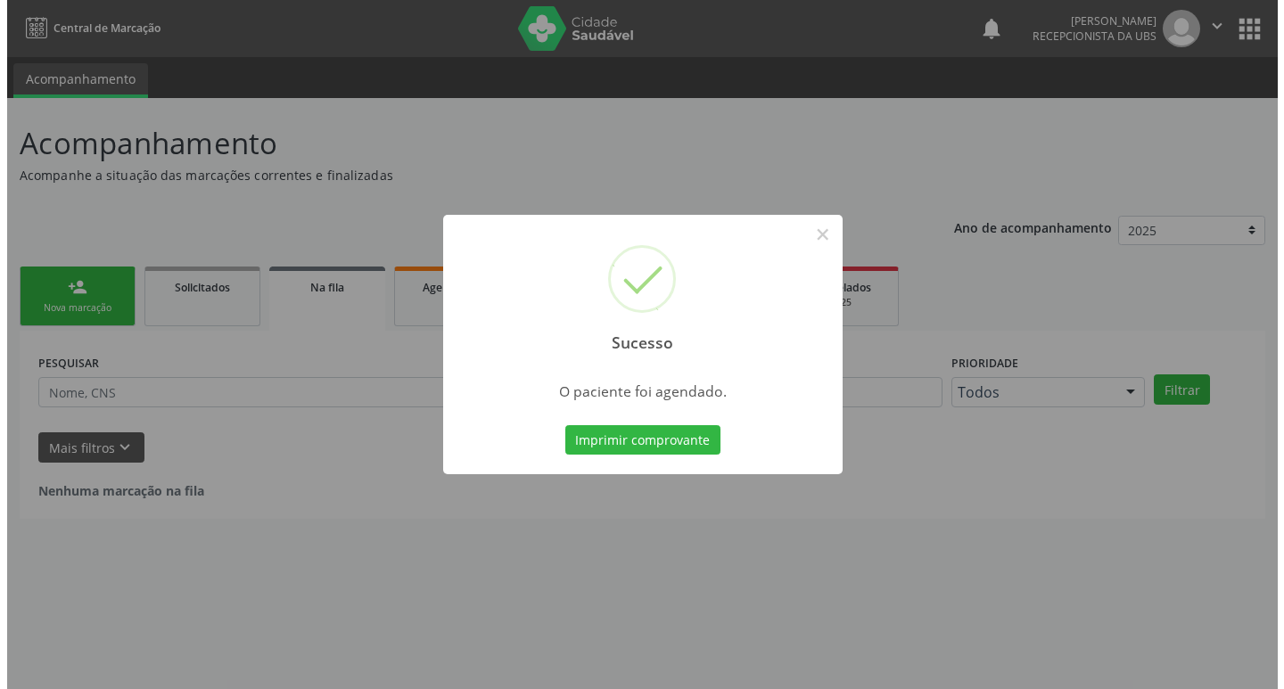
scroll to position [0, 0]
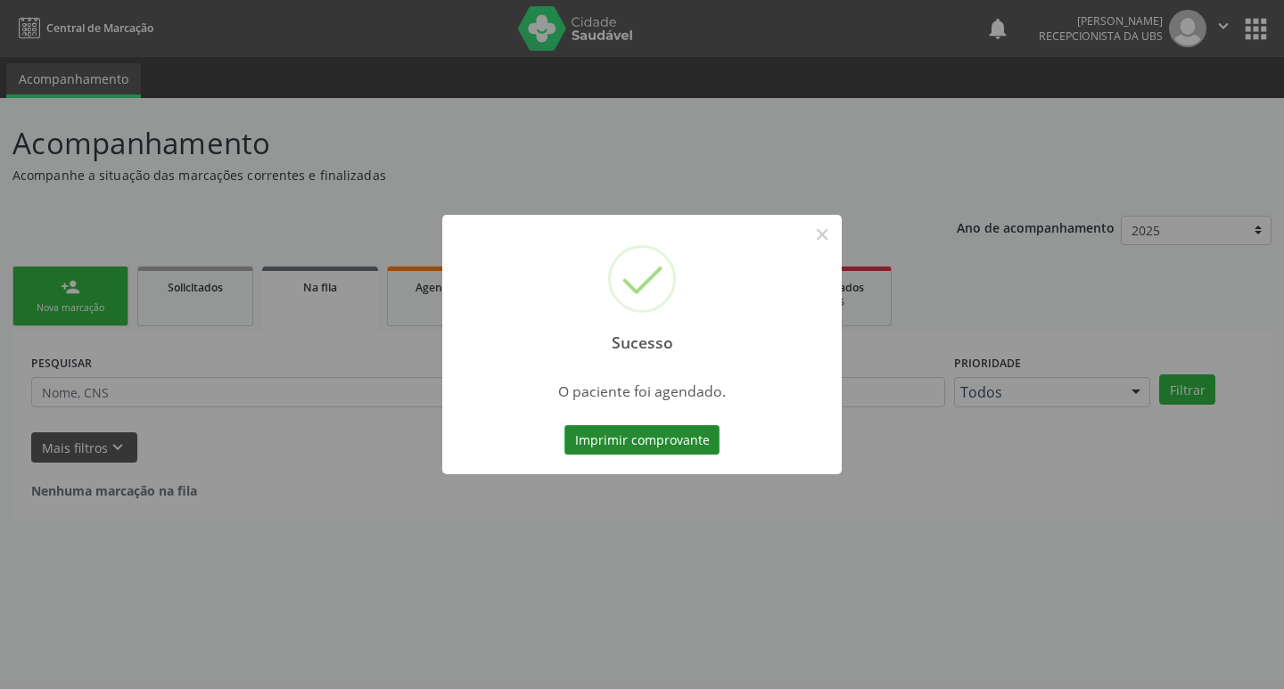
click at [675, 451] on button "Imprimir comprovante" at bounding box center [641, 440] width 155 height 30
